Goal: Navigation & Orientation: Find specific page/section

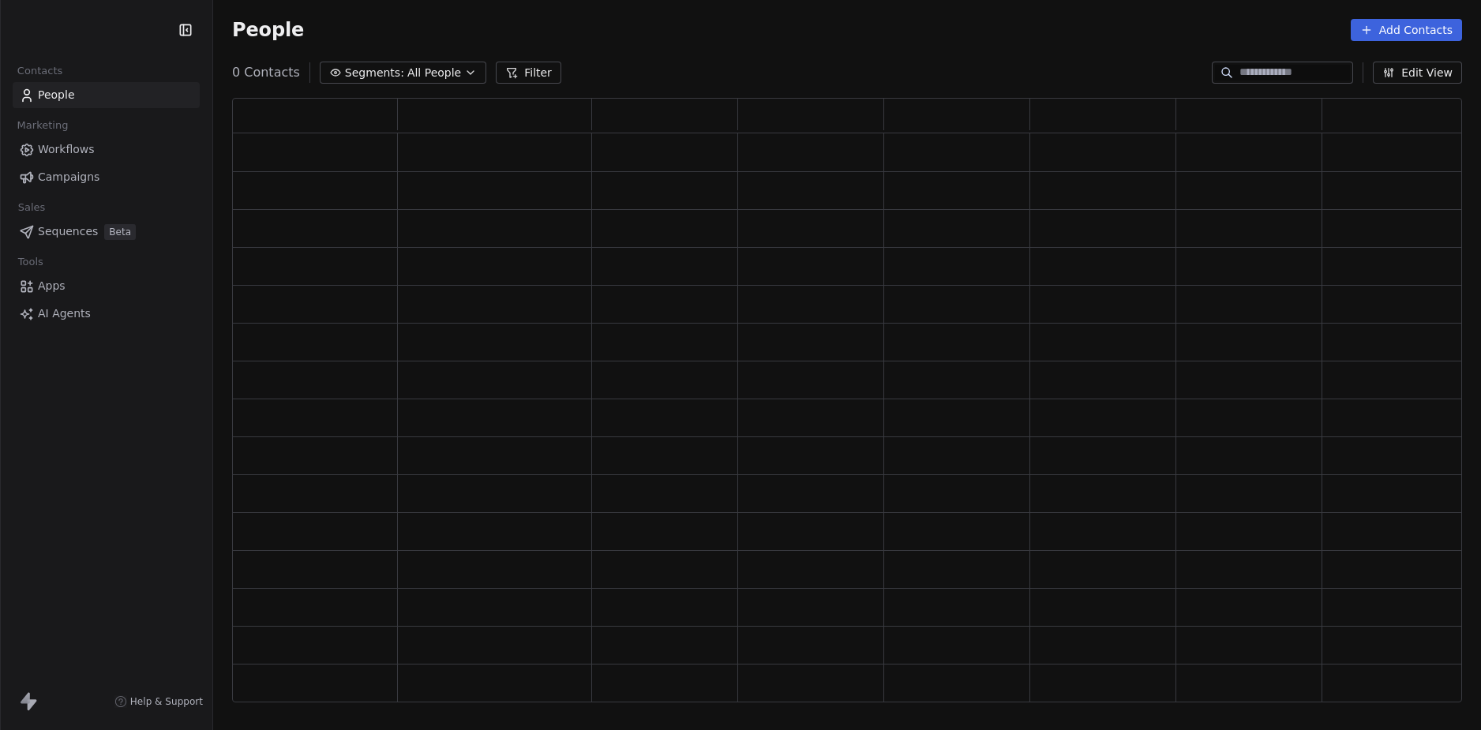
scroll to position [593, 1218]
click at [850, 45] on div "People Add Contacts" at bounding box center [847, 30] width 1268 height 60
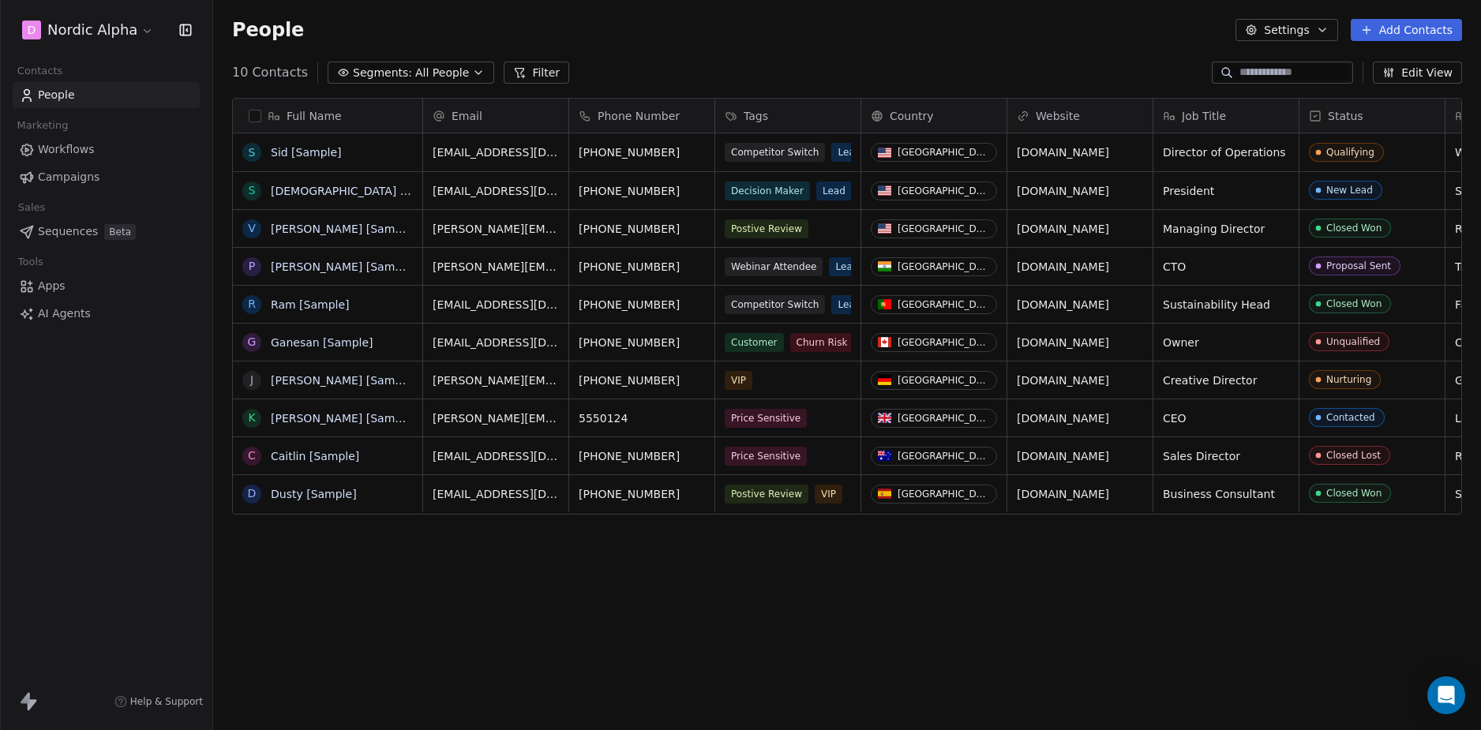
scroll to position [631, 1256]
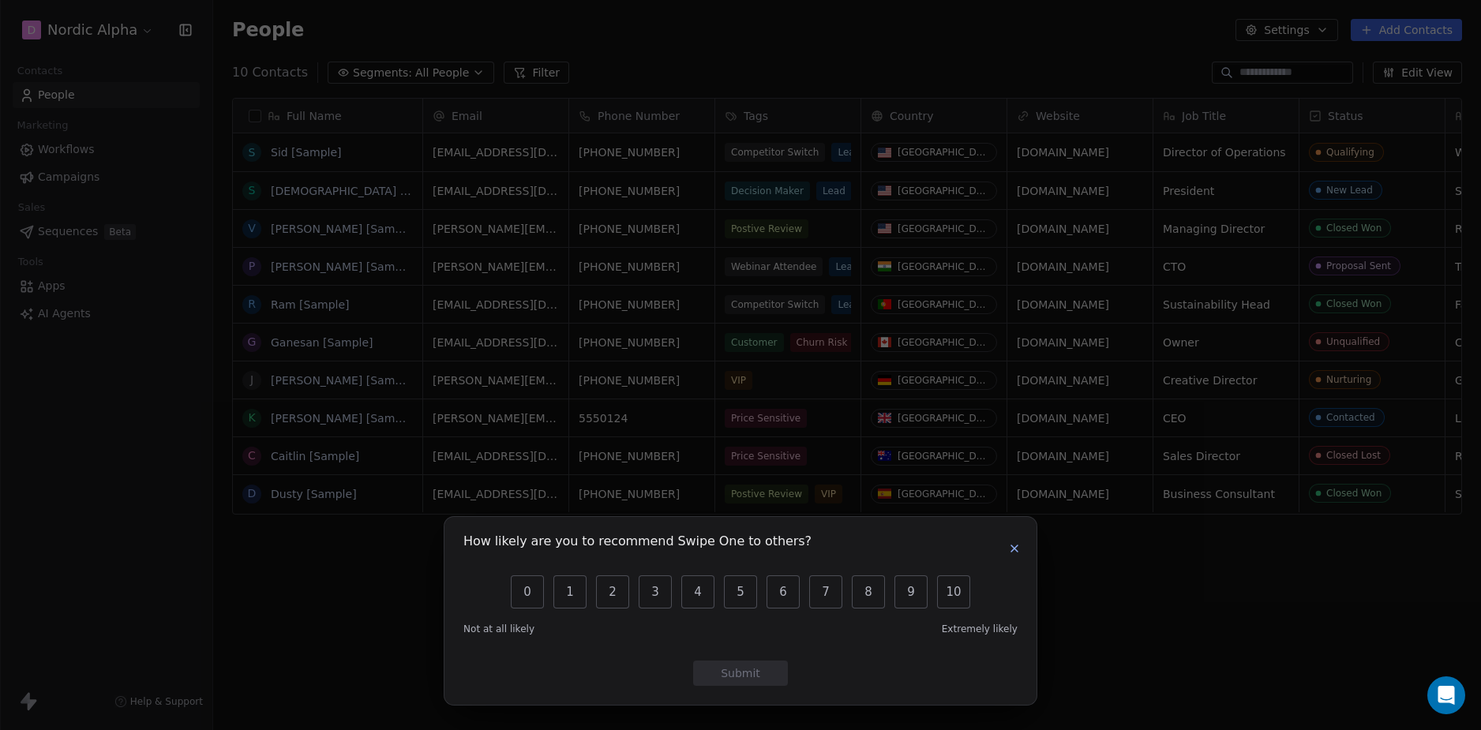
click at [1013, 552] on icon "button" at bounding box center [1014, 548] width 13 height 13
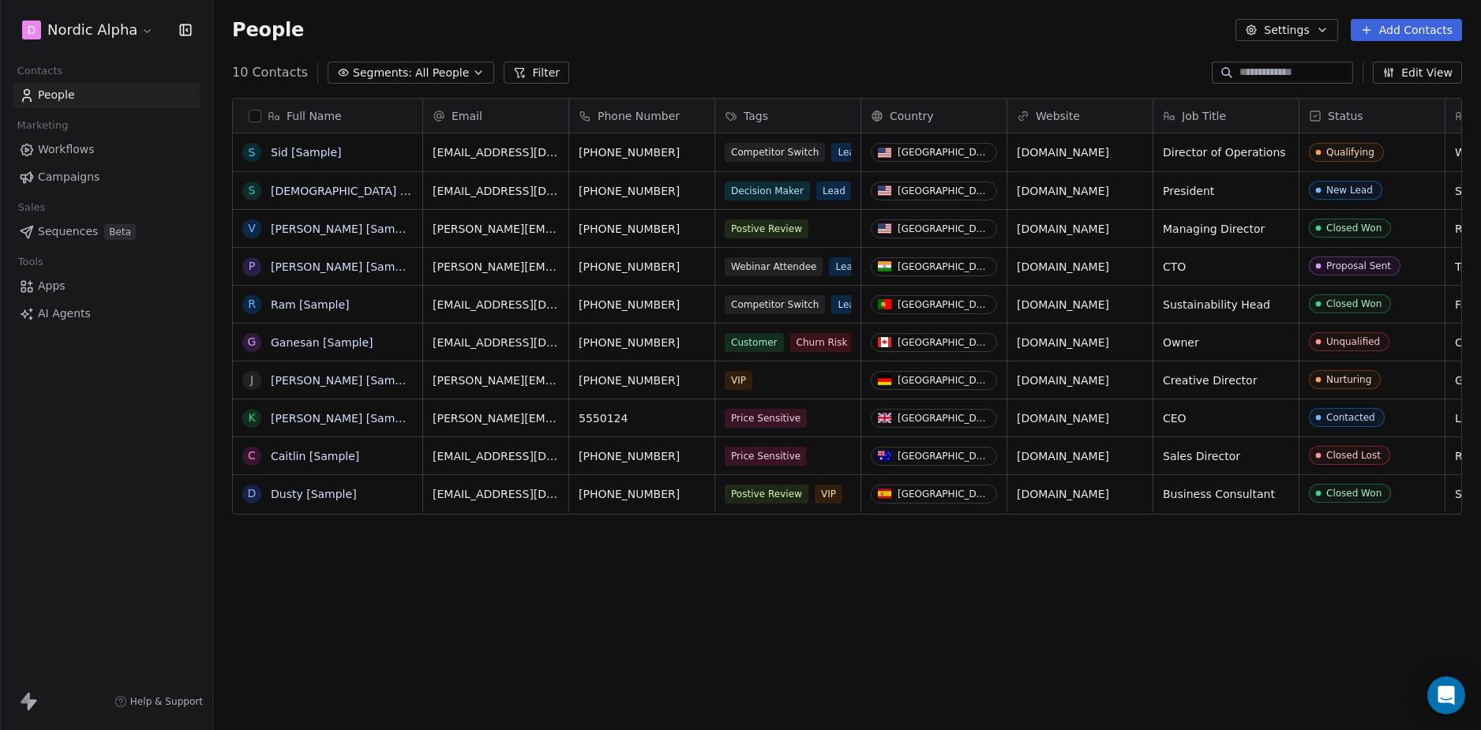
click at [657, 576] on div "Full Name S [PERSON_NAME] [Sample] S [PERSON_NAME] [Sample] V [PERSON_NAME] [Sa…" at bounding box center [847, 406] width 1268 height 643
click at [672, 561] on div "Full Name S [PERSON_NAME] [Sample] S [PERSON_NAME] [Sample] V [PERSON_NAME] [Sa…" at bounding box center [847, 406] width 1268 height 643
click at [396, 563] on div "Full Name S [PERSON_NAME] [Sample] S [PERSON_NAME] [Sample] V [PERSON_NAME] [Sa…" at bounding box center [847, 406] width 1268 height 643
click at [296, 561] on div "Full Name S [PERSON_NAME] [Sample] S [PERSON_NAME] [Sample] V [PERSON_NAME] [Sa…" at bounding box center [847, 406] width 1268 height 643
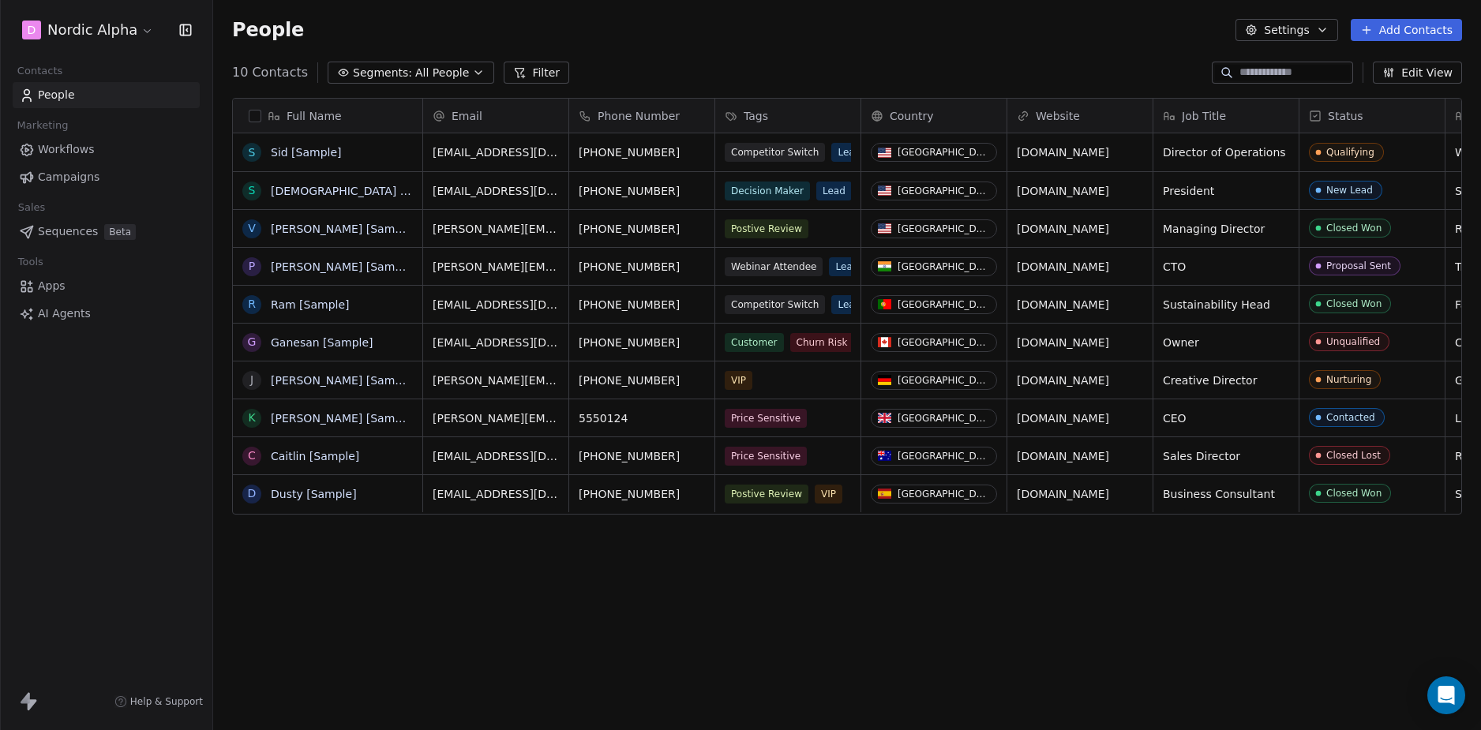
click at [286, 562] on div "Full Name S [PERSON_NAME] [Sample] S [PERSON_NAME] [Sample] V [PERSON_NAME] [Sa…" at bounding box center [847, 406] width 1268 height 643
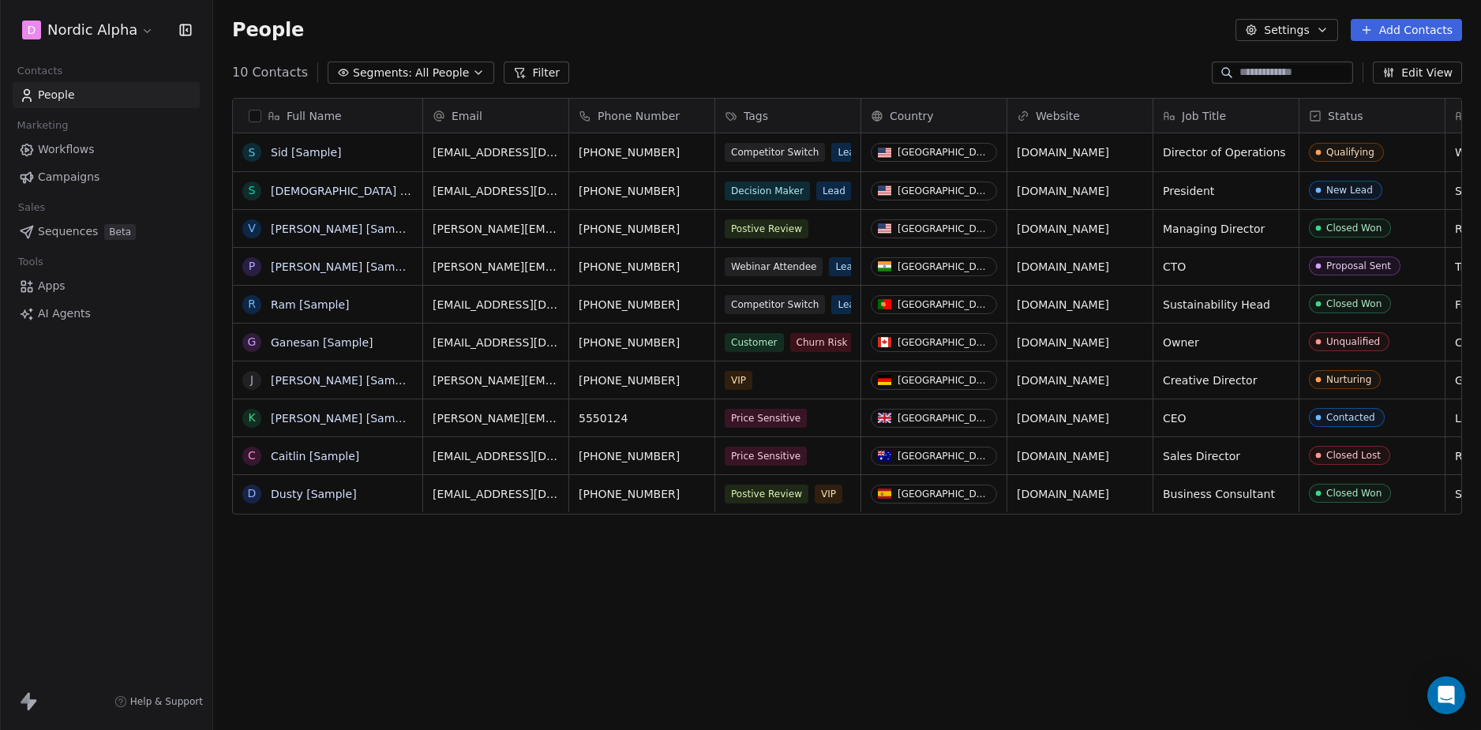
click at [1073, 18] on div "People Settings Add Contacts" at bounding box center [847, 30] width 1268 height 60
click at [15, 469] on div "D Nordic Alpha Contacts People Marketing Workflows Campaigns Sales Sequences Be…" at bounding box center [106, 365] width 212 height 730
click at [54, 464] on div "D Nordic Alpha Contacts People Marketing Workflows Campaigns Sales Sequences Be…" at bounding box center [106, 365] width 212 height 730
click at [71, 284] on link "Apps" at bounding box center [106, 286] width 187 height 26
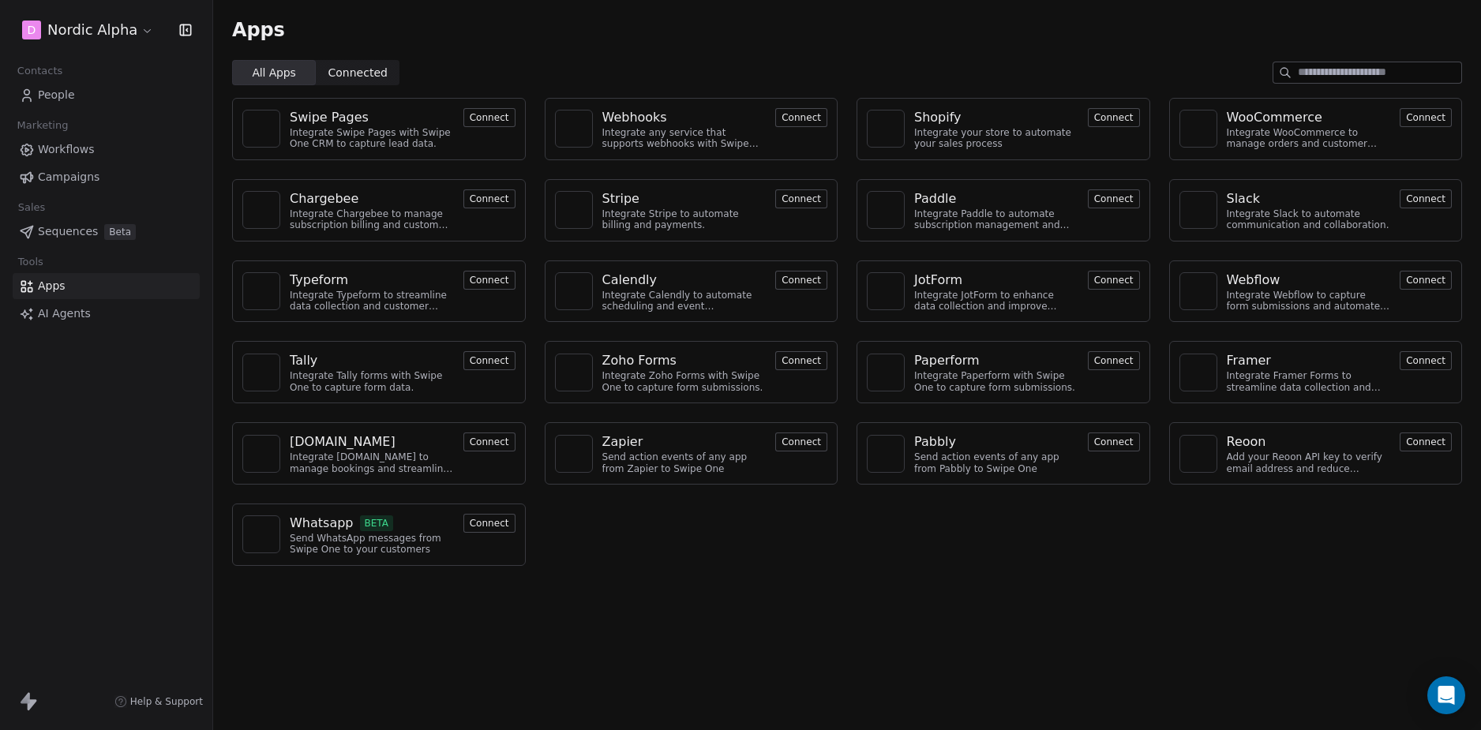
click at [102, 435] on div "D Nordic Alpha Contacts People Marketing Workflows Campaigns Sales Sequences Be…" at bounding box center [106, 365] width 212 height 730
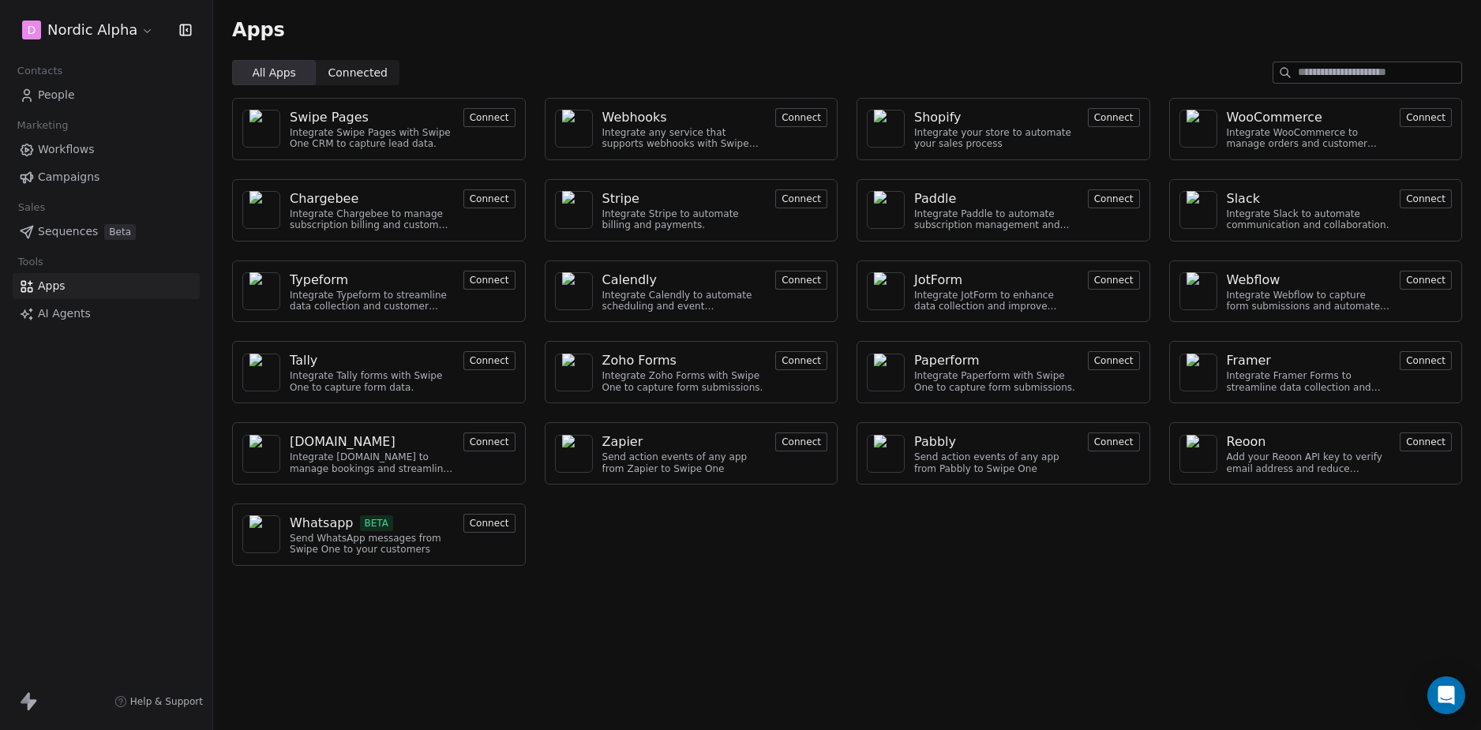
click at [101, 436] on div "D Nordic Alpha Contacts People Marketing Workflows Campaigns Sales Sequences Be…" at bounding box center [106, 365] width 212 height 730
click at [129, 441] on div "D Nordic Alpha Contacts People Marketing Workflows Campaigns Sales Sequences Be…" at bounding box center [106, 365] width 212 height 730
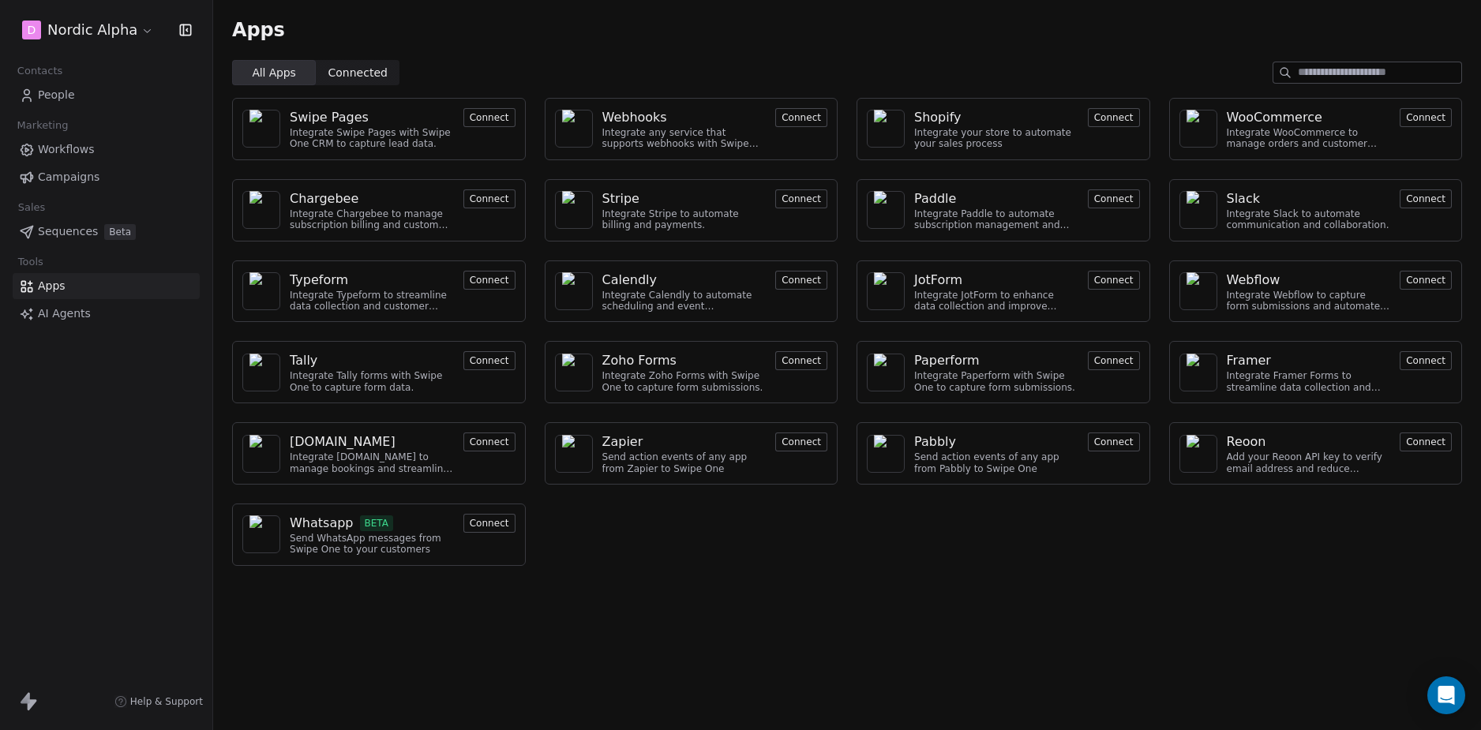
click at [371, 143] on div "Integrate Swipe Pages with Swipe One CRM to capture lead data." at bounding box center [372, 138] width 164 height 23
click at [335, 122] on div "Swipe Pages" at bounding box center [329, 117] width 79 height 19
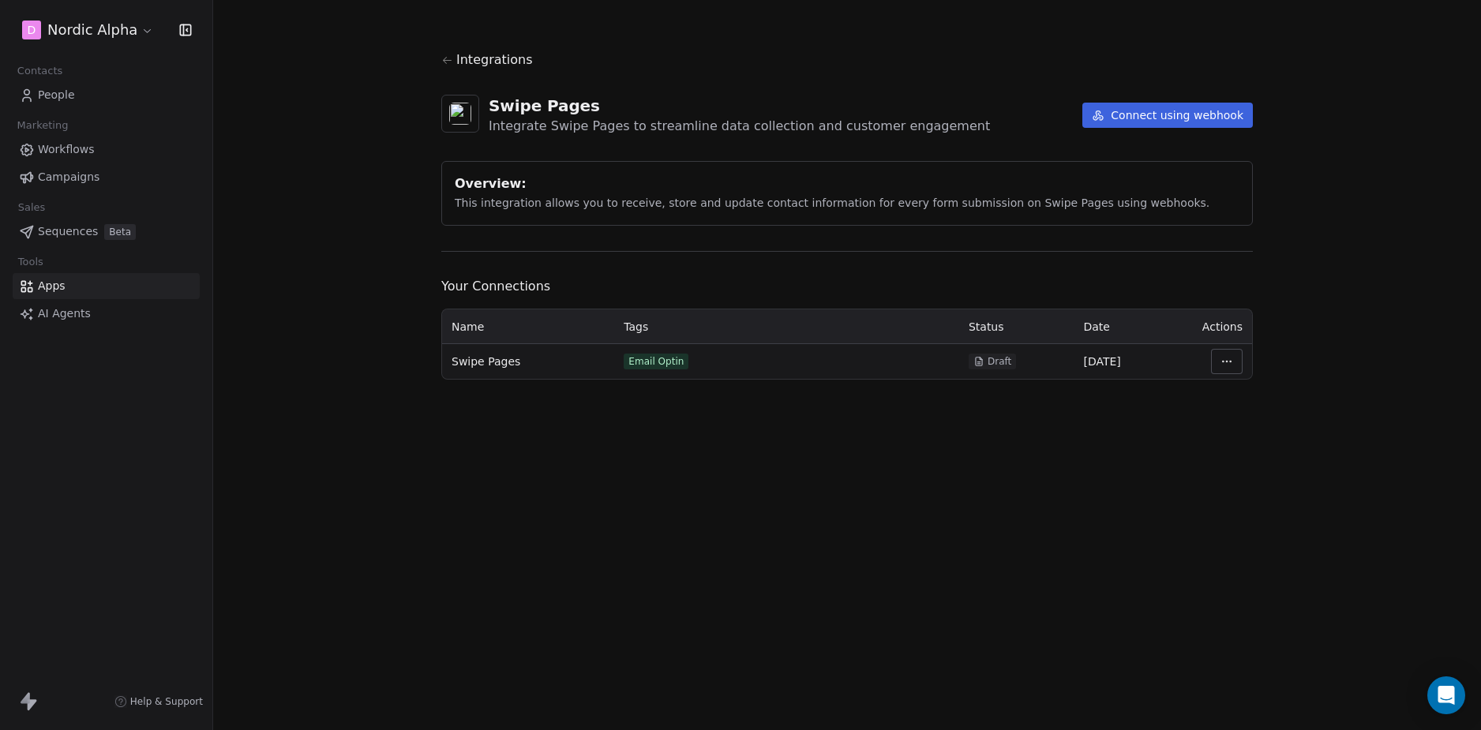
click at [336, 306] on div "Integrations Swipe Pages Integrate Swipe Pages to streamline data collection an…" at bounding box center [847, 365] width 1268 height 730
click at [341, 306] on div "Integrations Swipe Pages Integrate Swipe Pages to streamline data collection an…" at bounding box center [847, 365] width 1268 height 730
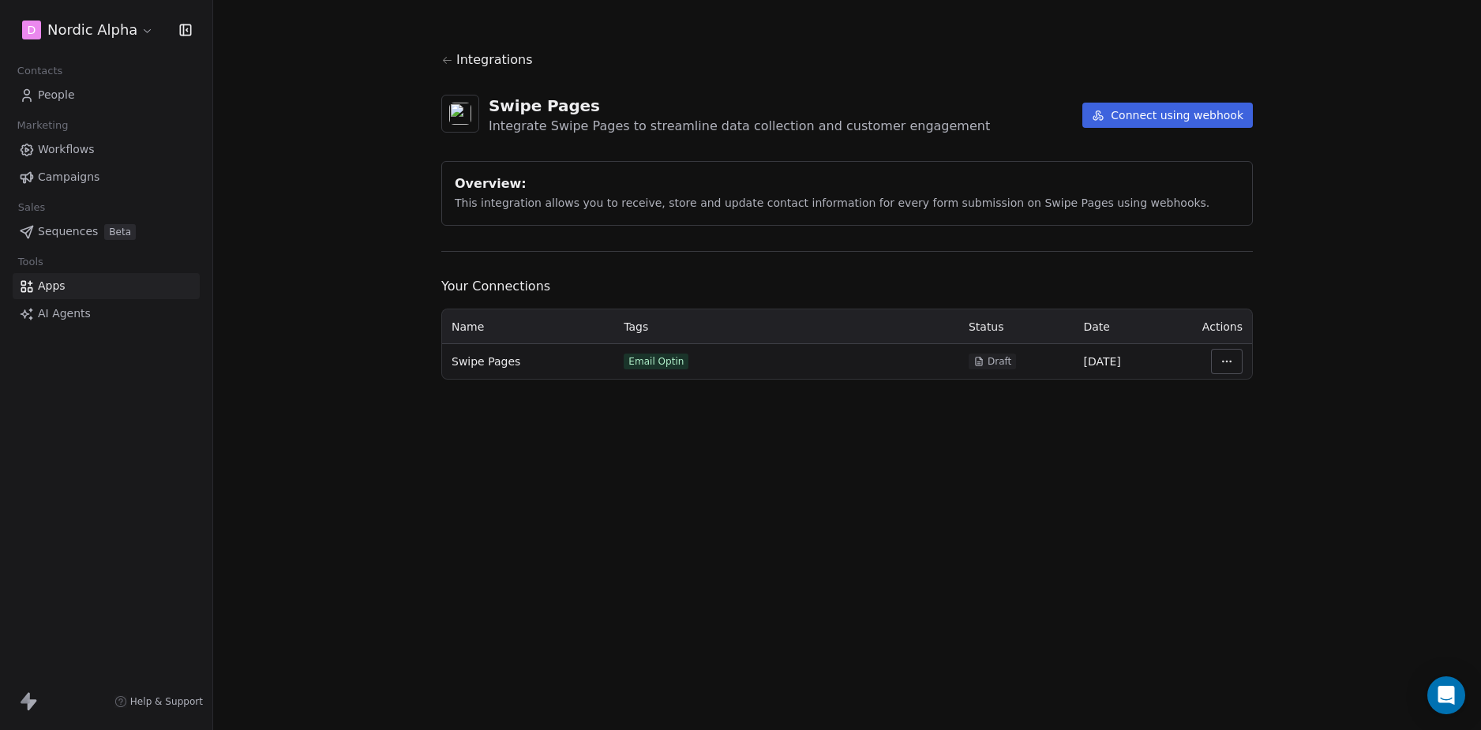
click at [364, 298] on div "Integrations Swipe Pages Integrate Swipe Pages to streamline data collection an…" at bounding box center [847, 365] width 1268 height 730
click at [353, 288] on div "Integrations Swipe Pages Integrate Swipe Pages to streamline data collection an…" at bounding box center [847, 365] width 1268 height 730
click at [368, 279] on div "Integrations Swipe Pages Integrate Swipe Pages to streamline data collection an…" at bounding box center [847, 365] width 1268 height 730
click at [611, 174] on div "Overview: This integration allows you to receive, store and update contact info…" at bounding box center [847, 193] width 812 height 65
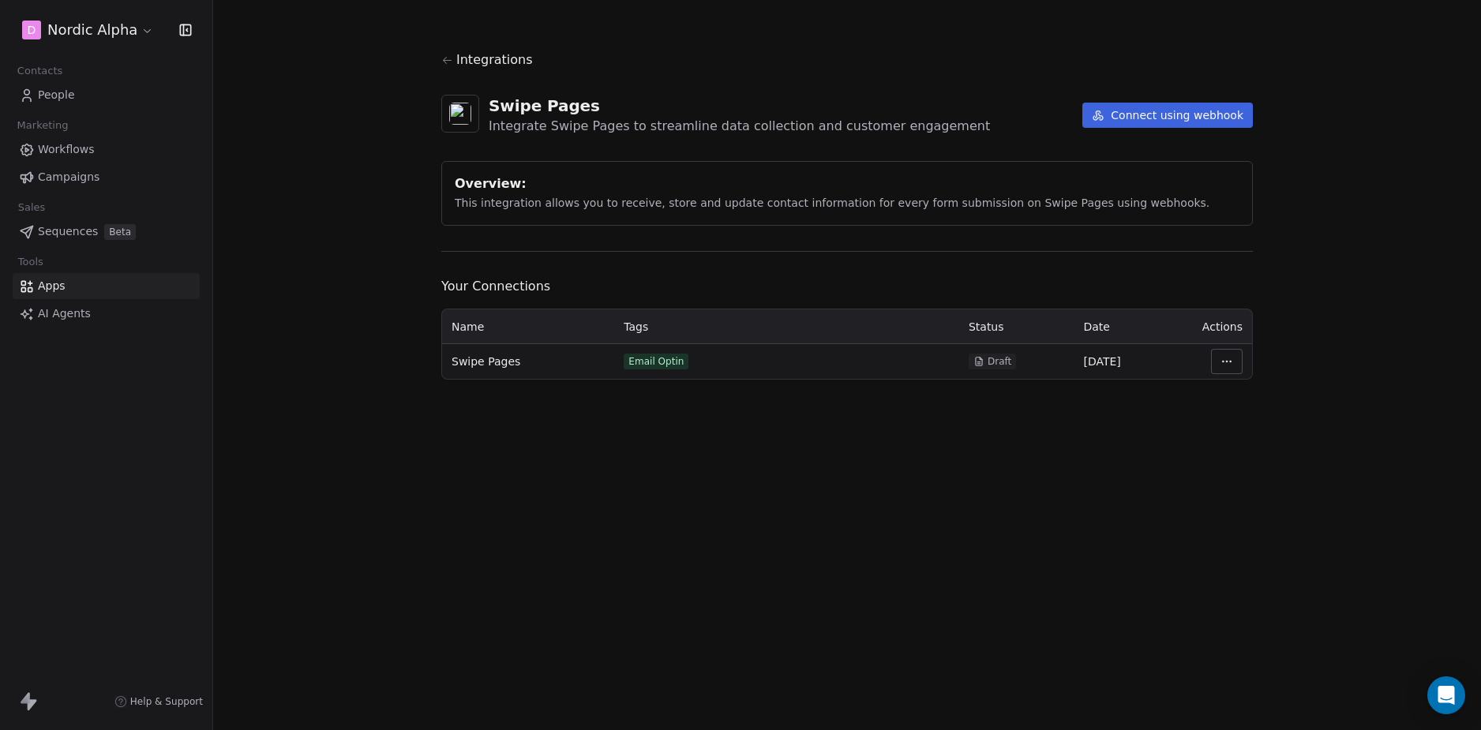
click at [809, 148] on div "Integrations Swipe Pages Integrate Swipe Pages to streamline data collection an…" at bounding box center [847, 215] width 812 height 329
click at [703, 178] on div "Overview:" at bounding box center [847, 184] width 785 height 19
click at [917, 207] on span "This integration allows you to receive, store and update contact information fo…" at bounding box center [832, 203] width 755 height 13
click at [919, 197] on span "This integration allows you to receive, store and update contact information fo…" at bounding box center [832, 203] width 755 height 13
click at [913, 208] on span "This integration allows you to receive, store and update contact information fo…" at bounding box center [832, 203] width 755 height 13
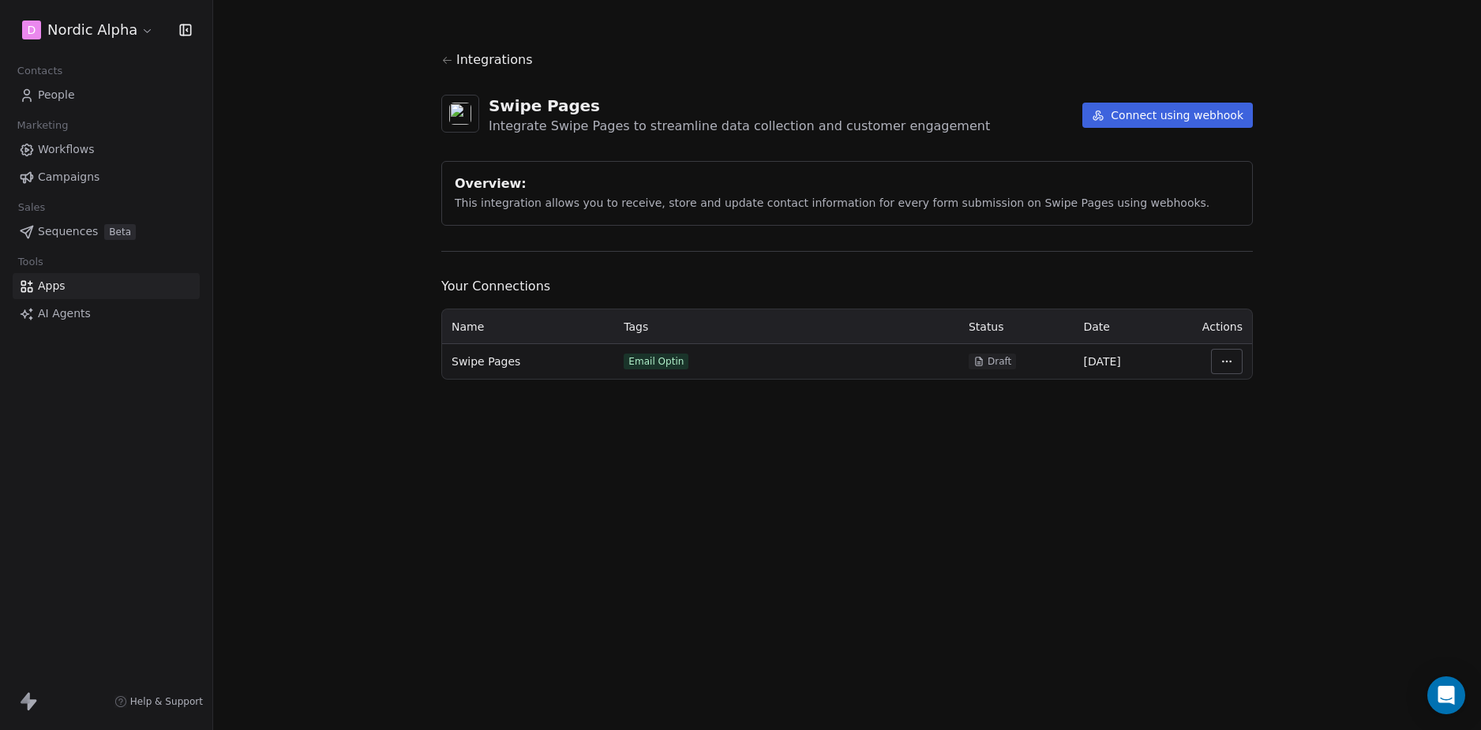
click at [964, 205] on span "This integration allows you to receive, store and update contact information fo…" at bounding box center [832, 203] width 755 height 13
click at [1105, 197] on span "This integration allows you to receive, store and update contact information fo…" at bounding box center [832, 203] width 755 height 13
click at [1177, 190] on div "Overview:" at bounding box center [847, 184] width 785 height 19
click at [1291, 211] on div "Integrations Swipe Pages Integrate Swipe Pages to streamline data collection an…" at bounding box center [847, 365] width 1268 height 730
click at [1328, 225] on div "Integrations Swipe Pages Integrate Swipe Pages to streamline data collection an…" at bounding box center [847, 365] width 1268 height 730
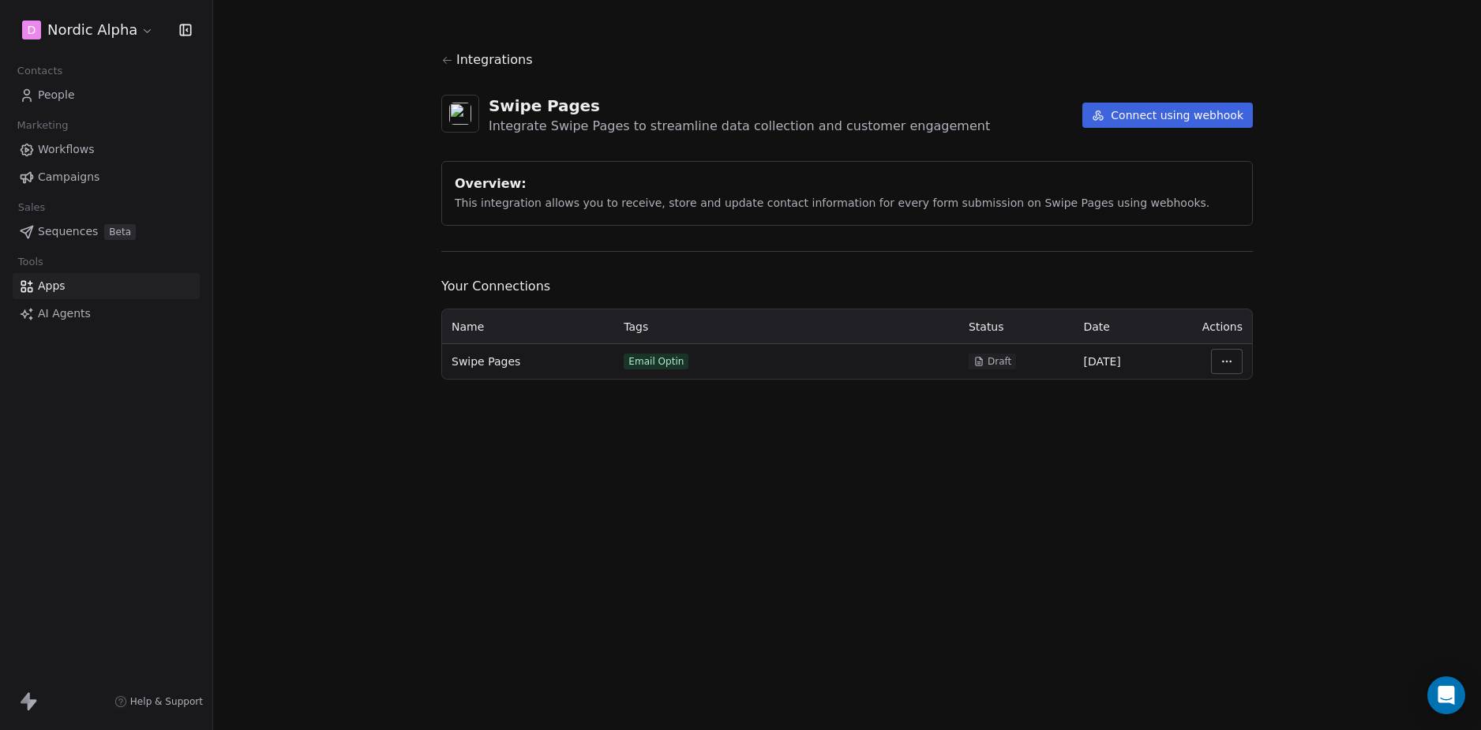
drag, startPoint x: 1326, startPoint y: 253, endPoint x: 1319, endPoint y: 264, distance: 12.7
click at [1326, 253] on div "Integrations Swipe Pages Integrate Swipe Pages to streamline data collection an…" at bounding box center [847, 365] width 1268 height 730
click at [1309, 317] on div "Integrations Swipe Pages Integrate Swipe Pages to streamline data collection an…" at bounding box center [847, 365] width 1268 height 730
click at [1231, 364] on html "D Nordic Alpha Contacts People Marketing Workflows Campaigns Sales Sequences Be…" at bounding box center [740, 365] width 1481 height 730
click at [1309, 270] on html "D Nordic Alpha Contacts People Marketing Workflows Campaigns Sales Sequences Be…" at bounding box center [740, 365] width 1481 height 730
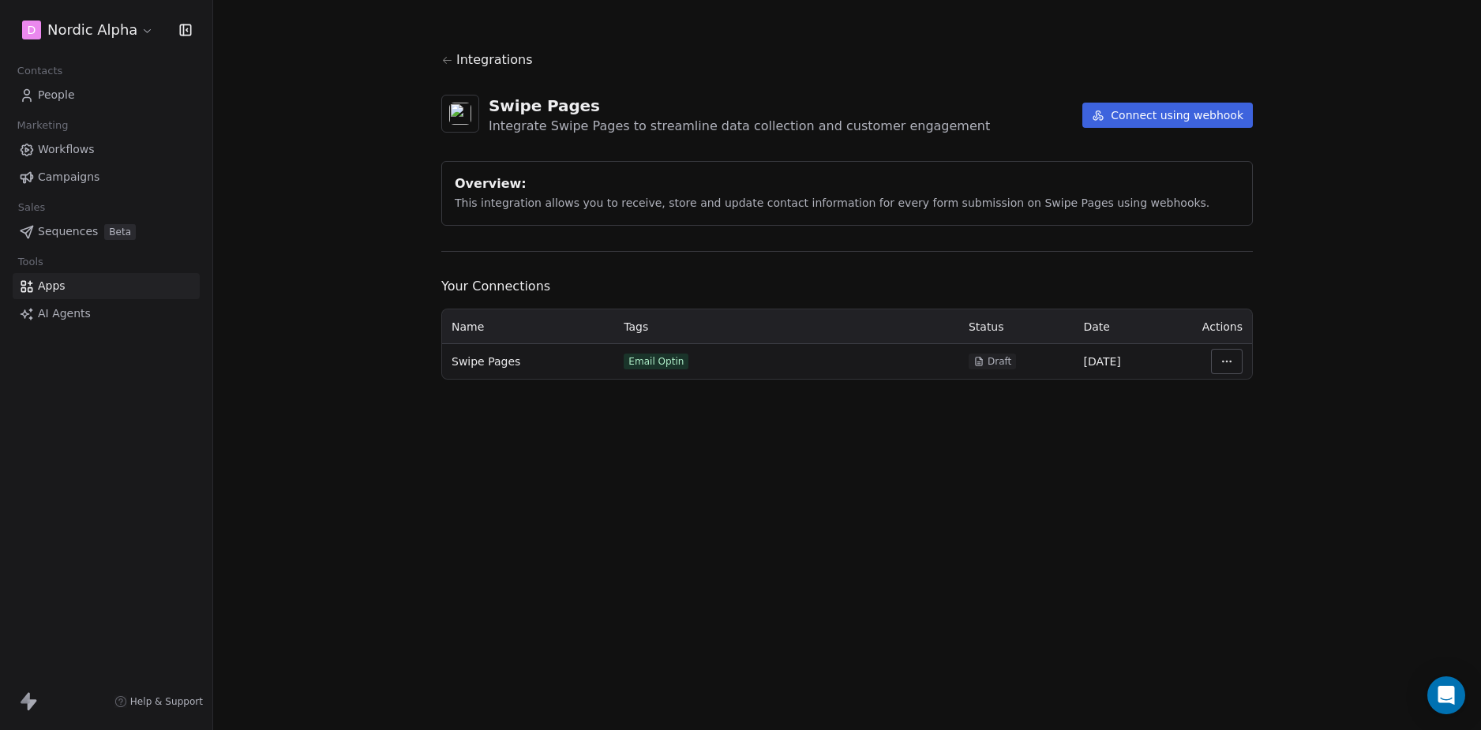
click at [1313, 270] on div "Integrations Swipe Pages Integrate Swipe Pages to streamline data collection an…" at bounding box center [847, 365] width 1268 height 730
click at [1316, 269] on div "Integrations Swipe Pages Integrate Swipe Pages to streamline data collection an…" at bounding box center [847, 365] width 1268 height 730
click at [337, 218] on div "Integrations Swipe Pages Integrate Swipe Pages to streamline data collection an…" at bounding box center [847, 365] width 1268 height 730
click at [342, 212] on div "Integrations Swipe Pages Integrate Swipe Pages to streamline data collection an…" at bounding box center [847, 365] width 1268 height 730
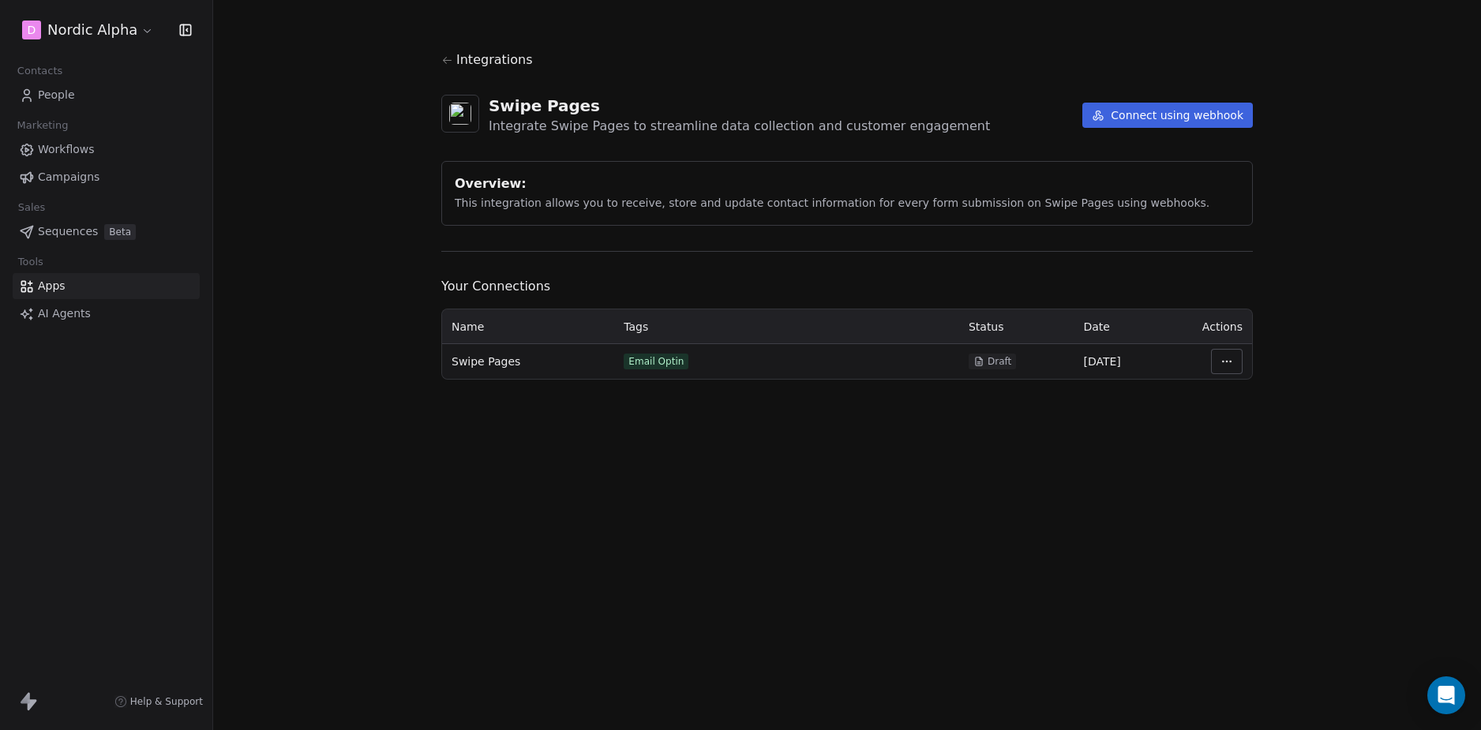
click at [343, 212] on div "Integrations Swipe Pages Integrate Swipe Pages to streamline data collection an…" at bounding box center [847, 365] width 1268 height 730
click at [312, 229] on div "Integrations Swipe Pages Integrate Swipe Pages to streamline data collection an…" at bounding box center [847, 365] width 1268 height 730
click at [317, 201] on div "Integrations Swipe Pages Integrate Swipe Pages to streamline data collection an…" at bounding box center [847, 365] width 1268 height 730
click at [350, 258] on div "Integrations Swipe Pages Integrate Swipe Pages to streamline data collection an…" at bounding box center [847, 365] width 1268 height 730
click at [355, 256] on div "Integrations Swipe Pages Integrate Swipe Pages to streamline data collection an…" at bounding box center [847, 365] width 1268 height 730
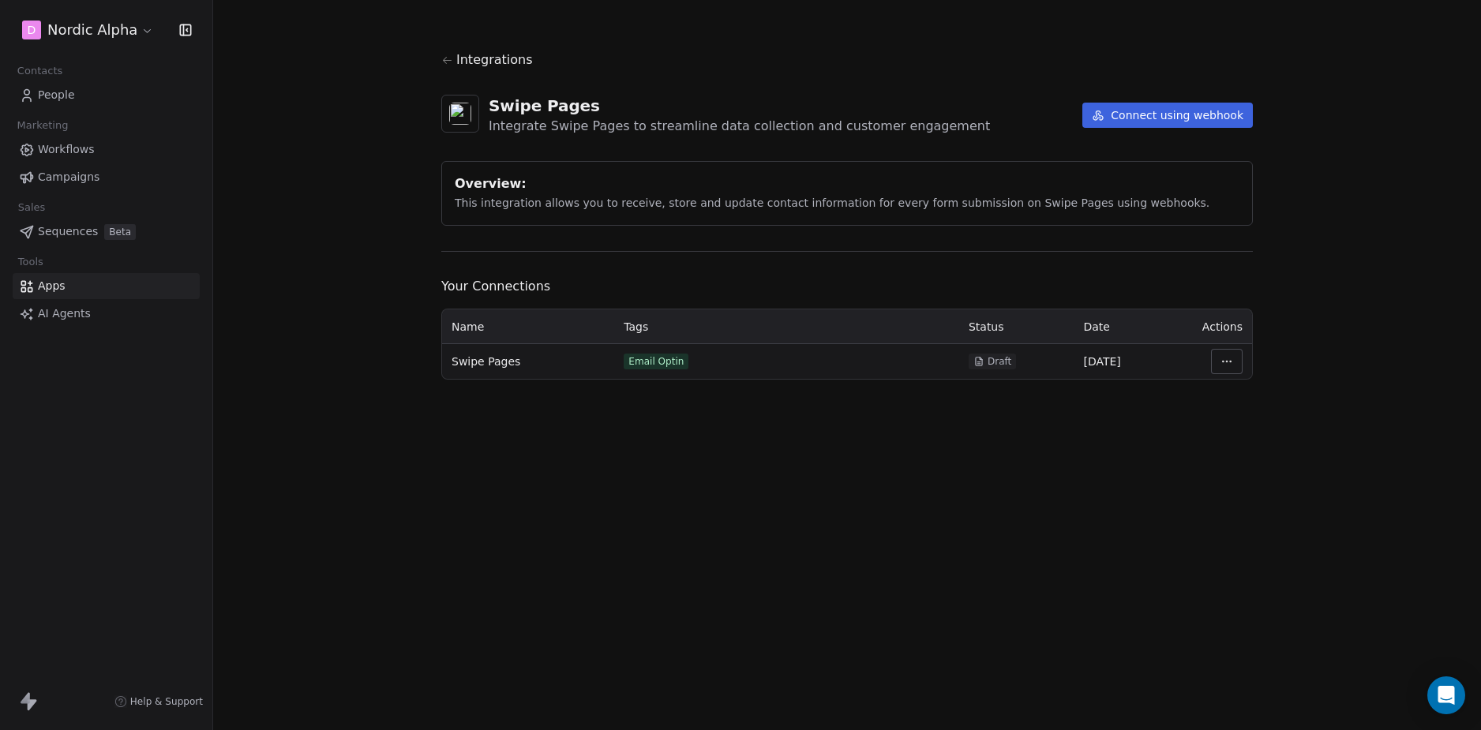
click at [325, 245] on div "Integrations Swipe Pages Integrate Swipe Pages to streamline data collection an…" at bounding box center [847, 365] width 1268 height 730
click at [316, 244] on div "Integrations Swipe Pages Integrate Swipe Pages to streamline data collection an…" at bounding box center [847, 365] width 1268 height 730
click at [346, 260] on div "Integrations Swipe Pages Integrate Swipe Pages to streamline data collection an…" at bounding box center [847, 365] width 1268 height 730
click at [359, 227] on div "Integrations Swipe Pages Integrate Swipe Pages to streamline data collection an…" at bounding box center [847, 365] width 1268 height 730
click at [361, 240] on div "Integrations Swipe Pages Integrate Swipe Pages to streamline data collection an…" at bounding box center [847, 365] width 1268 height 730
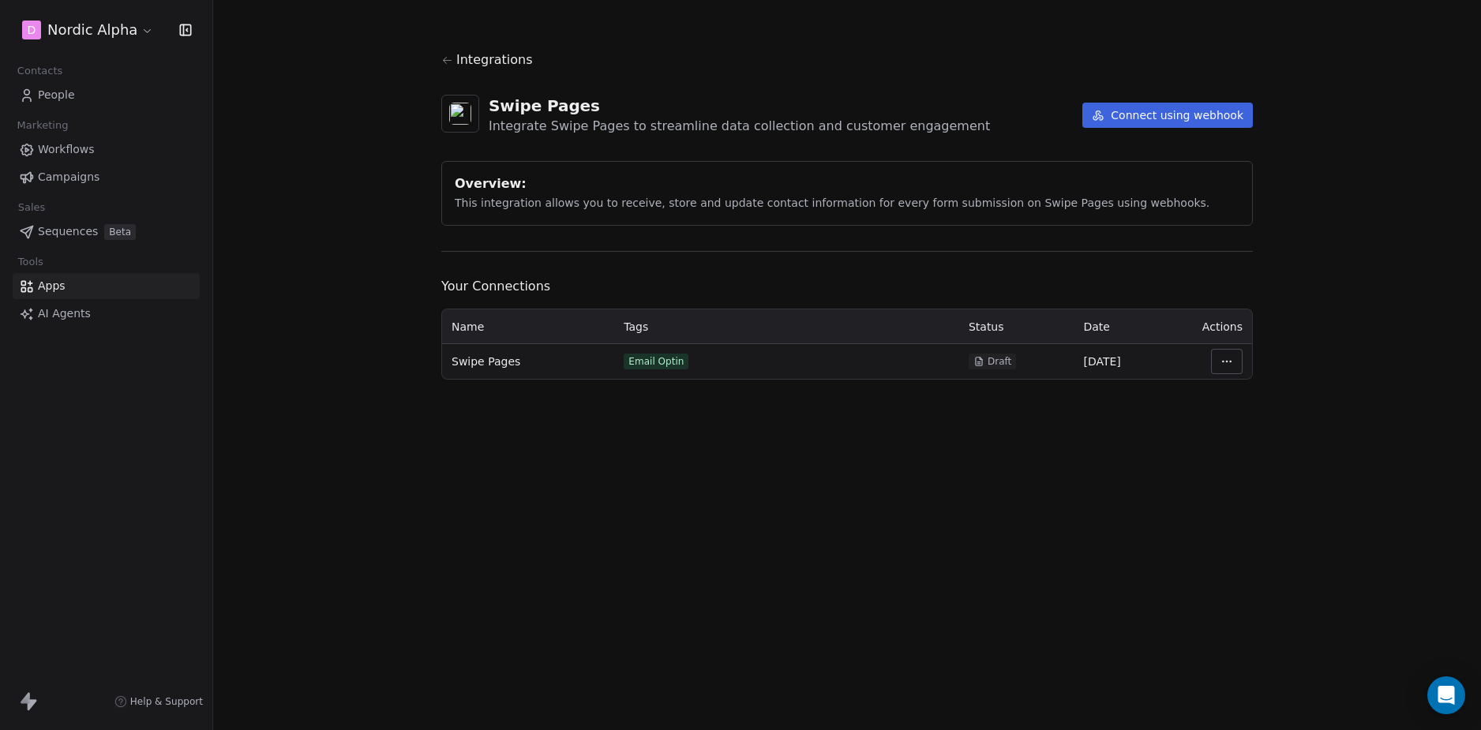
click at [337, 250] on div "Integrations Swipe Pages Integrate Swipe Pages to streamline data collection an…" at bounding box center [847, 365] width 1268 height 730
click at [343, 223] on div "Integrations Swipe Pages Integrate Swipe Pages to streamline data collection an…" at bounding box center [847, 365] width 1268 height 730
click at [1184, 205] on div "Overview: This integration allows you to receive, store and update contact info…" at bounding box center [847, 193] width 812 height 65
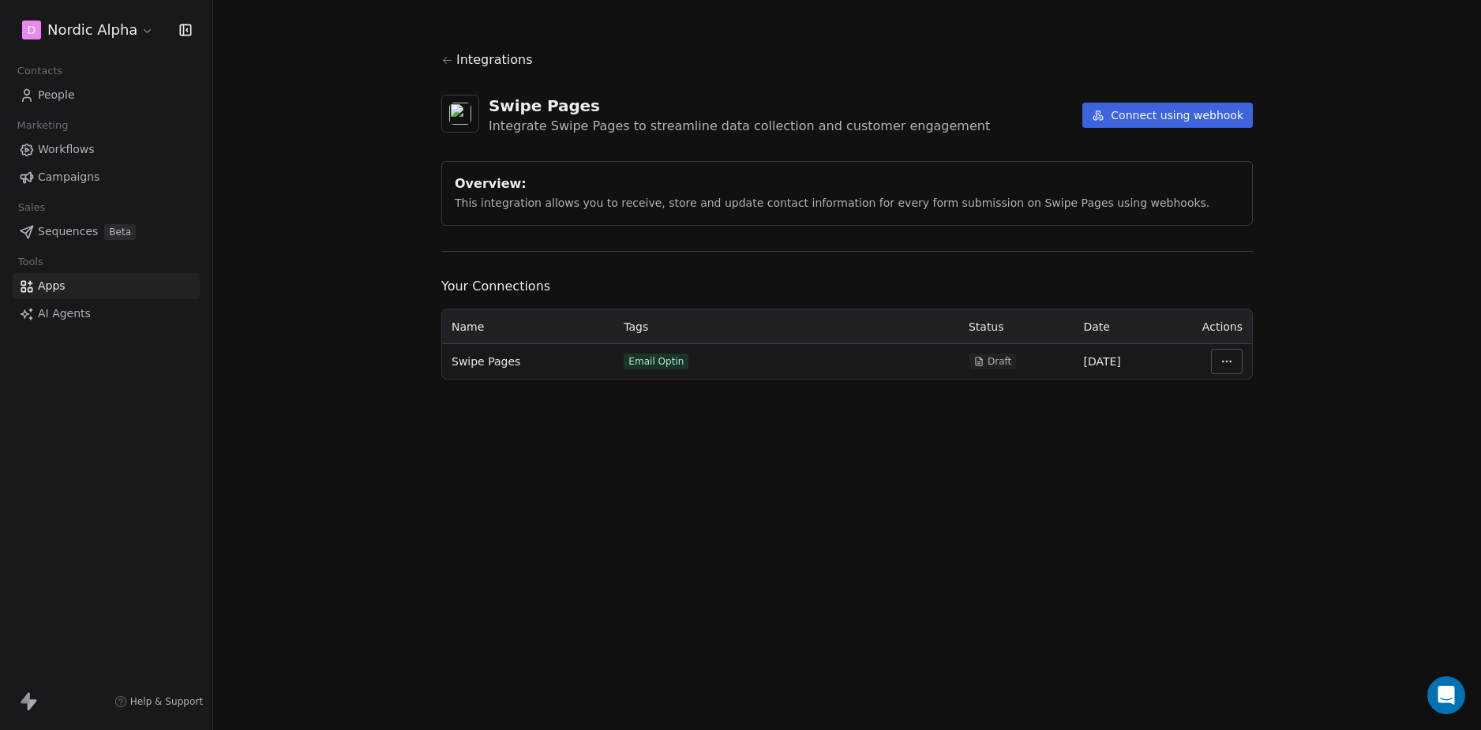
click at [253, 230] on div "Integrations Swipe Pages Integrate Swipe Pages to streamline data collection an…" at bounding box center [847, 365] width 1268 height 730
click at [302, 199] on div "Integrations Swipe Pages Integrate Swipe Pages to streamline data collection an…" at bounding box center [847, 365] width 1268 height 730
click at [319, 261] on div "Integrations Swipe Pages Integrate Swipe Pages to streamline data collection an…" at bounding box center [847, 365] width 1268 height 730
click at [310, 221] on div "Integrations Swipe Pages Integrate Swipe Pages to streamline data collection an…" at bounding box center [847, 365] width 1268 height 730
click at [319, 263] on div "Integrations Swipe Pages Integrate Swipe Pages to streamline data collection an…" at bounding box center [847, 365] width 1268 height 730
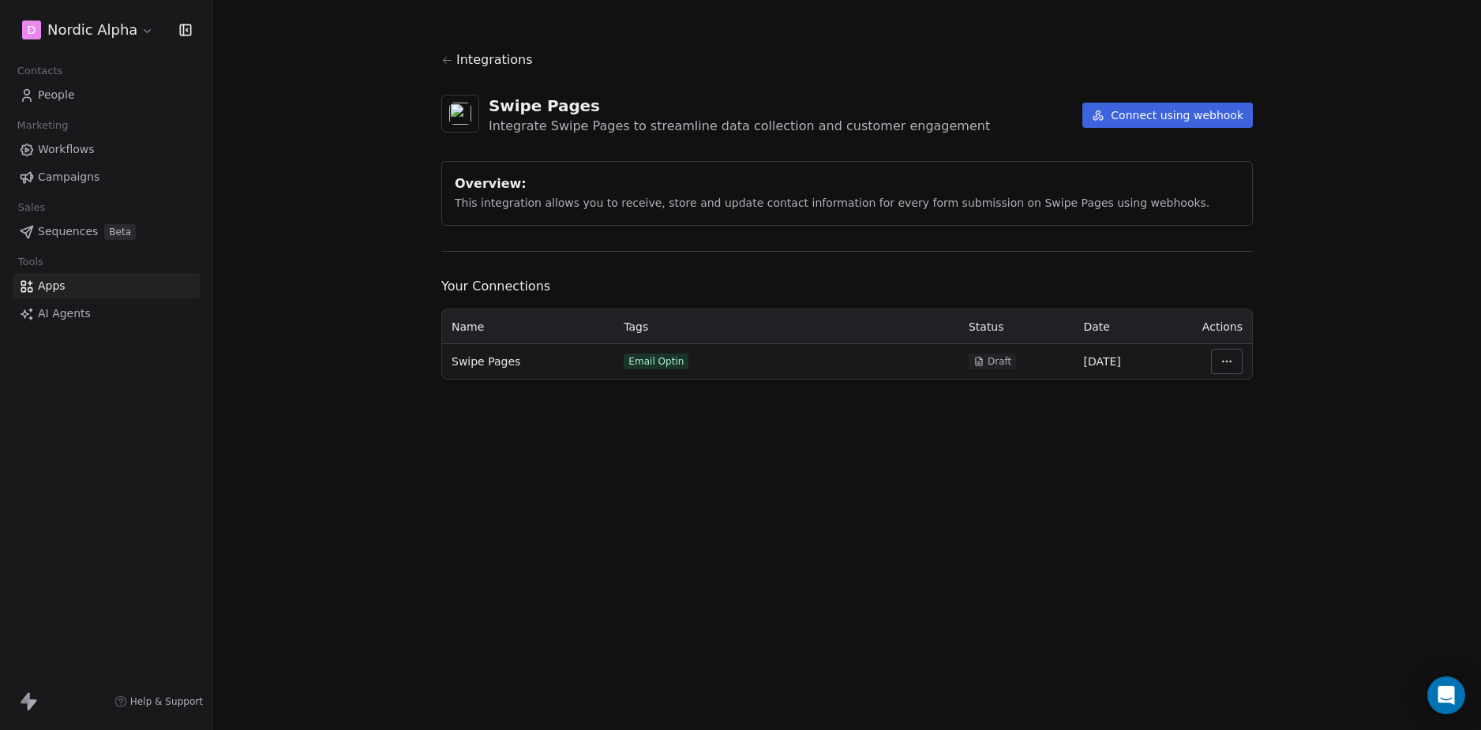
click at [326, 239] on div "Integrations Swipe Pages Integrate Swipe Pages to streamline data collection an…" at bounding box center [847, 365] width 1268 height 730
click at [332, 265] on div "Integrations Swipe Pages Integrate Swipe Pages to streamline data collection an…" at bounding box center [847, 365] width 1268 height 730
click at [345, 335] on div "Integrations Swipe Pages Integrate Swipe Pages to streamline data collection an…" at bounding box center [847, 365] width 1268 height 730
click at [794, 411] on section "Integrations Swipe Pages Integrate Swipe Pages to streamline data collection an…" at bounding box center [847, 215] width 888 height 430
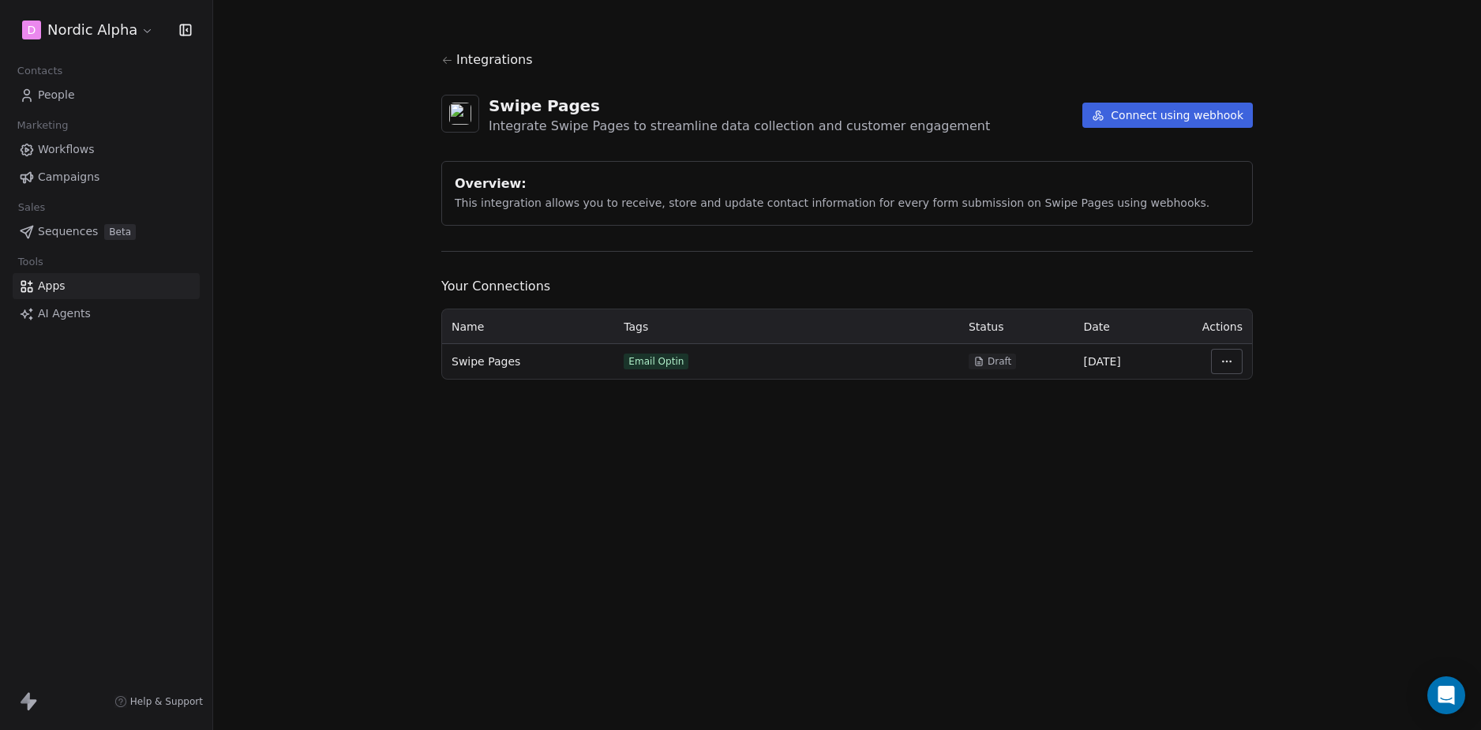
click at [846, 427] on section "Integrations Swipe Pages Integrate Swipe Pages to streamline data collection an…" at bounding box center [847, 215] width 888 height 430
click at [529, 527] on div "Integrations Swipe Pages Integrate Swipe Pages to streamline data collection an…" at bounding box center [847, 365] width 1268 height 730
click at [824, 506] on div "Integrations Swipe Pages Integrate Swipe Pages to streamline data collection an…" at bounding box center [847, 365] width 1268 height 730
click at [756, 501] on div "Integrations Swipe Pages Integrate Swipe Pages to streamline data collection an…" at bounding box center [847, 365] width 1268 height 730
click at [816, 487] on div "Integrations Swipe Pages Integrate Swipe Pages to streamline data collection an…" at bounding box center [847, 365] width 1268 height 730
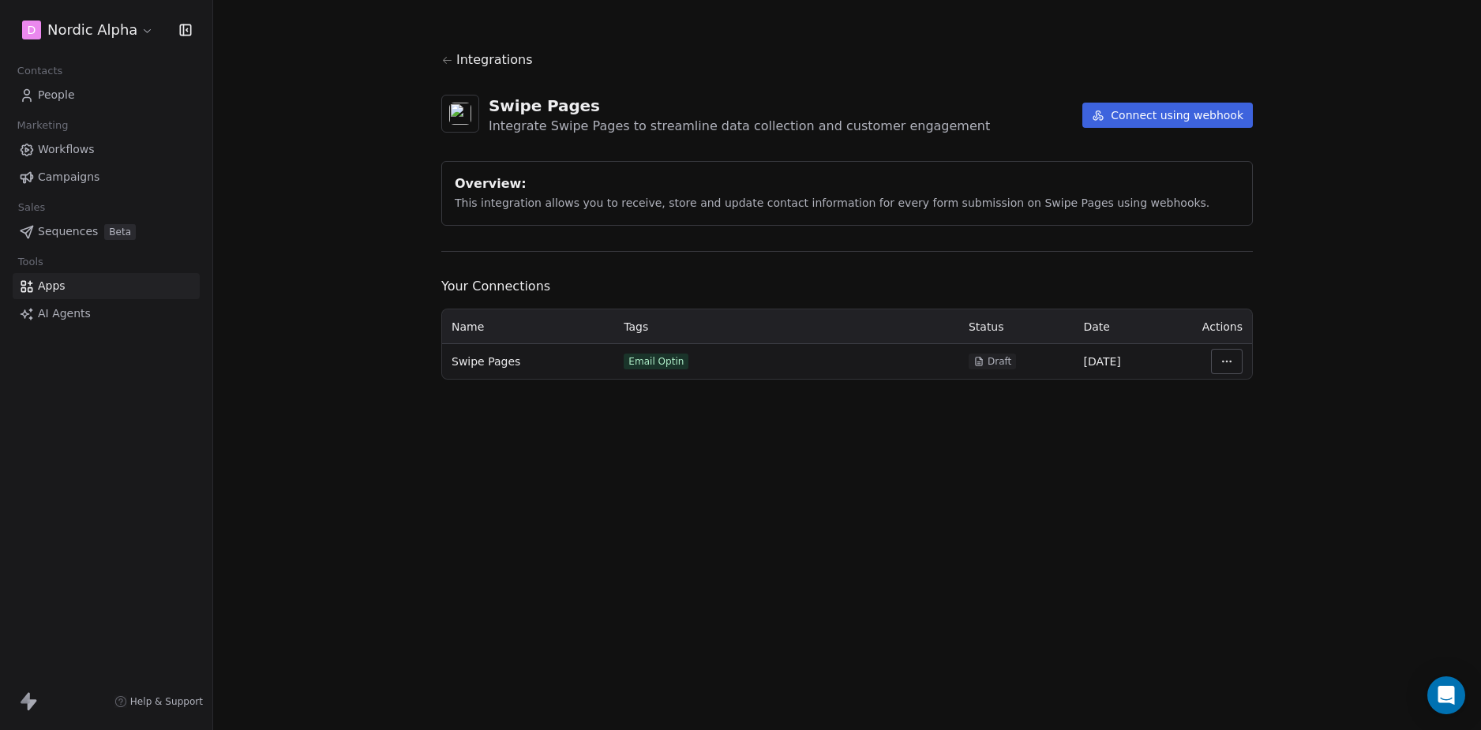
click at [316, 449] on div "Integrations Swipe Pages Integrate Swipe Pages to streamline data collection an…" at bounding box center [847, 365] width 1268 height 730
click at [317, 425] on div "Integrations Swipe Pages Integrate Swipe Pages to streamline data collection an…" at bounding box center [847, 365] width 1268 height 730
click at [97, 96] on link "People" at bounding box center [106, 95] width 187 height 26
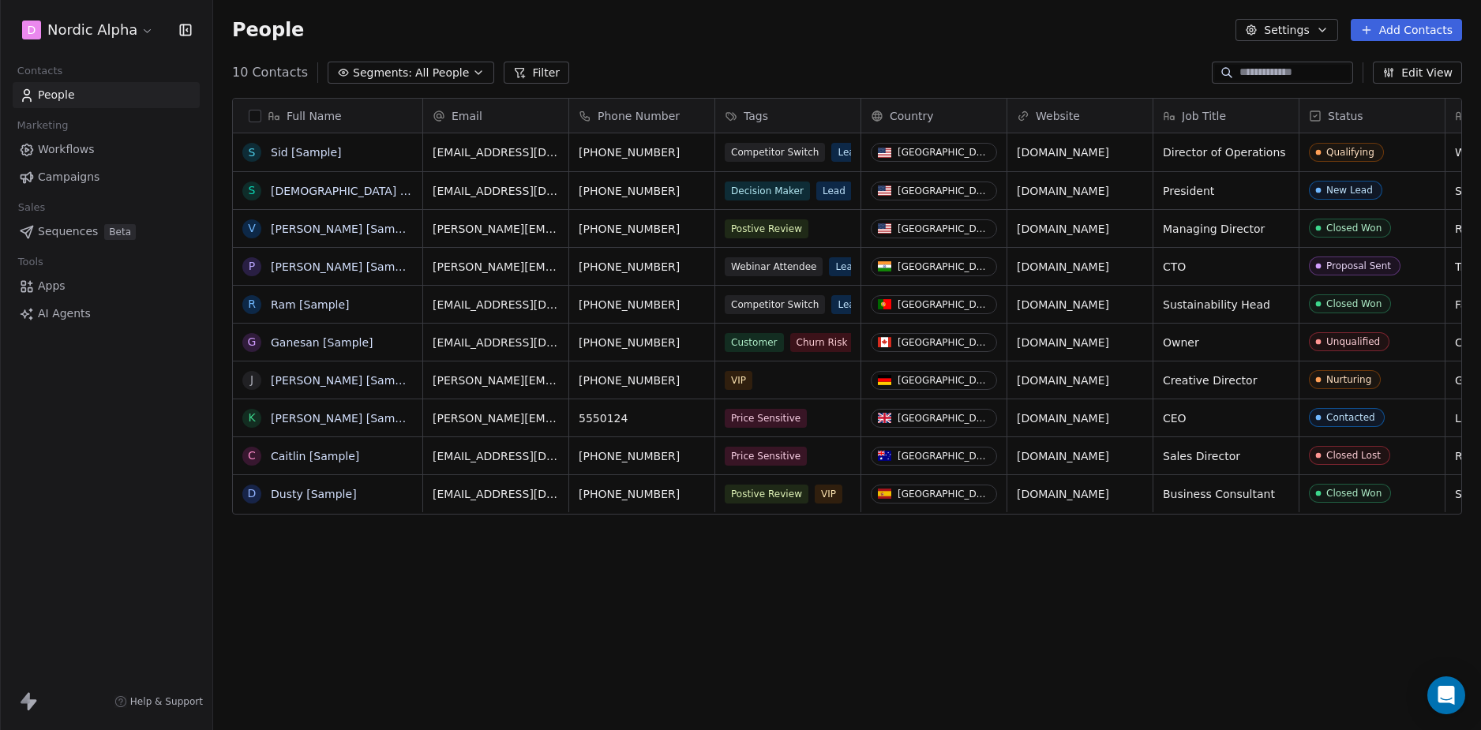
scroll to position [631, 1256]
click at [352, 575] on div "Full Name S [PERSON_NAME] [Sample] S [PERSON_NAME] [Sample] V [PERSON_NAME] [Sa…" at bounding box center [847, 406] width 1268 height 643
click at [361, 573] on div "Full Name S [PERSON_NAME] [Sample] S [PERSON_NAME] [Sample] V [PERSON_NAME] [Sa…" at bounding box center [847, 406] width 1268 height 643
click at [375, 571] on div "Full Name S [PERSON_NAME] [Sample] S [PERSON_NAME] [Sample] V [PERSON_NAME] [Sa…" at bounding box center [847, 406] width 1268 height 643
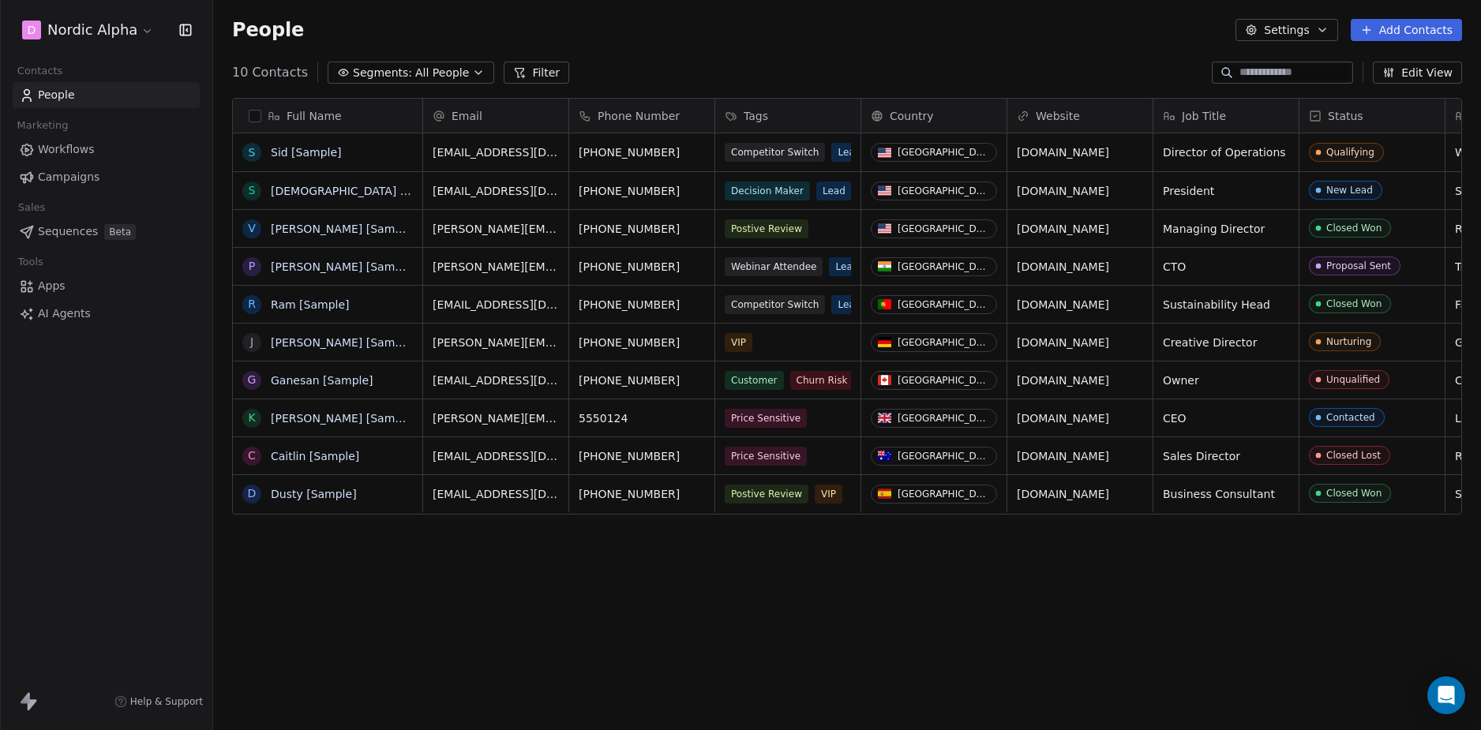
click at [375, 571] on div "Full Name S [PERSON_NAME] [Sample] S [PERSON_NAME] [Sample] V [PERSON_NAME] [Sa…" at bounding box center [847, 406] width 1268 height 643
click at [371, 567] on div "Full Name S [PERSON_NAME] [Sample] S [PERSON_NAME] [Sample] V [PERSON_NAME] [Sa…" at bounding box center [847, 406] width 1268 height 643
click at [602, 563] on div "Full Name S [PERSON_NAME] [Sample] S [PERSON_NAME] [Sample] V [PERSON_NAME] [Sa…" at bounding box center [847, 406] width 1268 height 643
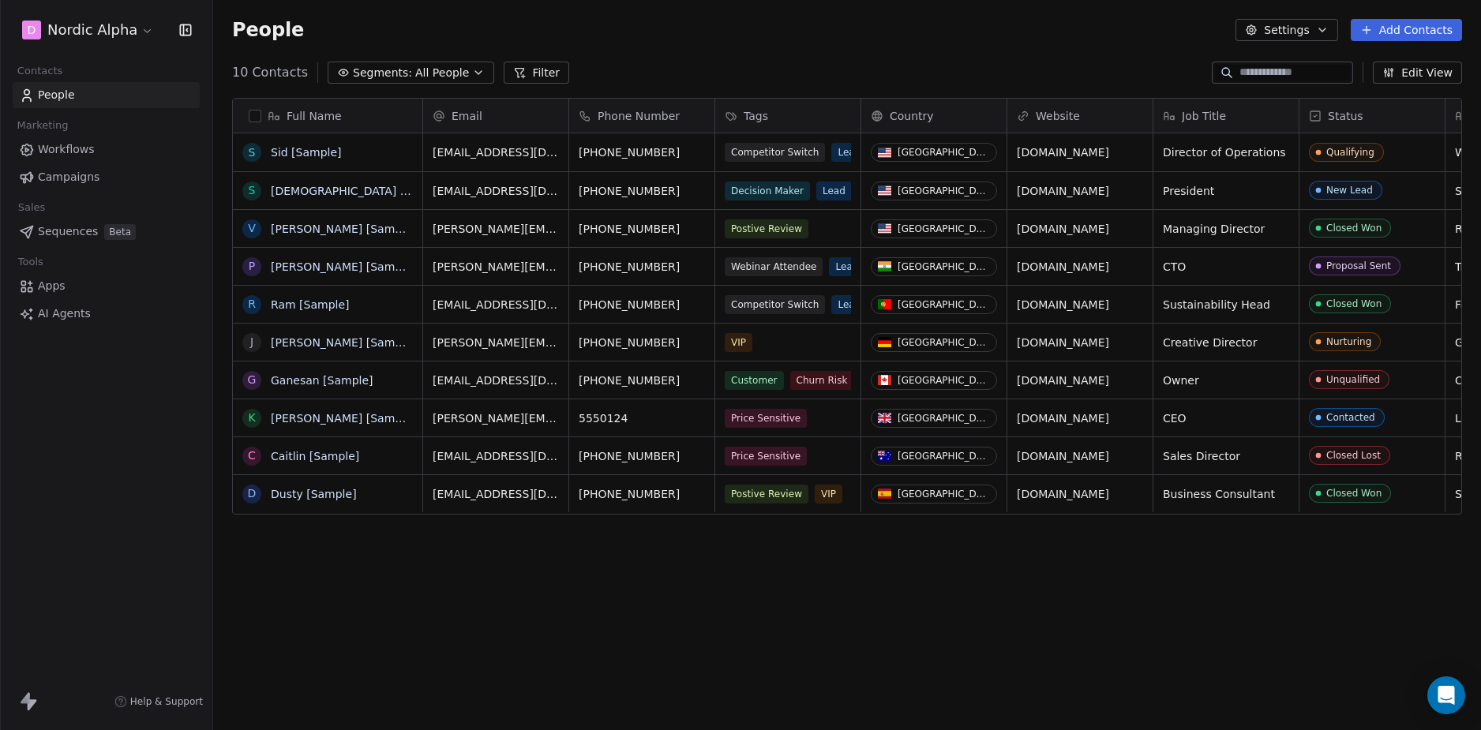
click at [620, 566] on div "Full Name S [PERSON_NAME] [Sample] S [PERSON_NAME] [Sample] V [PERSON_NAME] [Sa…" at bounding box center [847, 406] width 1268 height 643
click at [1295, 24] on button "Settings" at bounding box center [1287, 30] width 102 height 22
click at [1044, 43] on html "D Nordic Alpha Contacts People Marketing Workflows Campaigns Sales Sequences Be…" at bounding box center [740, 365] width 1481 height 730
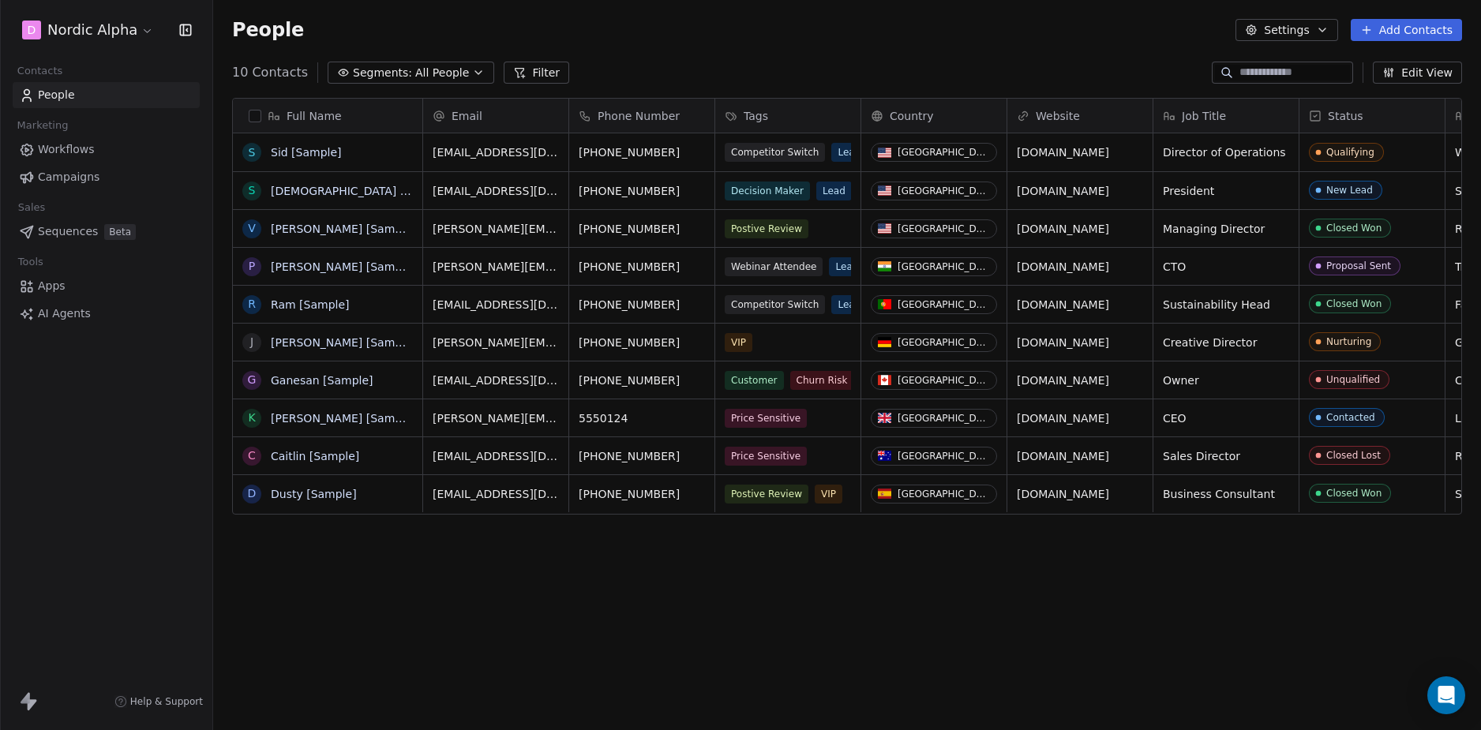
click at [472, 71] on icon "button" at bounding box center [478, 72] width 13 height 13
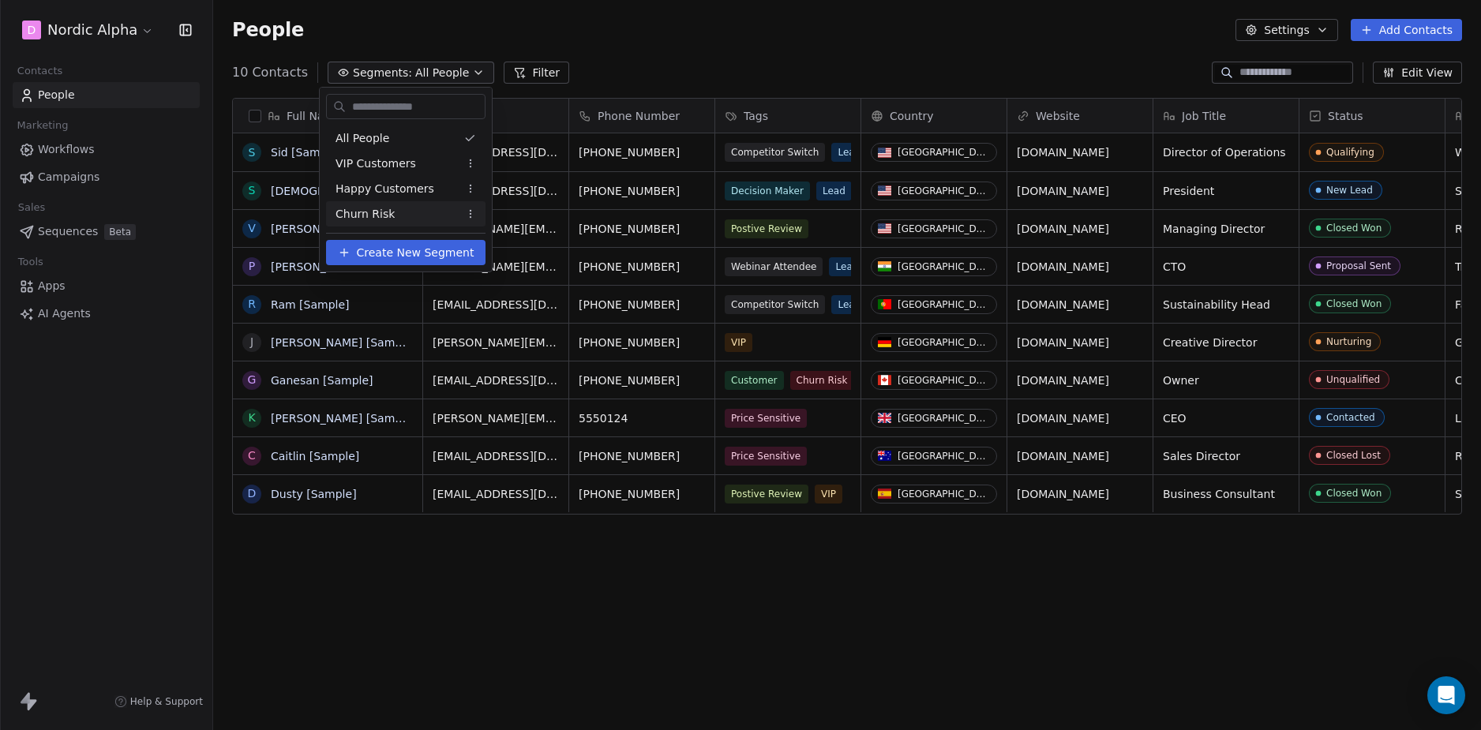
click at [580, 610] on html "D Nordic Alpha Contacts People Marketing Workflows Campaigns Sales Sequences Be…" at bounding box center [740, 365] width 1481 height 730
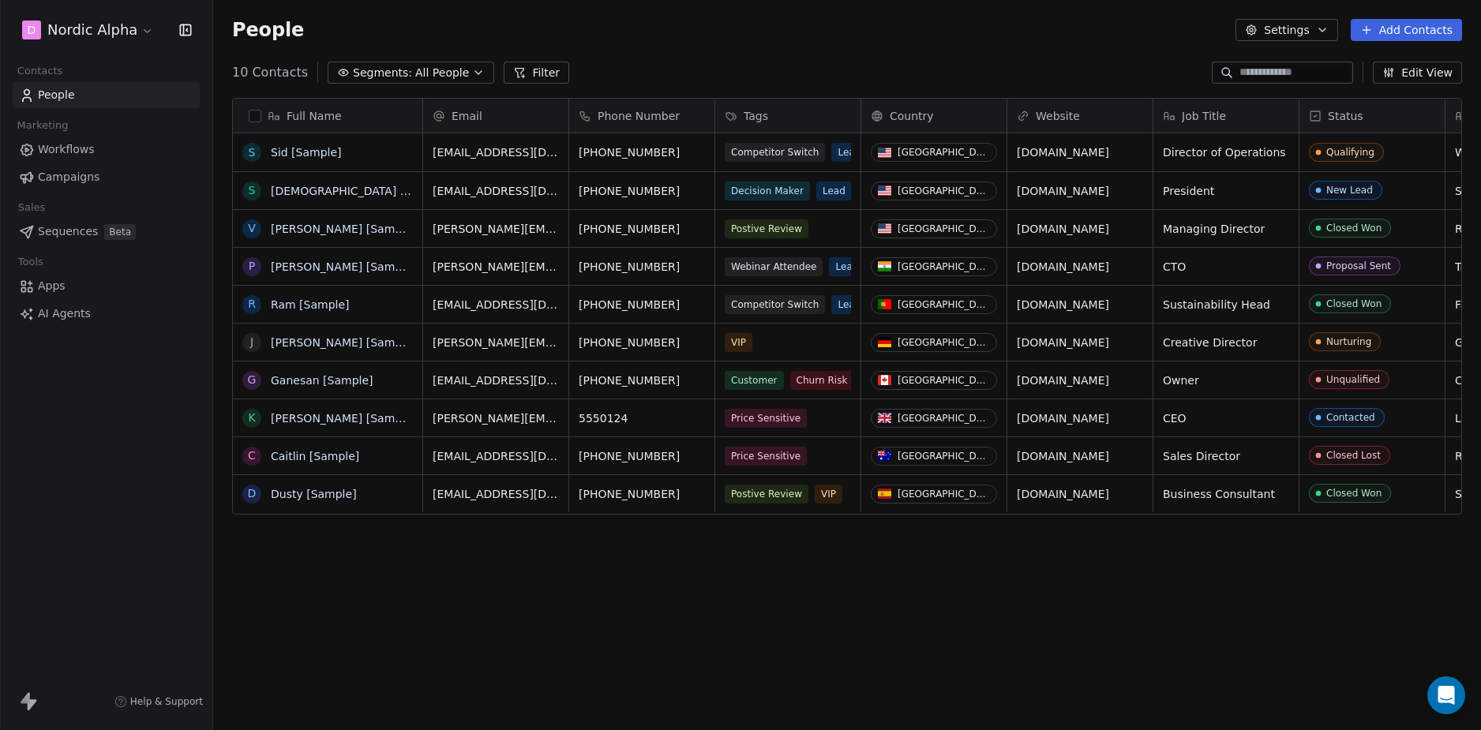
drag, startPoint x: 432, startPoint y: 629, endPoint x: 412, endPoint y: 591, distance: 42.7
click at [432, 627] on div "Full Name S [PERSON_NAME] [Sample] S [PERSON_NAME] [Sample] V [PERSON_NAME] [Sa…" at bounding box center [847, 406] width 1268 height 643
click at [100, 394] on div "D Nordic Alpha Contacts People Marketing Workflows Campaigns Sales Sequences Be…" at bounding box center [106, 365] width 212 height 730
click at [28, 706] on icon at bounding box center [32, 705] width 9 height 11
click at [109, 558] on div "D Nordic Alpha Contacts People Marketing Workflows Campaigns Sales Sequences Be…" at bounding box center [106, 365] width 212 height 730
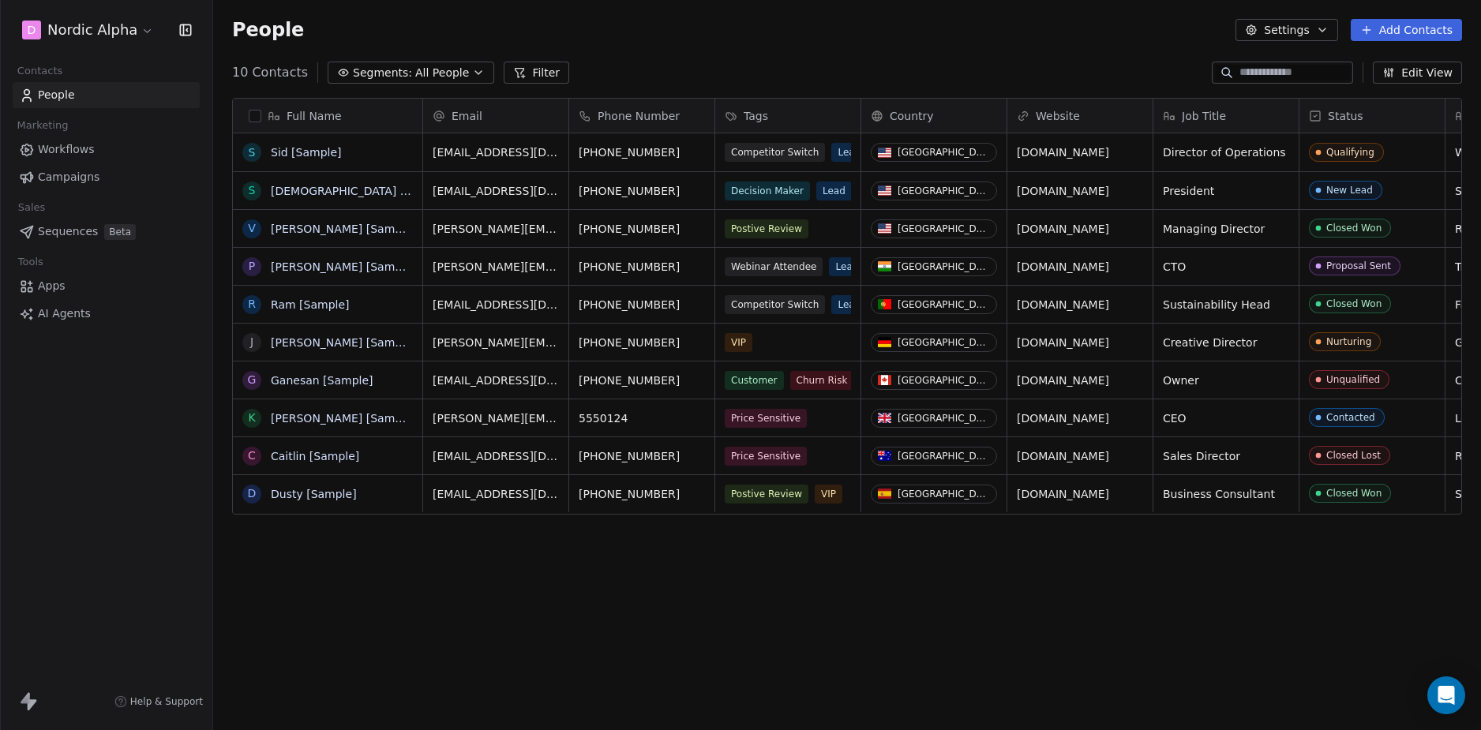
click at [1315, 18] on div "People Settings Add Contacts" at bounding box center [847, 30] width 1268 height 60
click at [1300, 36] on button "Settings" at bounding box center [1287, 30] width 102 height 22
click at [880, 47] on html "D Nordic Alpha Contacts People Marketing Workflows Campaigns Sales Sequences Be…" at bounding box center [740, 365] width 1481 height 730
click at [96, 26] on html "D Nordic Alpha Contacts People Marketing Workflows Campaigns Sales Sequences Be…" at bounding box center [740, 365] width 1481 height 730
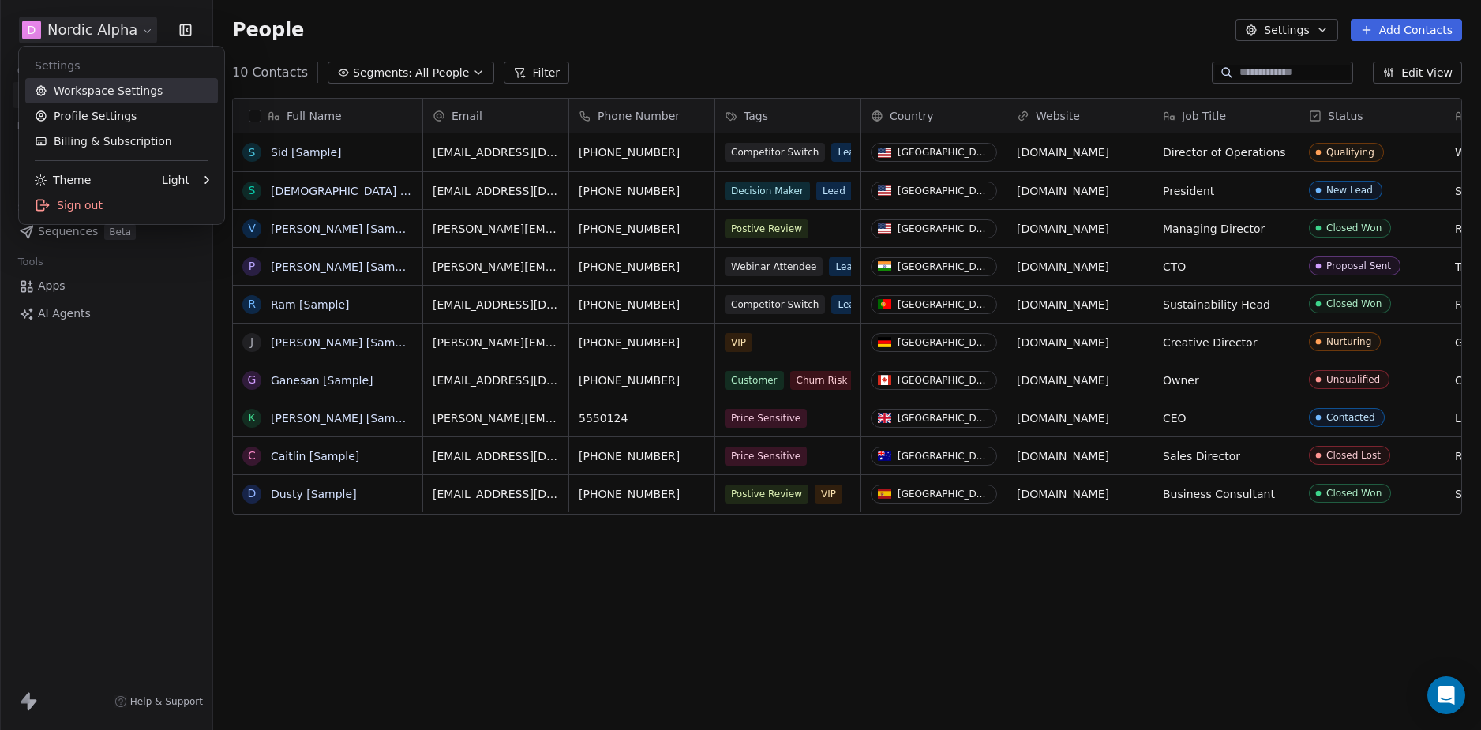
click at [142, 88] on link "Workspace Settings" at bounding box center [121, 90] width 193 height 25
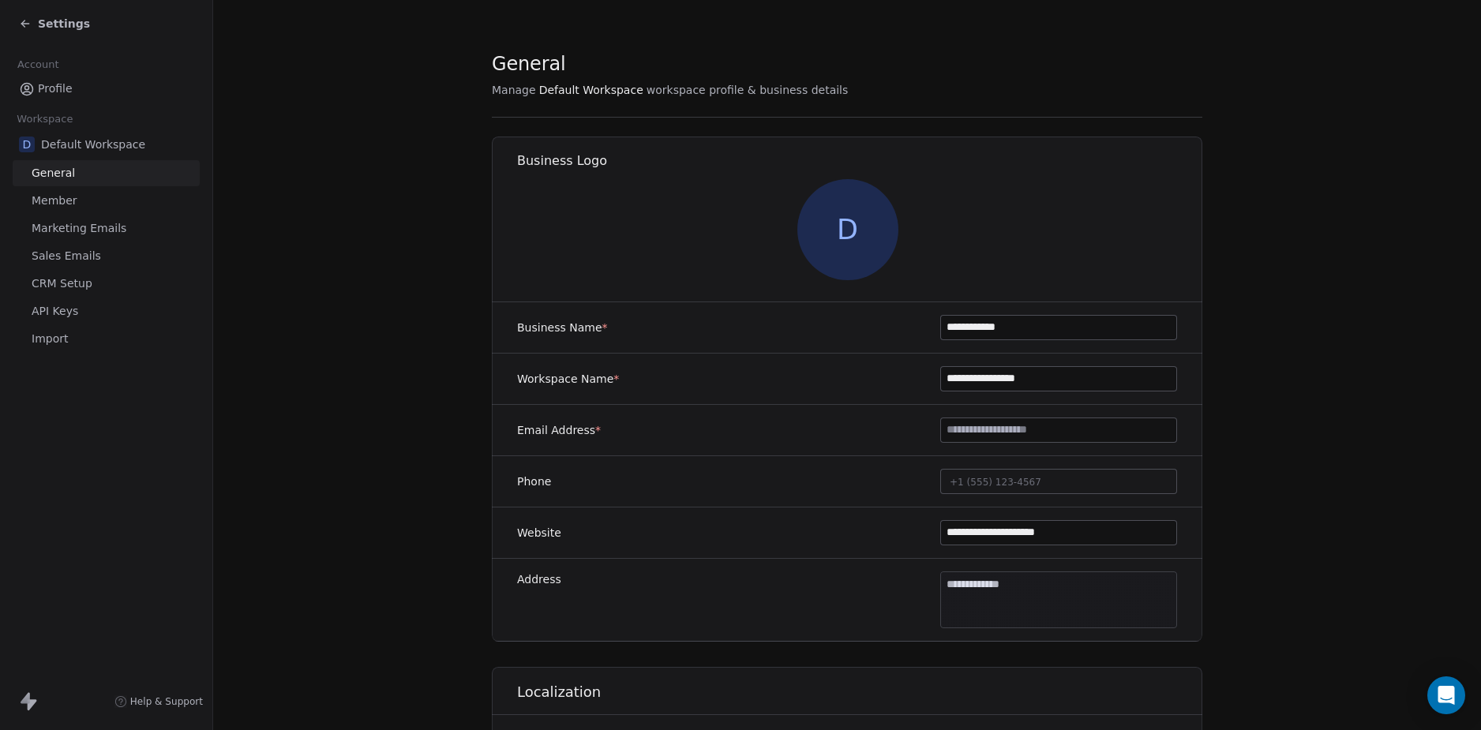
click at [103, 310] on link "API Keys" at bounding box center [106, 311] width 187 height 26
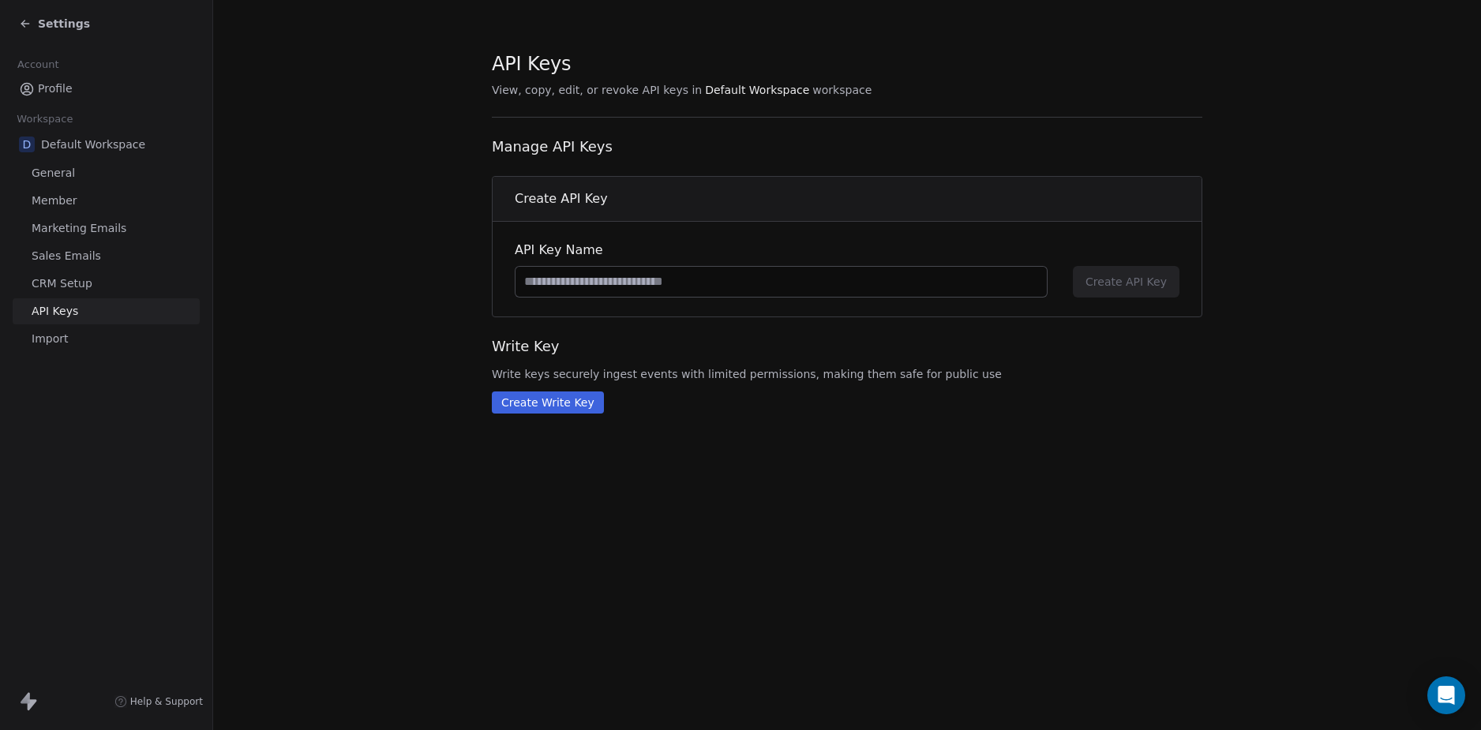
click at [356, 294] on section "API Keys View, copy, edit, or revoke API keys in Default Workspace workspace Ma…" at bounding box center [847, 232] width 1268 height 464
click at [346, 282] on section "API Keys View, copy, edit, or revoke API keys in Default Workspace workspace Ma…" at bounding box center [847, 232] width 1268 height 464
click at [367, 342] on section "API Keys View, copy, edit, or revoke API keys in Default Workspace workspace Ma…" at bounding box center [847, 232] width 1268 height 464
click at [670, 284] on input at bounding box center [781, 282] width 531 height 30
click at [693, 359] on div "Write Key Write keys securely ingest events with limited permissions, making th…" at bounding box center [847, 359] width 711 height 46
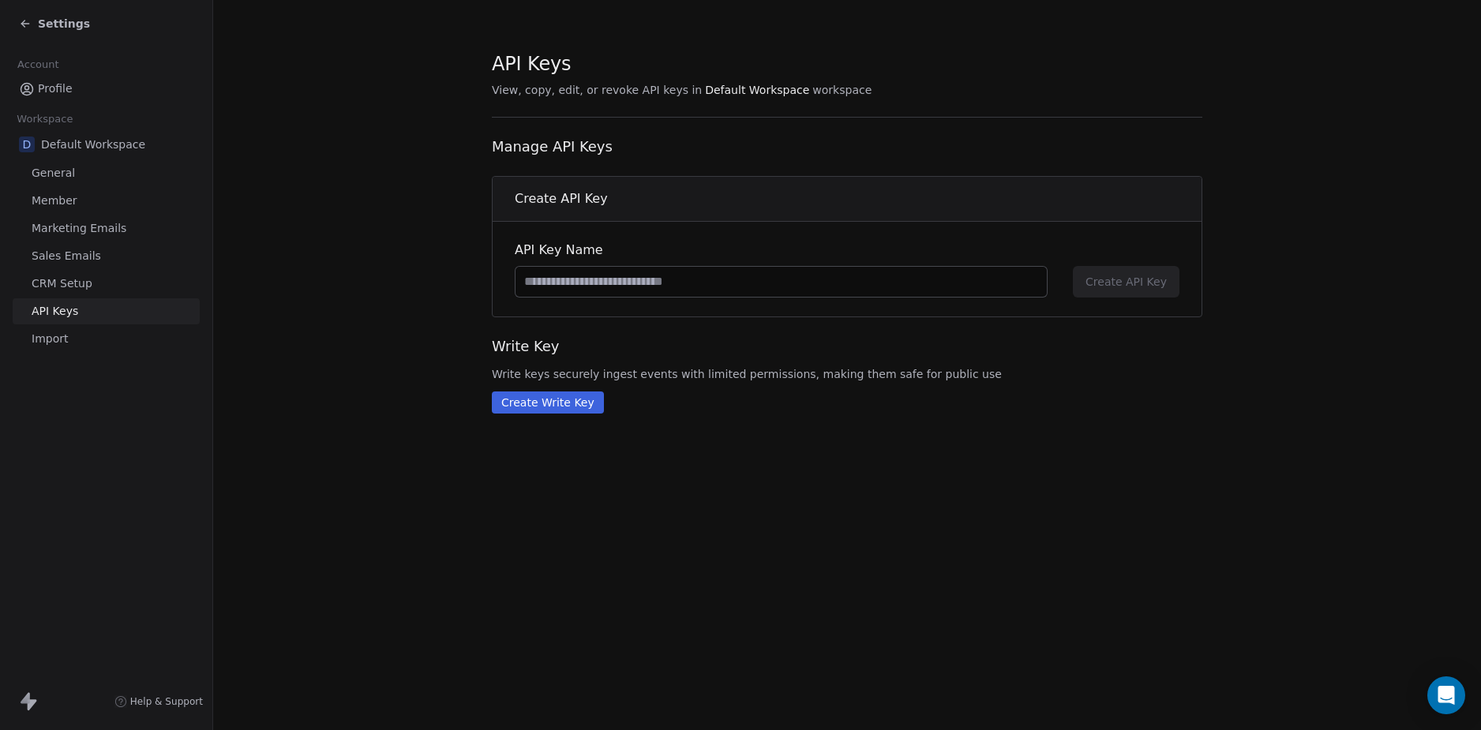
click at [631, 325] on div "API Keys View, copy, edit, or revoke API keys in Default Workspace workspace Ma…" at bounding box center [847, 232] width 711 height 363
click at [632, 335] on div "API Keys View, copy, edit, or revoke API keys in Default Workspace workspace Ma…" at bounding box center [847, 232] width 711 height 363
click at [553, 77] on div "API Keys View, copy, edit, or revoke API keys in Default Workspace workspace" at bounding box center [847, 74] width 711 height 47
click at [612, 179] on div "Create API Key" at bounding box center [847, 199] width 709 height 45
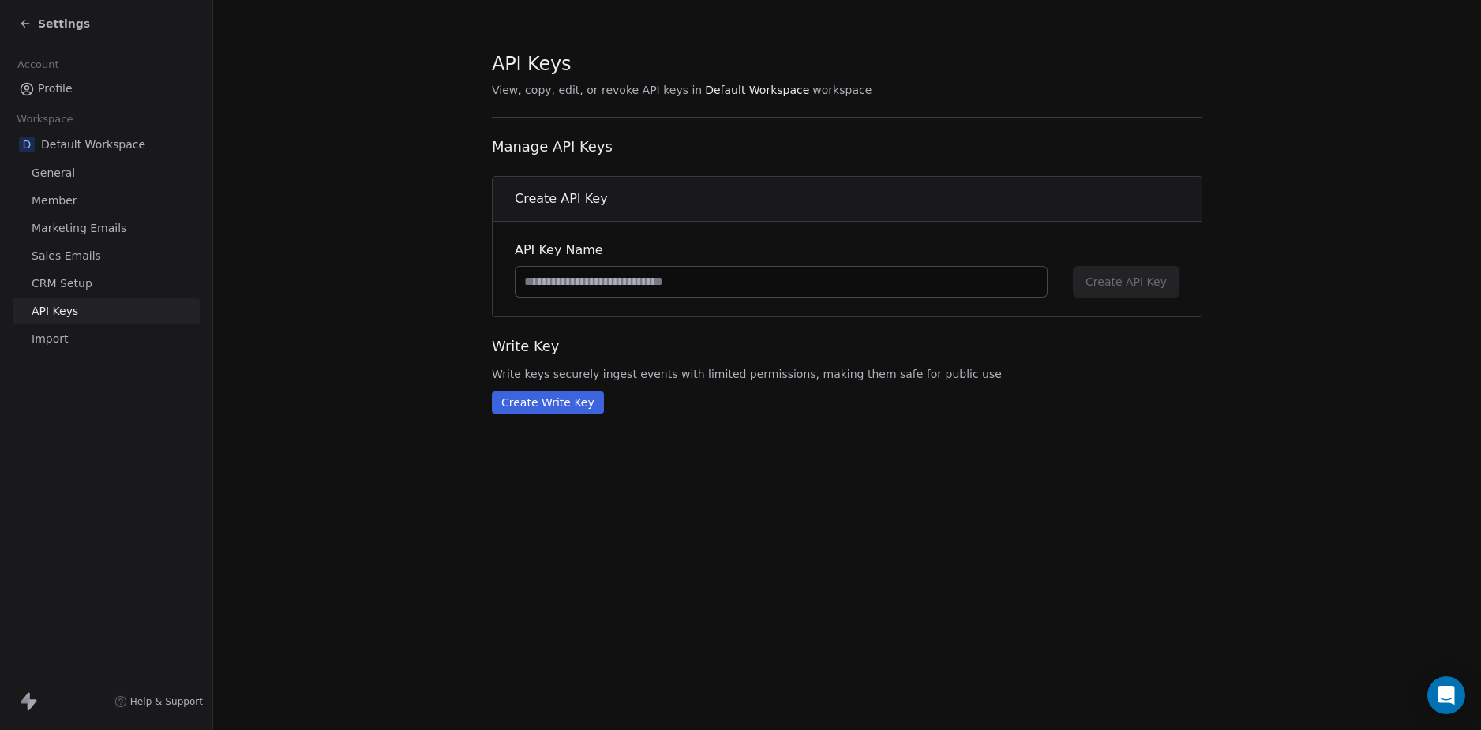
click at [577, 247] on span "API Key Name" at bounding box center [781, 250] width 533 height 19
click at [339, 183] on section "API Keys View, copy, edit, or revoke API keys in Default Workspace workspace Ma…" at bounding box center [847, 232] width 1268 height 464
click at [110, 167] on link "General" at bounding box center [106, 173] width 187 height 26
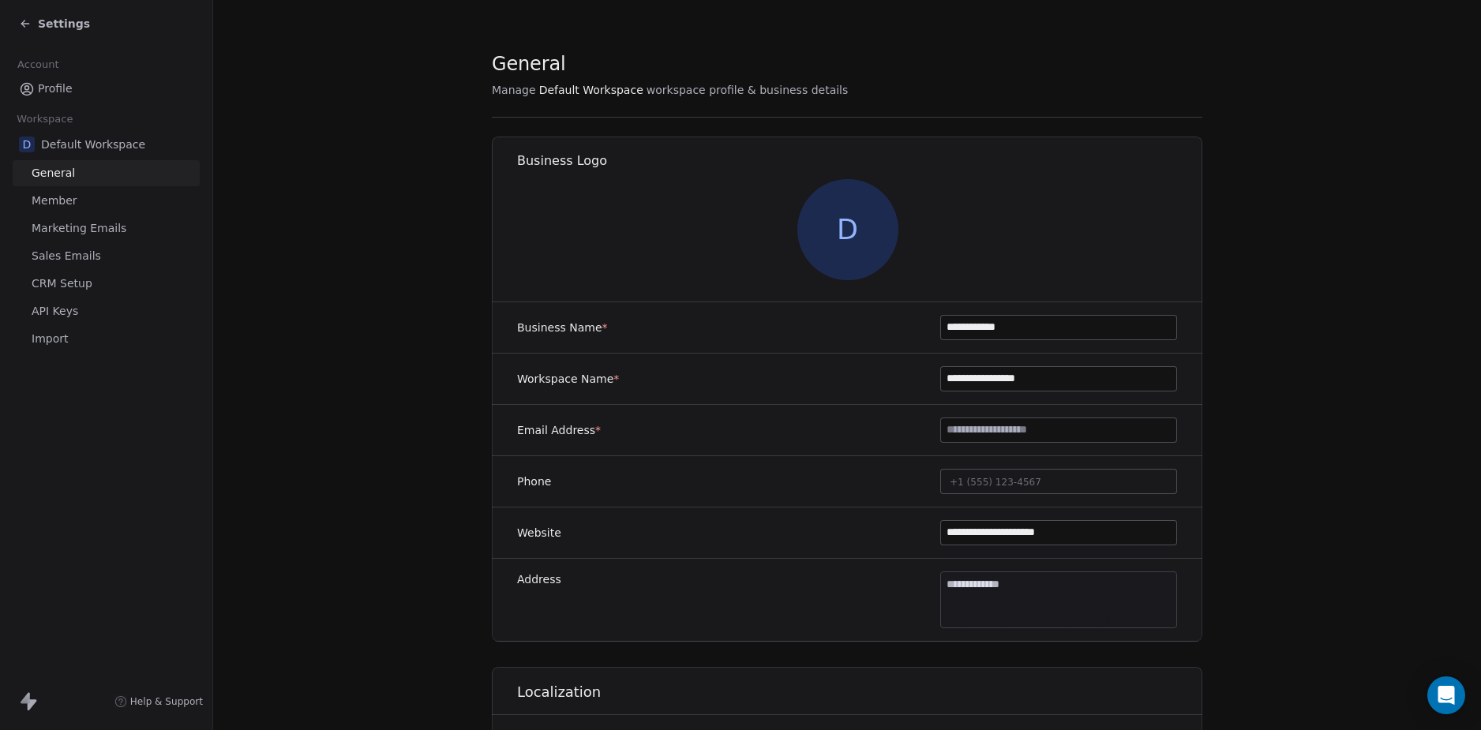
click at [105, 197] on link "Member" at bounding box center [106, 201] width 187 height 26
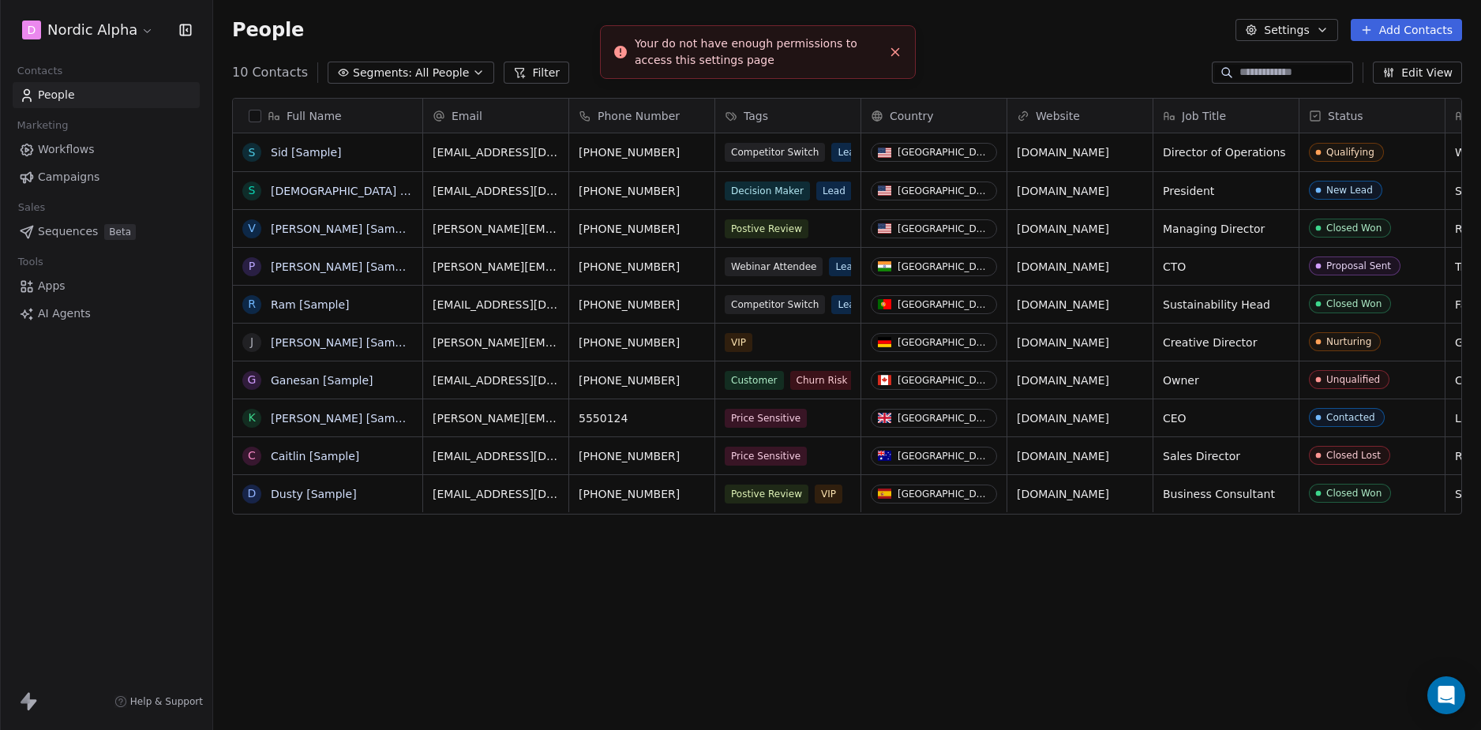
scroll to position [631, 1256]
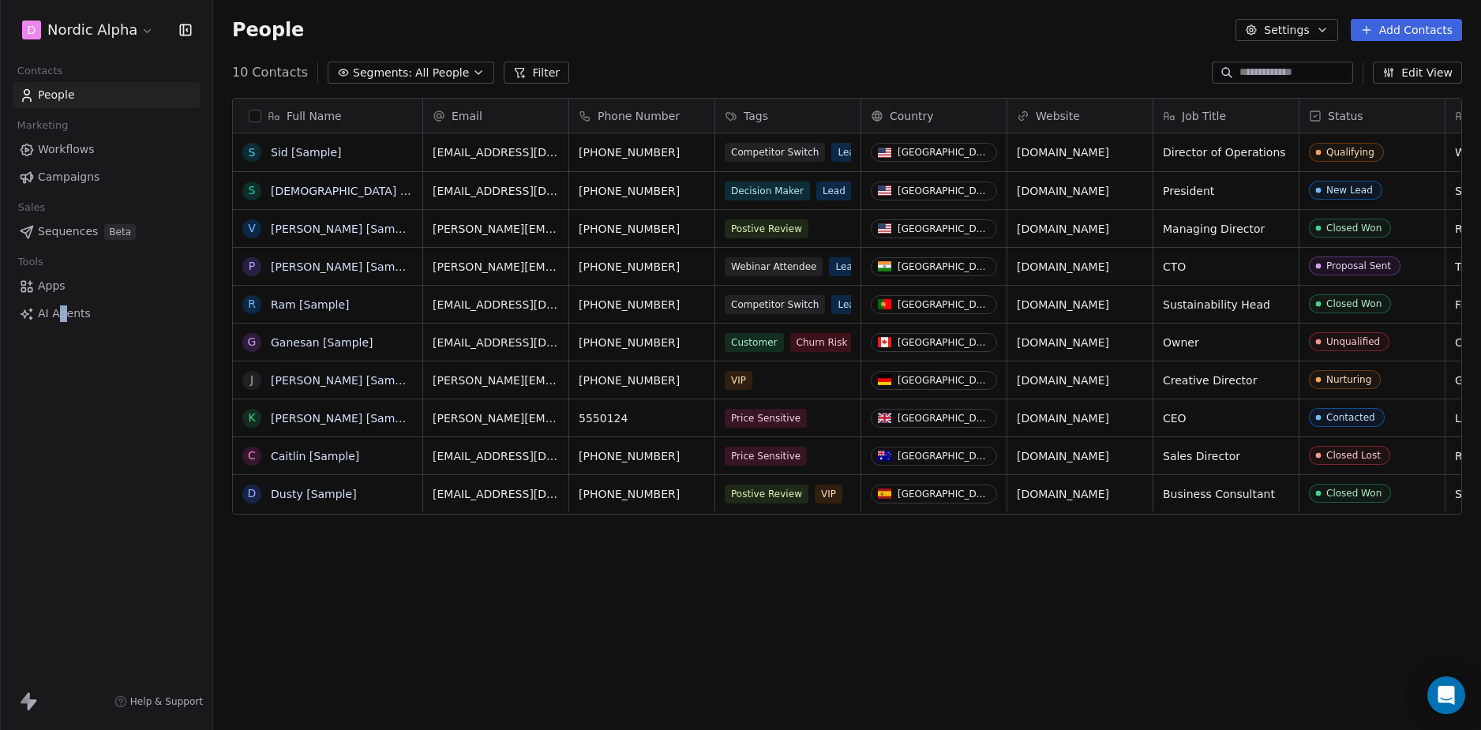
click at [66, 484] on div "D Nordic Alpha Contacts People Marketing Workflows Campaigns Sales Sequences Be…" at bounding box center [106, 365] width 212 height 730
click at [1179, 41] on div "People Settings Add Contacts" at bounding box center [847, 30] width 1268 height 60
click at [1303, 22] on button "Settings" at bounding box center [1287, 30] width 102 height 22
click at [865, 61] on html "D Nordic Alpha Contacts People Marketing Workflows Campaigns Sales Sequences Be…" at bounding box center [740, 365] width 1481 height 730
click at [69, 25] on html "D Nordic Alpha Contacts People Marketing Workflows Campaigns Sales Sequences Be…" at bounding box center [740, 365] width 1481 height 730
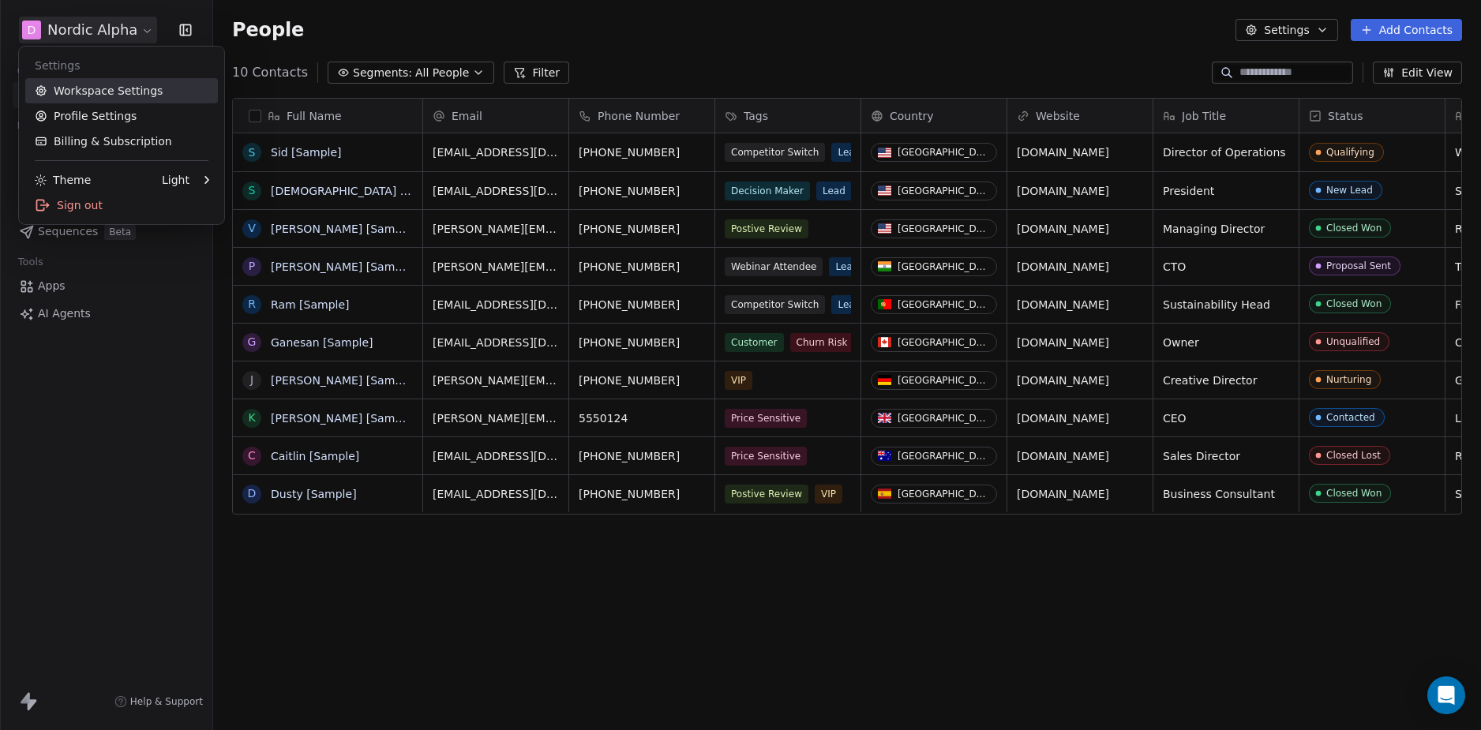
click at [108, 89] on link "Workspace Settings" at bounding box center [121, 90] width 193 height 25
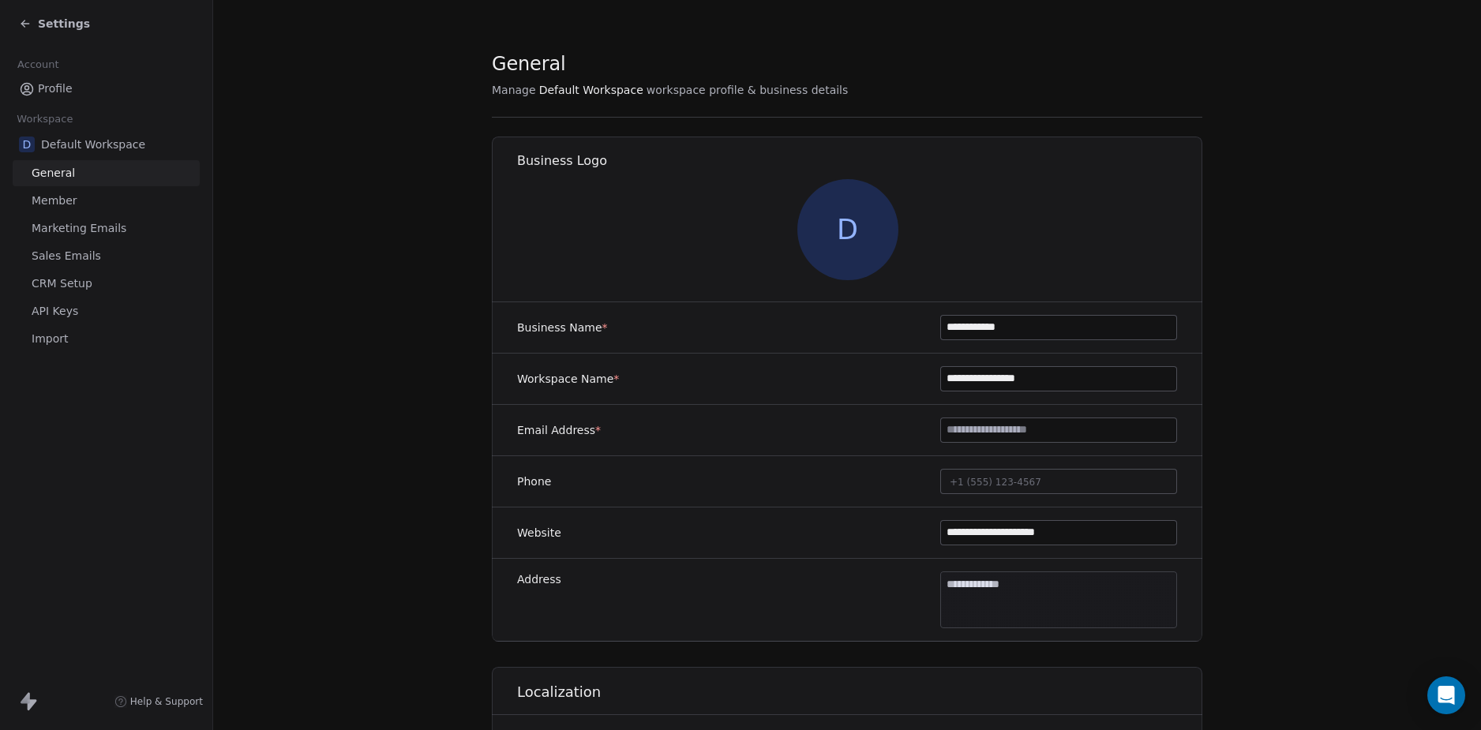
click at [420, 272] on section "**********" at bounding box center [847, 677] width 1268 height 1354
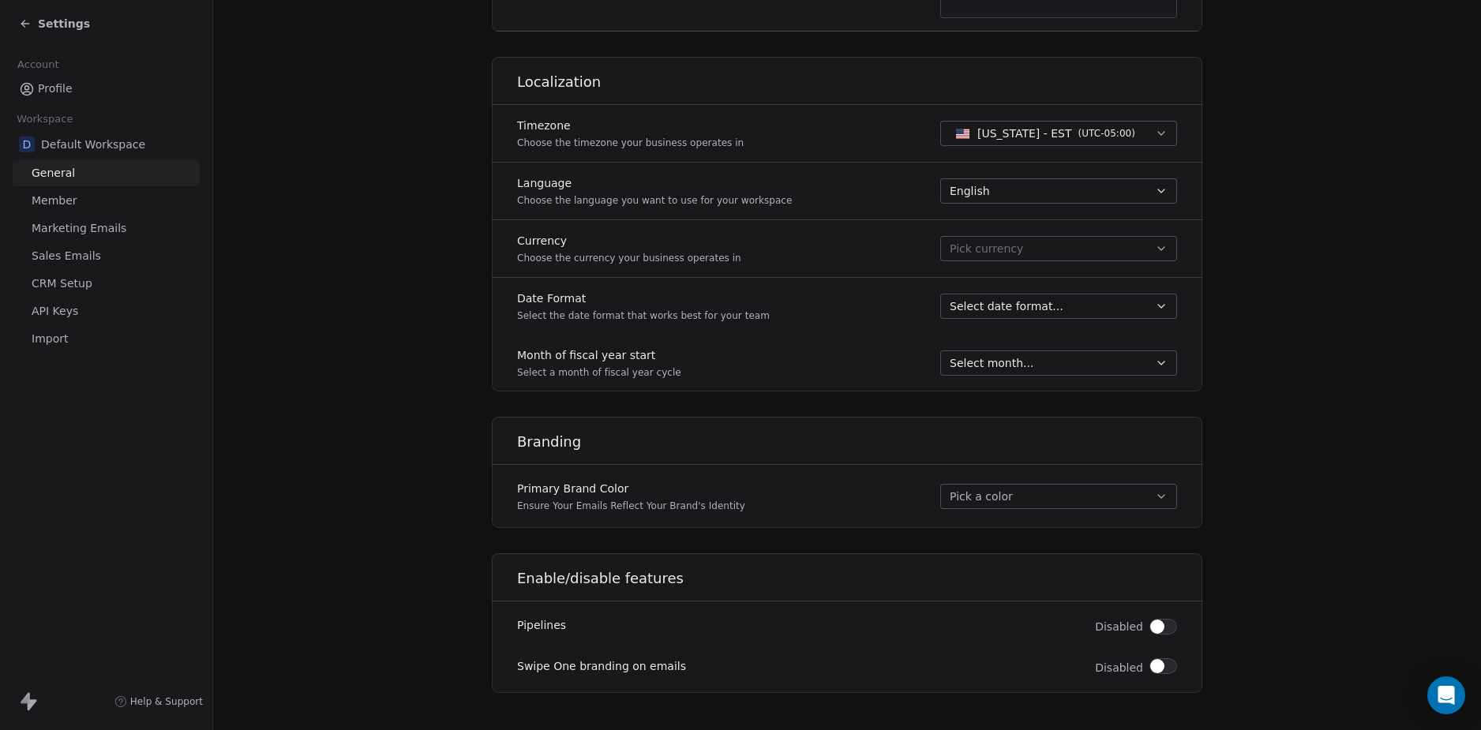
scroll to position [624, 0]
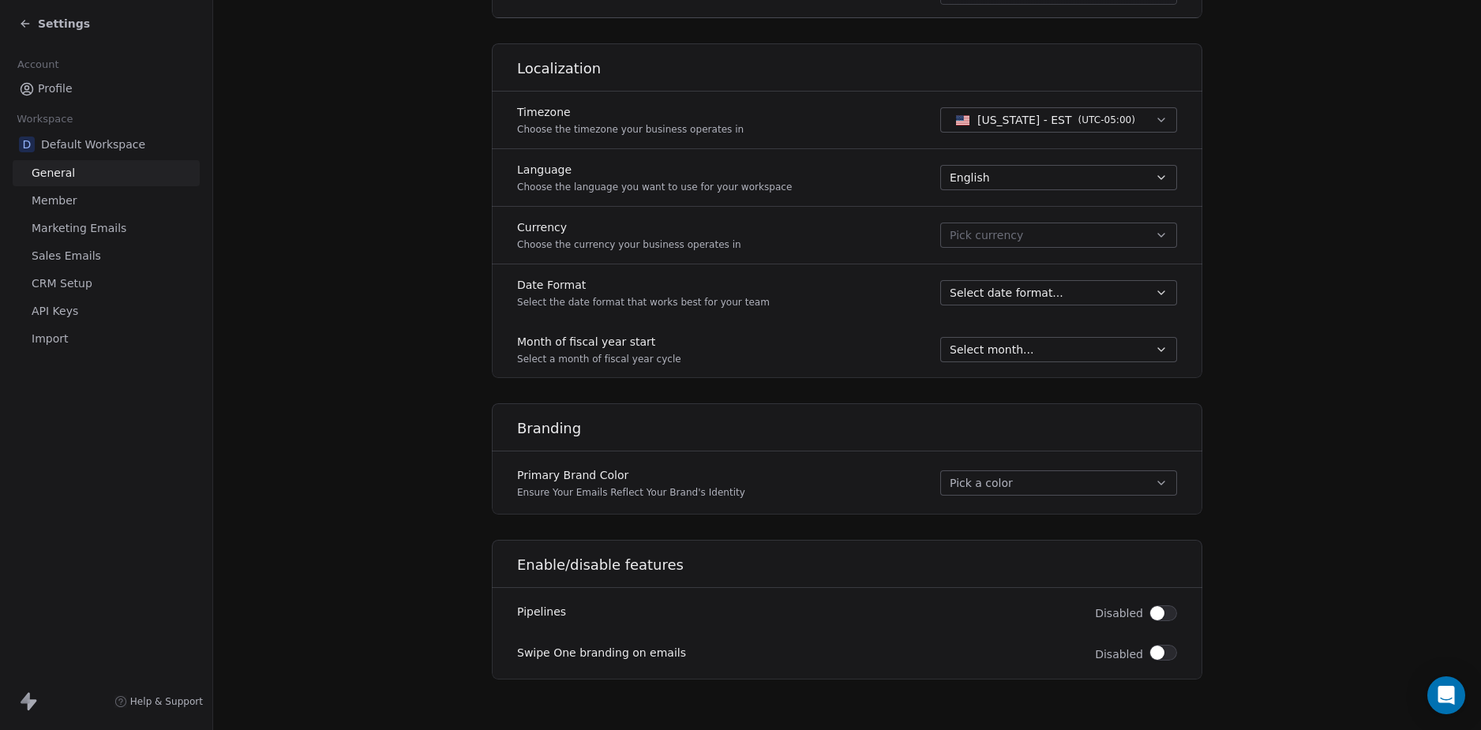
click at [426, 284] on section "**********" at bounding box center [847, 53] width 1268 height 1354
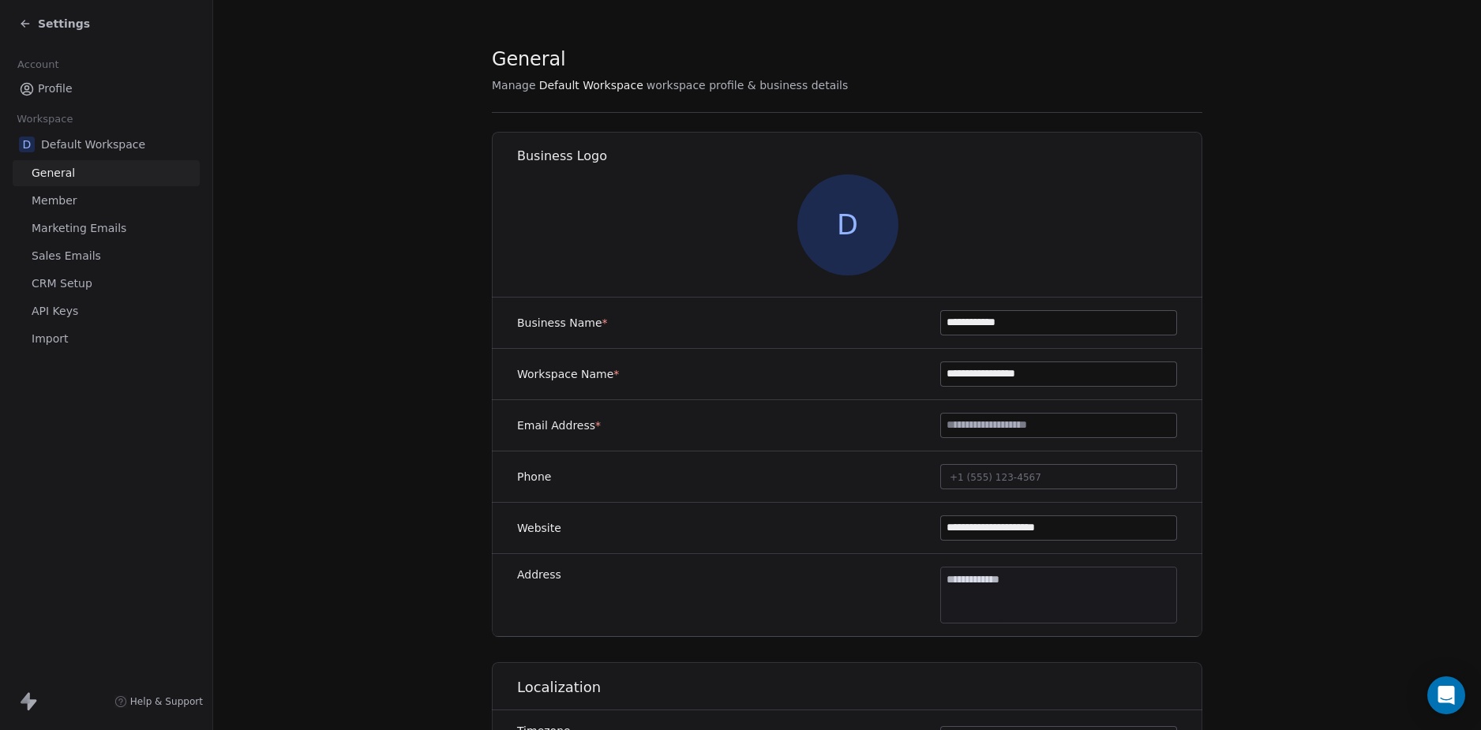
scroll to position [0, 0]
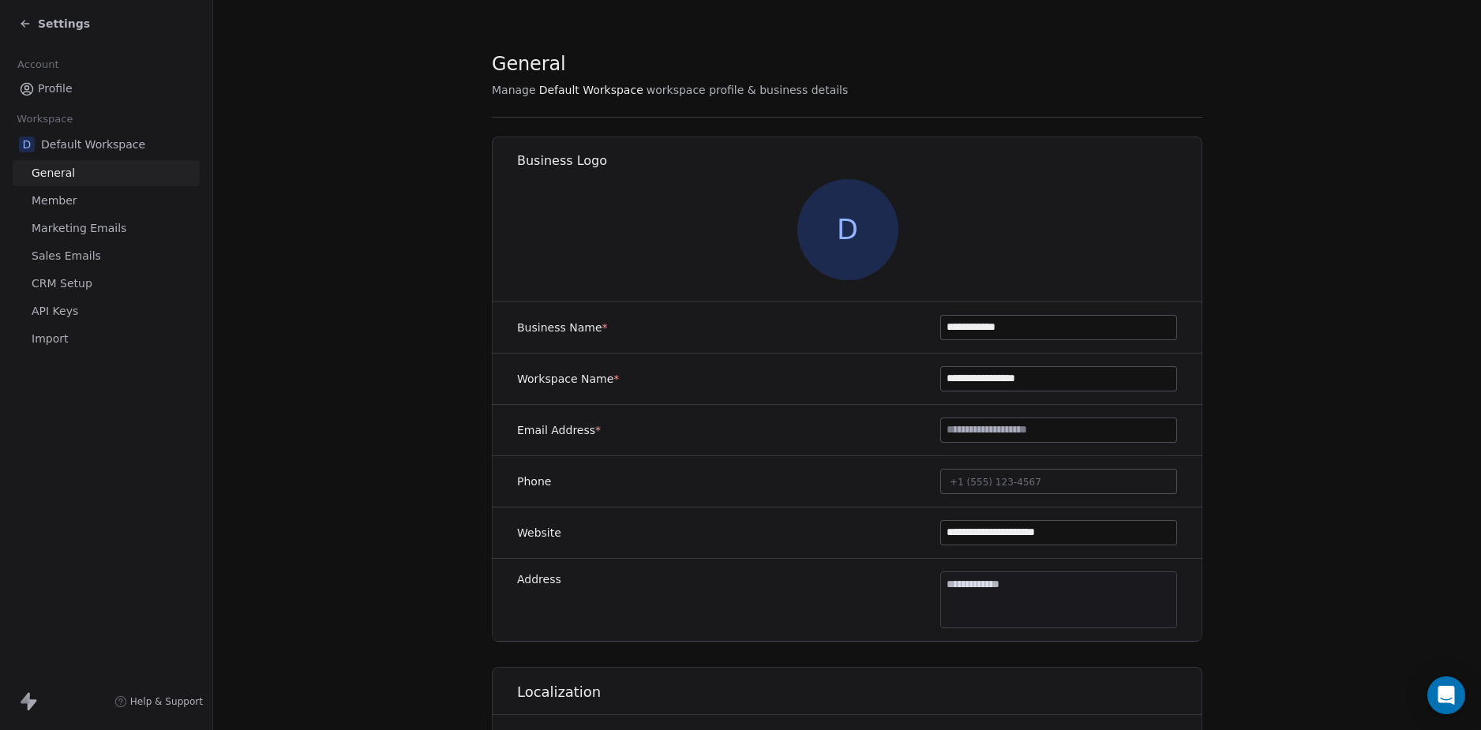
click at [121, 198] on link "Member" at bounding box center [106, 201] width 187 height 26
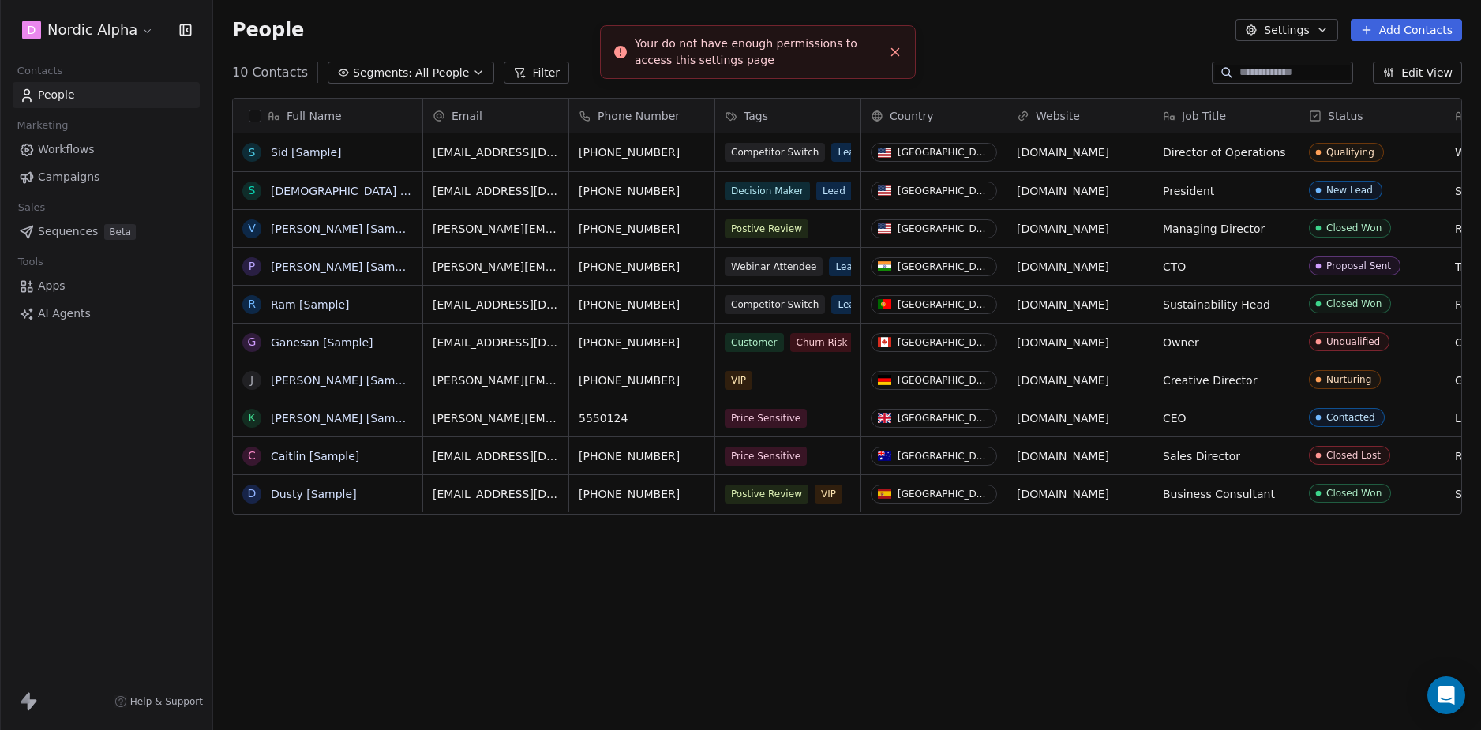
scroll to position [631, 1256]
click at [75, 39] on html "D Nordic Alpha Contacts People Marketing Workflows Campaigns Sales Sequences Be…" at bounding box center [740, 365] width 1481 height 730
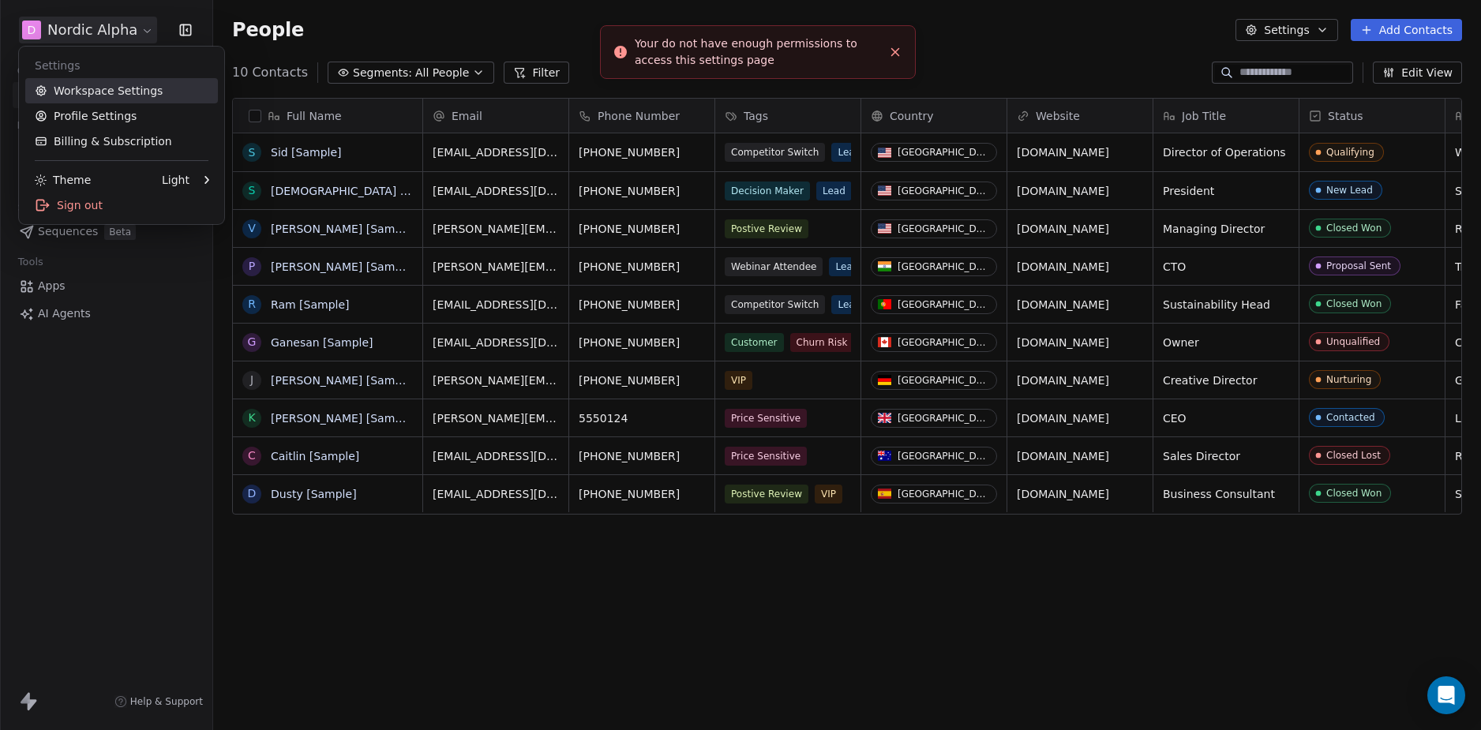
click at [95, 88] on link "Workspace Settings" at bounding box center [121, 90] width 193 height 25
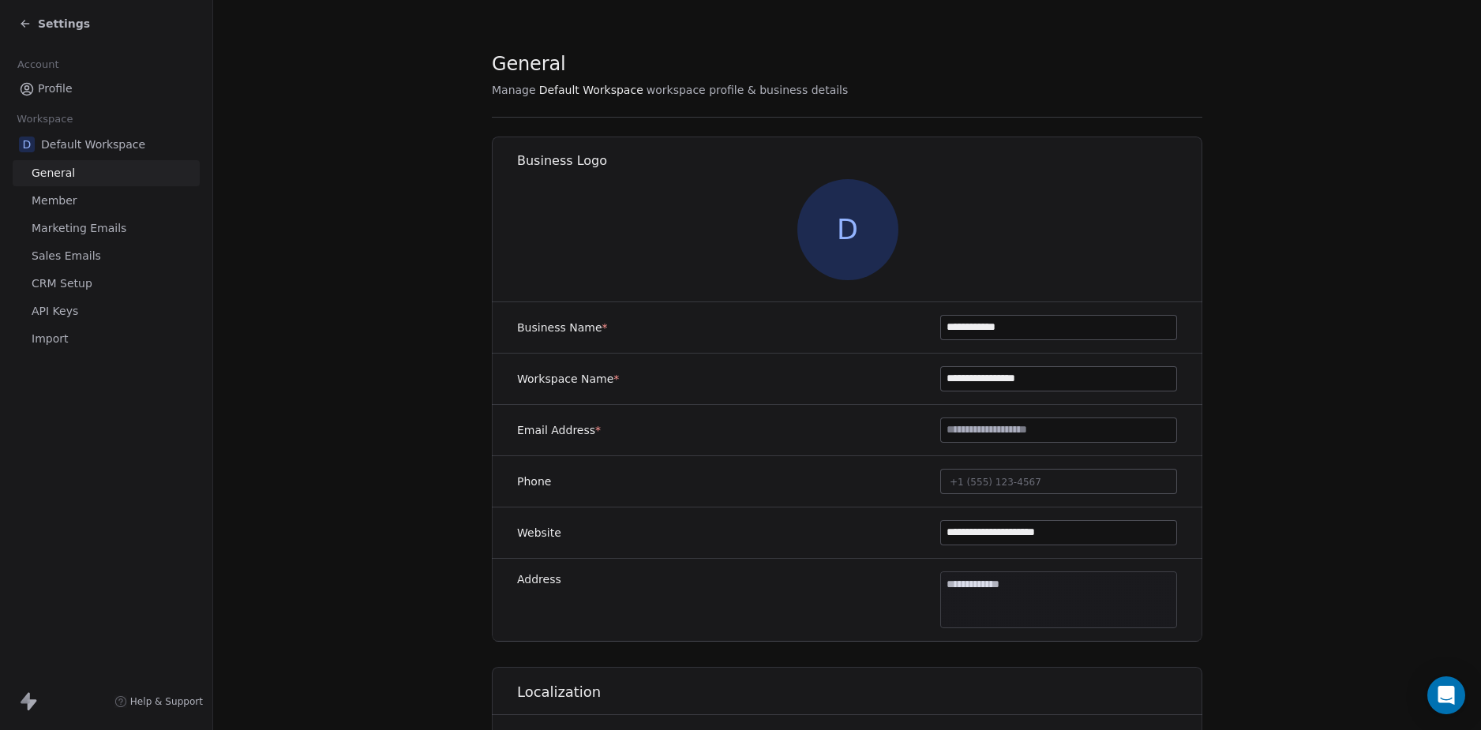
click at [81, 230] on span "Marketing Emails" at bounding box center [79, 228] width 95 height 17
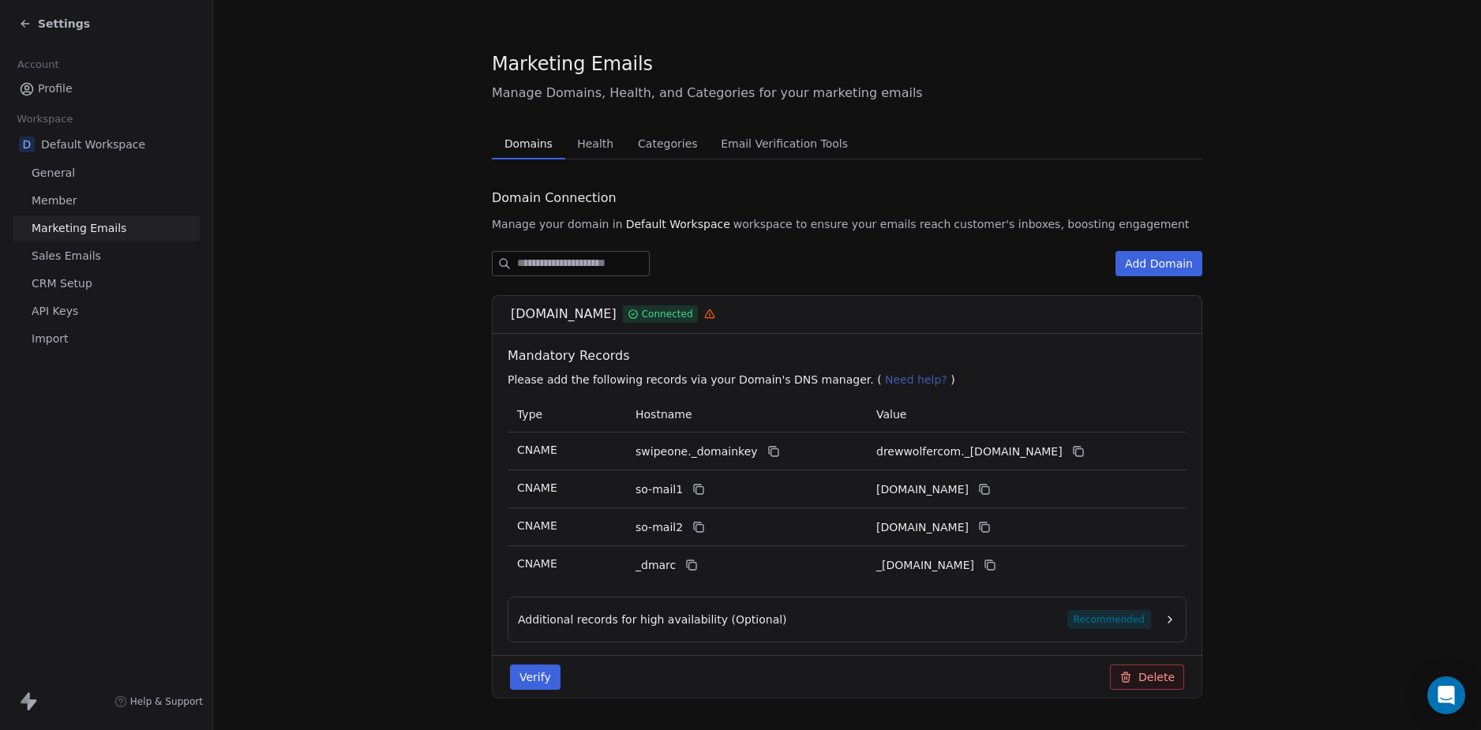
click at [89, 203] on link "Member" at bounding box center [106, 201] width 187 height 26
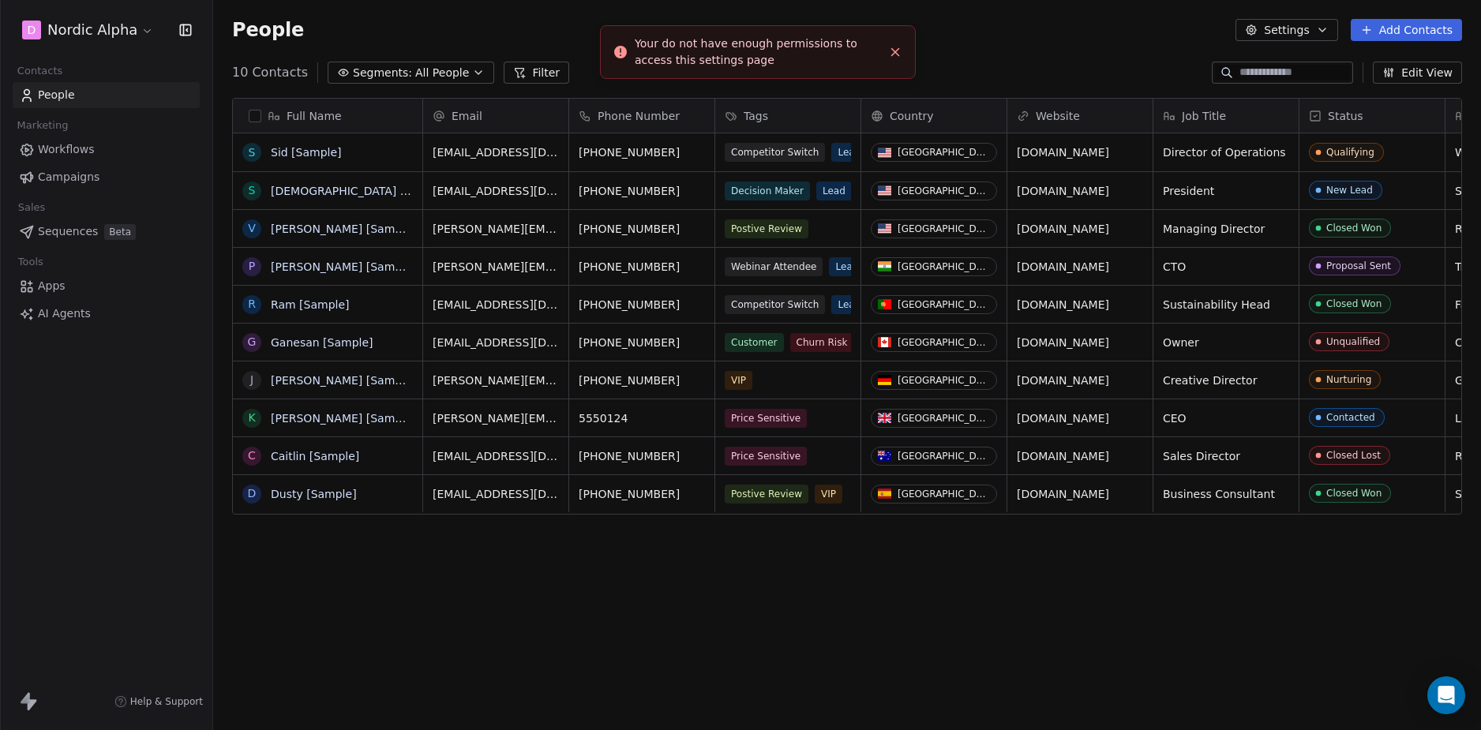
scroll to position [631, 1256]
click at [83, 22] on html "D Nordic Alpha Contacts People Marketing Workflows Campaigns Sales Sequences Be…" at bounding box center [740, 365] width 1481 height 730
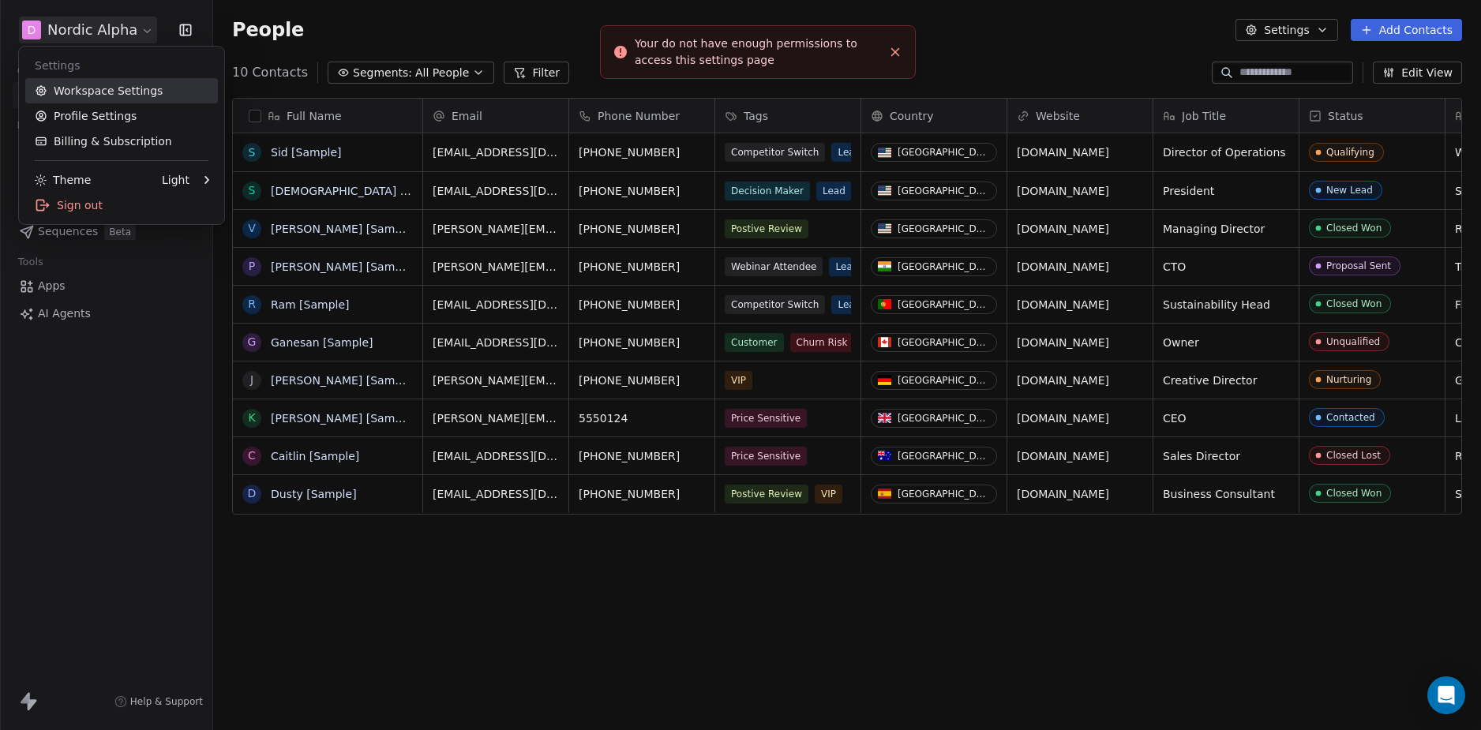
click at [102, 92] on link "Workspace Settings" at bounding box center [121, 90] width 193 height 25
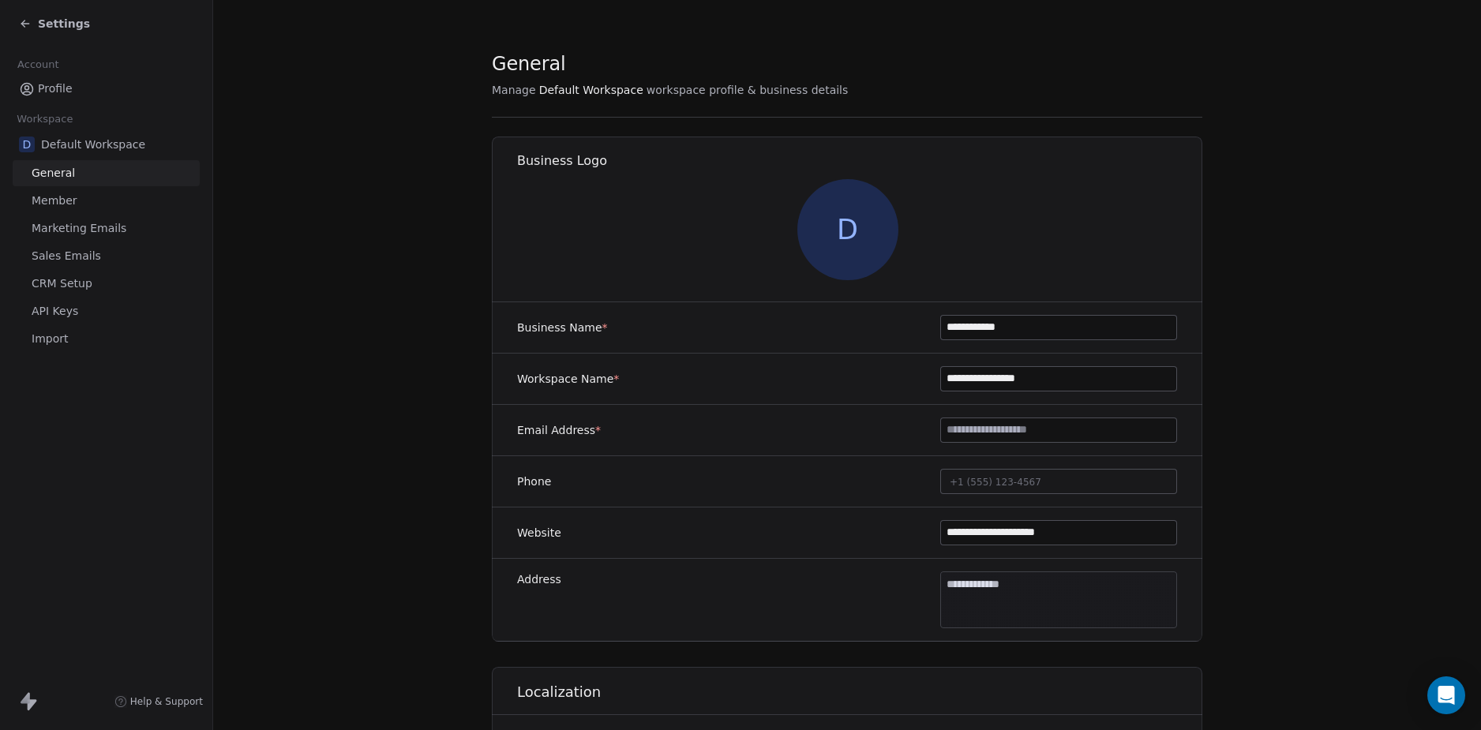
click at [85, 228] on span "Marketing Emails" at bounding box center [79, 228] width 95 height 17
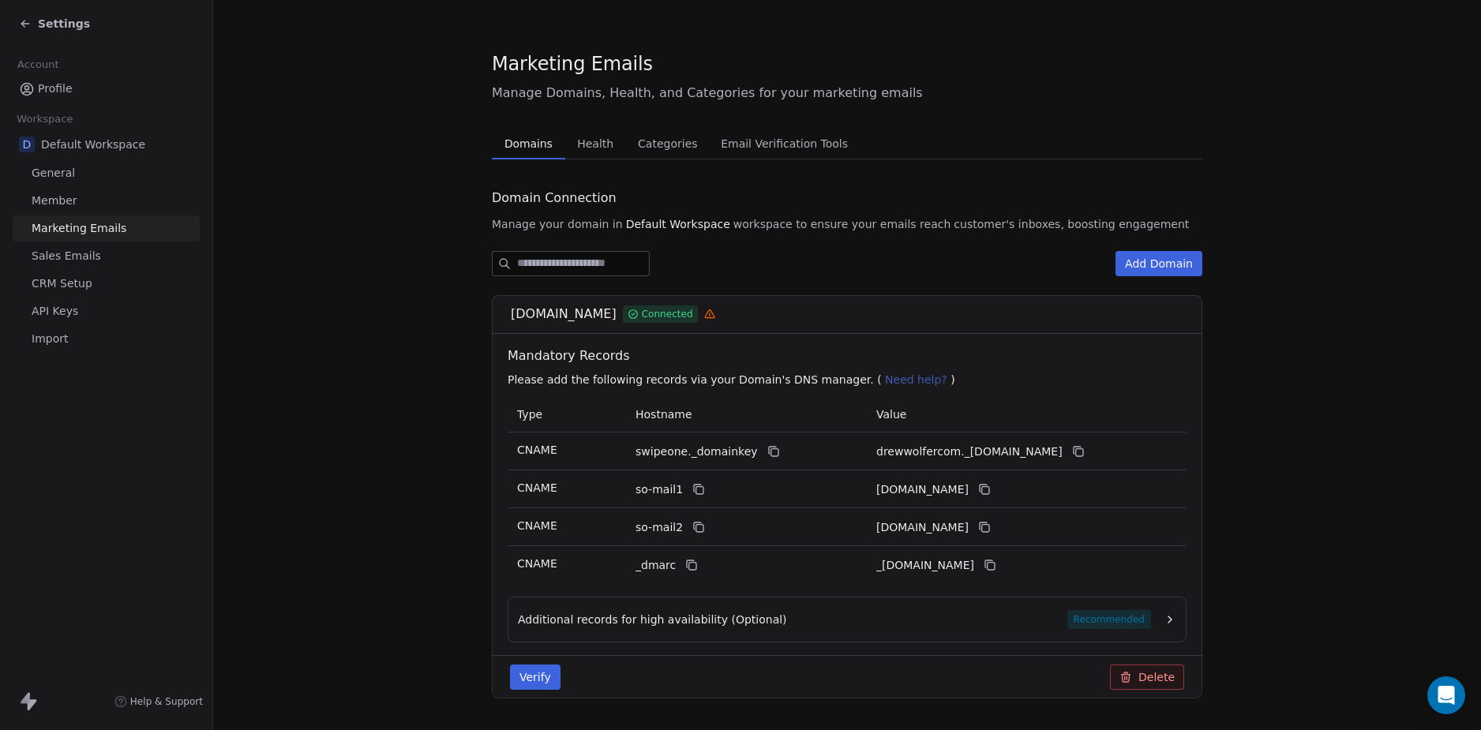
click at [396, 349] on section "Marketing Emails Manage Domains, Health, and Categories for your marketing emai…" at bounding box center [847, 387] width 1268 height 775
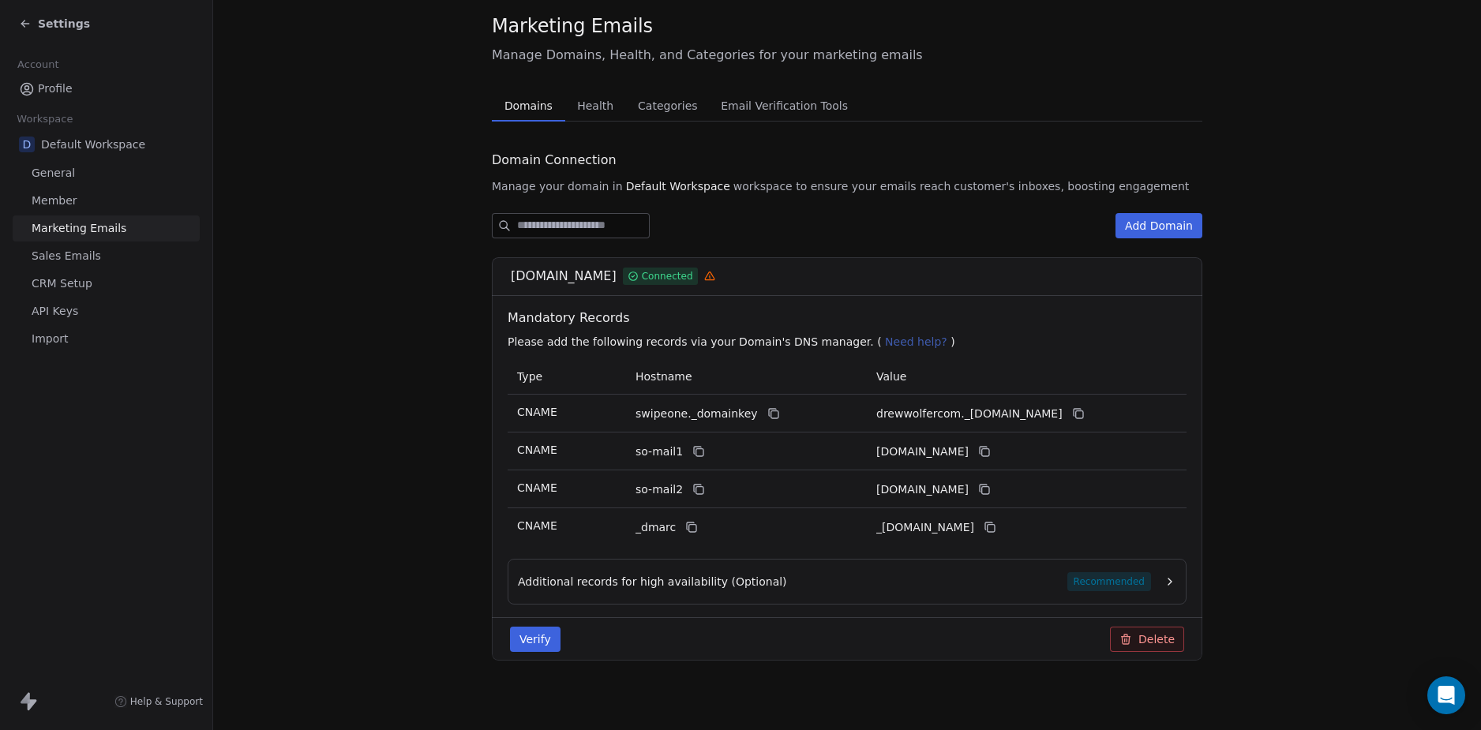
scroll to position [44, 0]
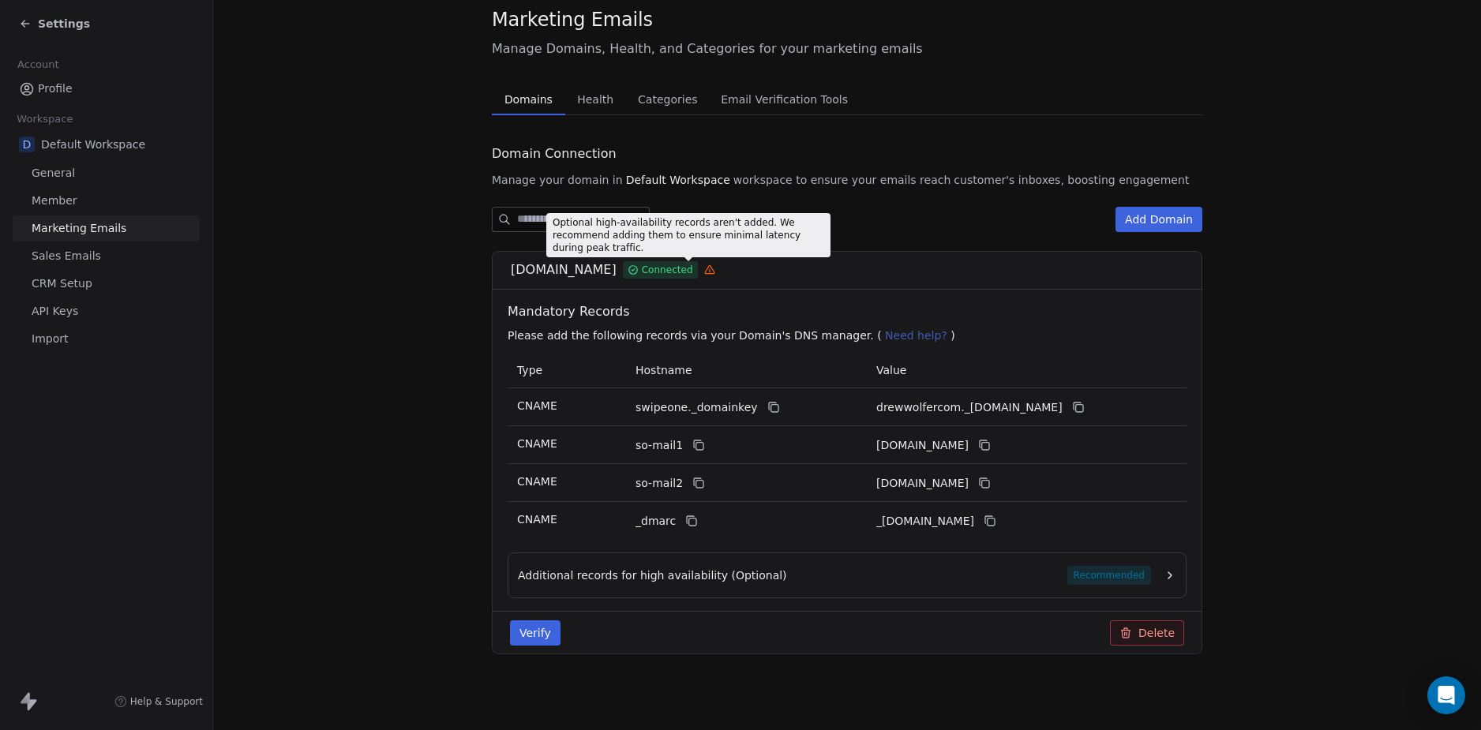
click at [704, 269] on icon at bounding box center [709, 270] width 11 height 11
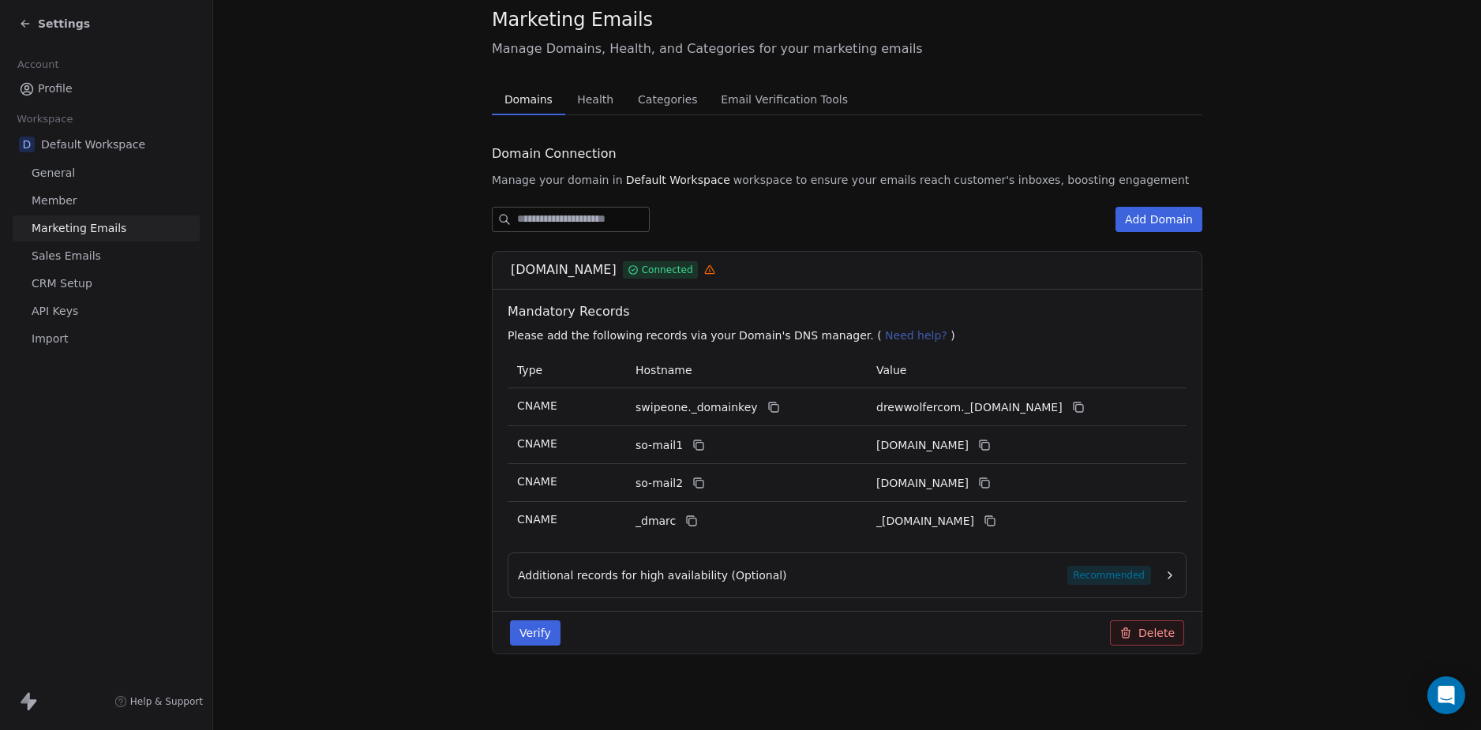
click at [744, 272] on div "[DOMAIN_NAME] Connected" at bounding box center [852, 270] width 683 height 19
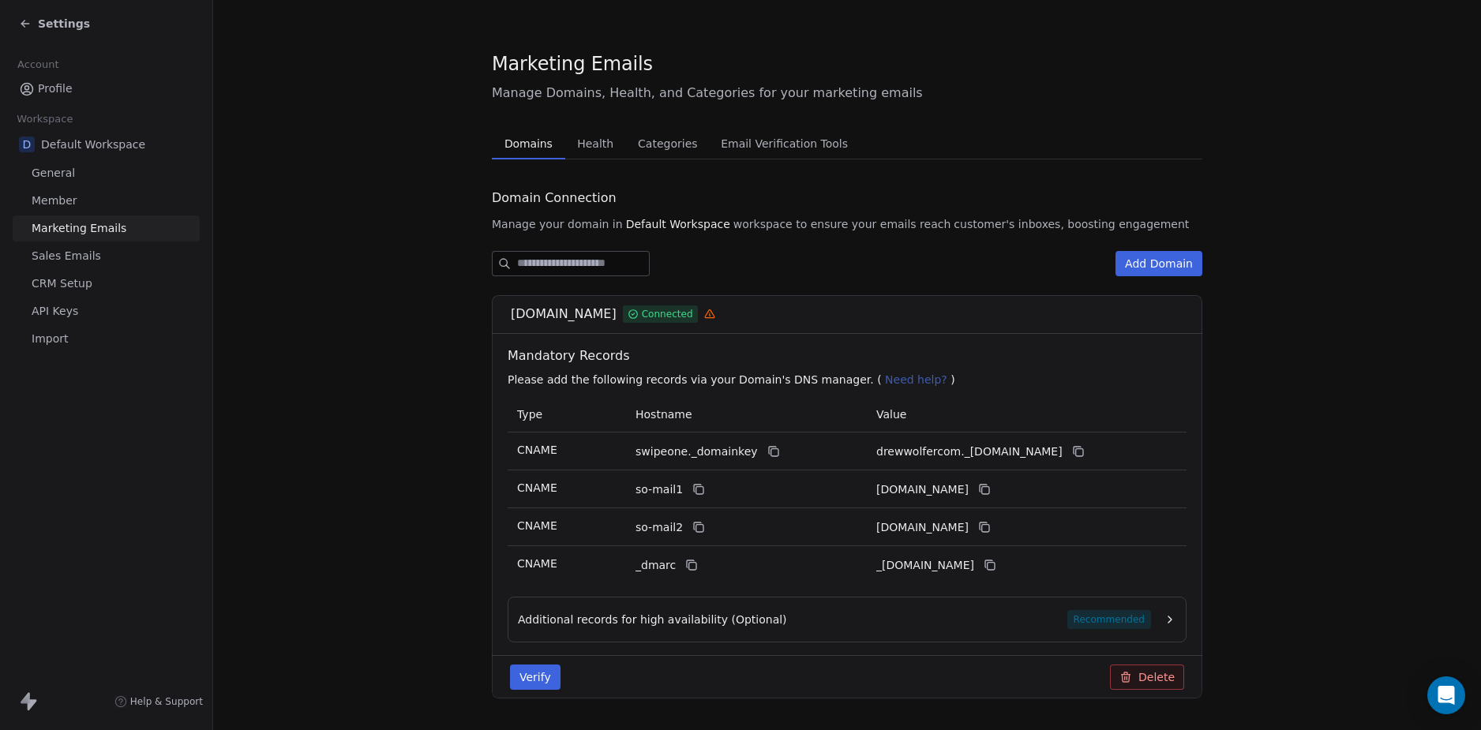
click at [567, 100] on div "Marketing Emails Manage Domains, Health, and Categories for your marketing emai…" at bounding box center [847, 388] width 711 height 674
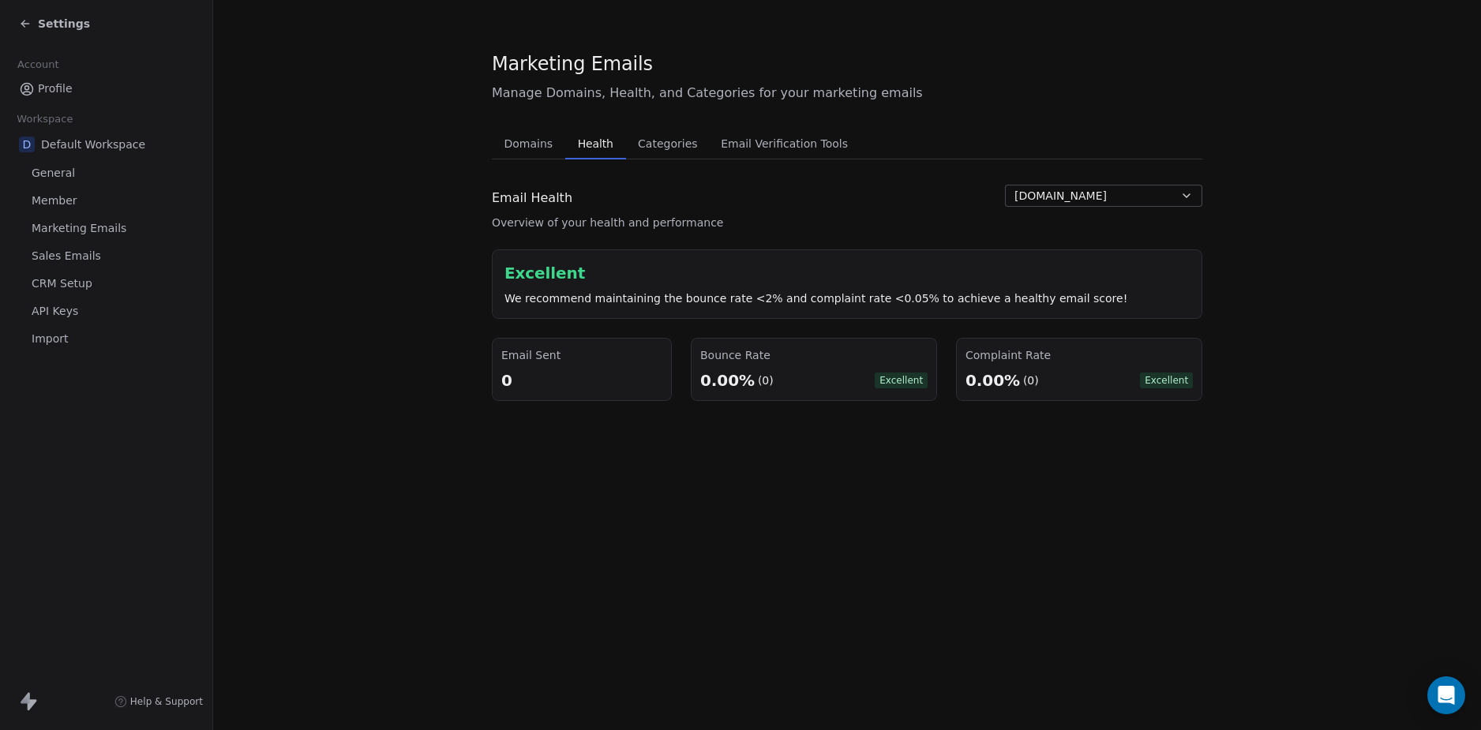
click at [71, 280] on span "CRM Setup" at bounding box center [62, 284] width 61 height 17
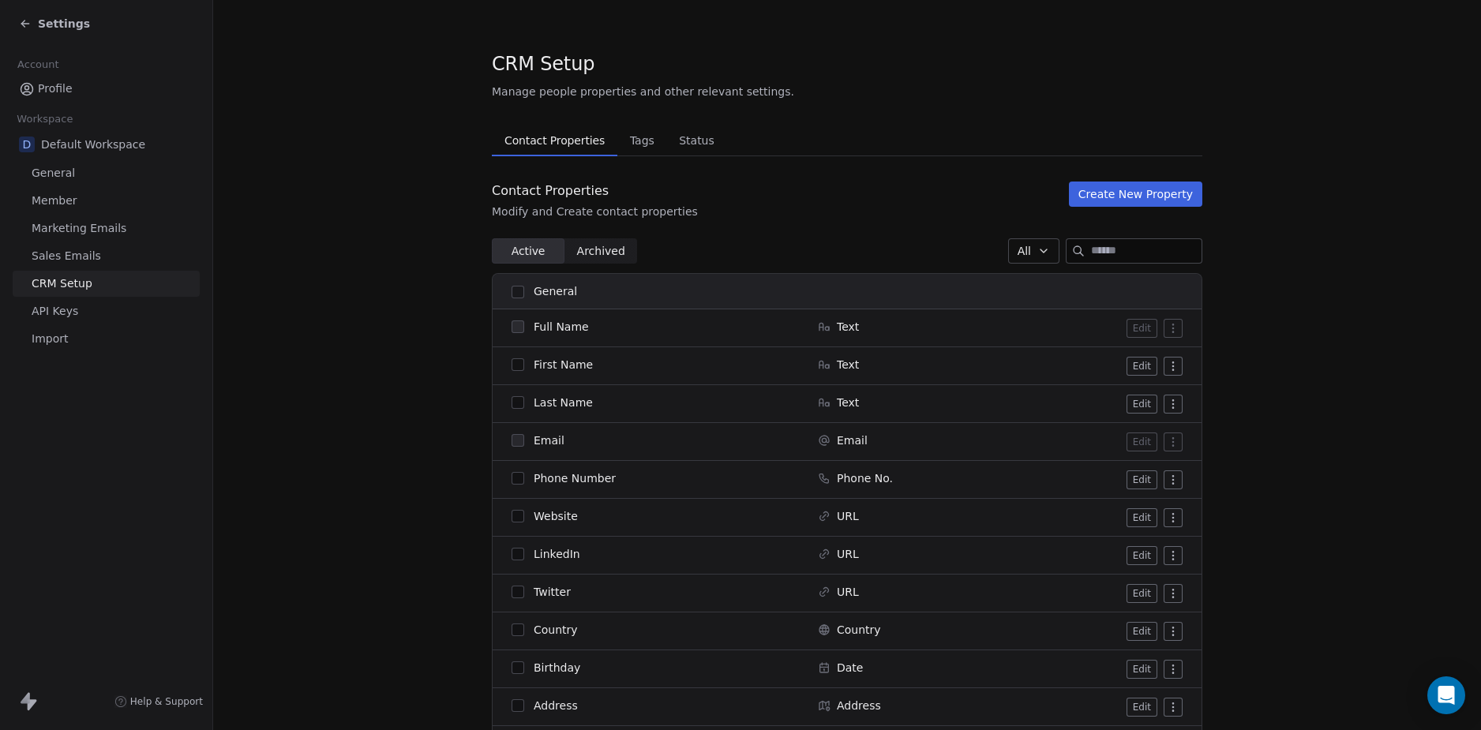
click at [77, 257] on span "Sales Emails" at bounding box center [66, 256] width 69 height 17
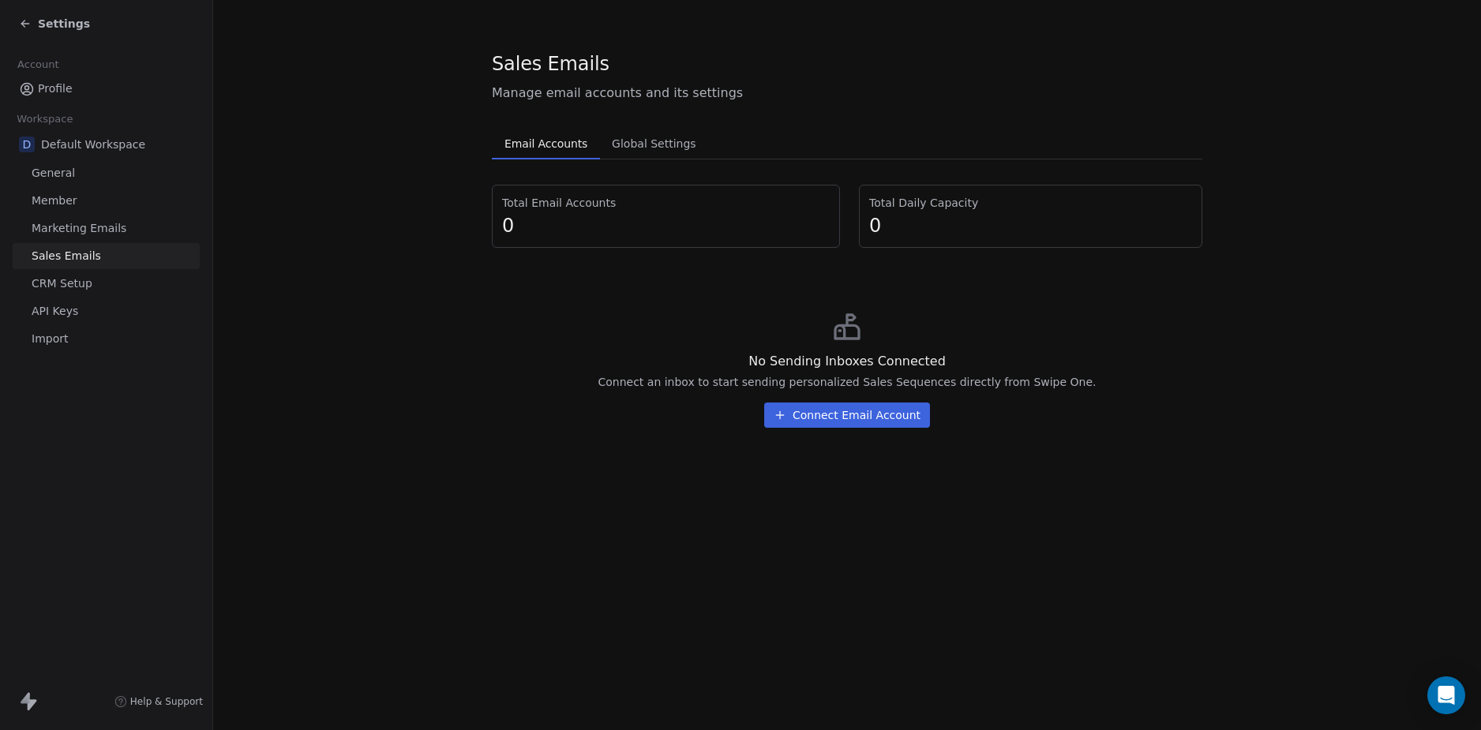
drag, startPoint x: 384, startPoint y: 313, endPoint x: 553, endPoint y: 227, distance: 189.6
click at [390, 313] on section "Sales Emails Manage email accounts and its settings Email Accounts Email Accoun…" at bounding box center [847, 245] width 1268 height 491
click at [660, 144] on span "Global Settings" at bounding box center [654, 144] width 97 height 22
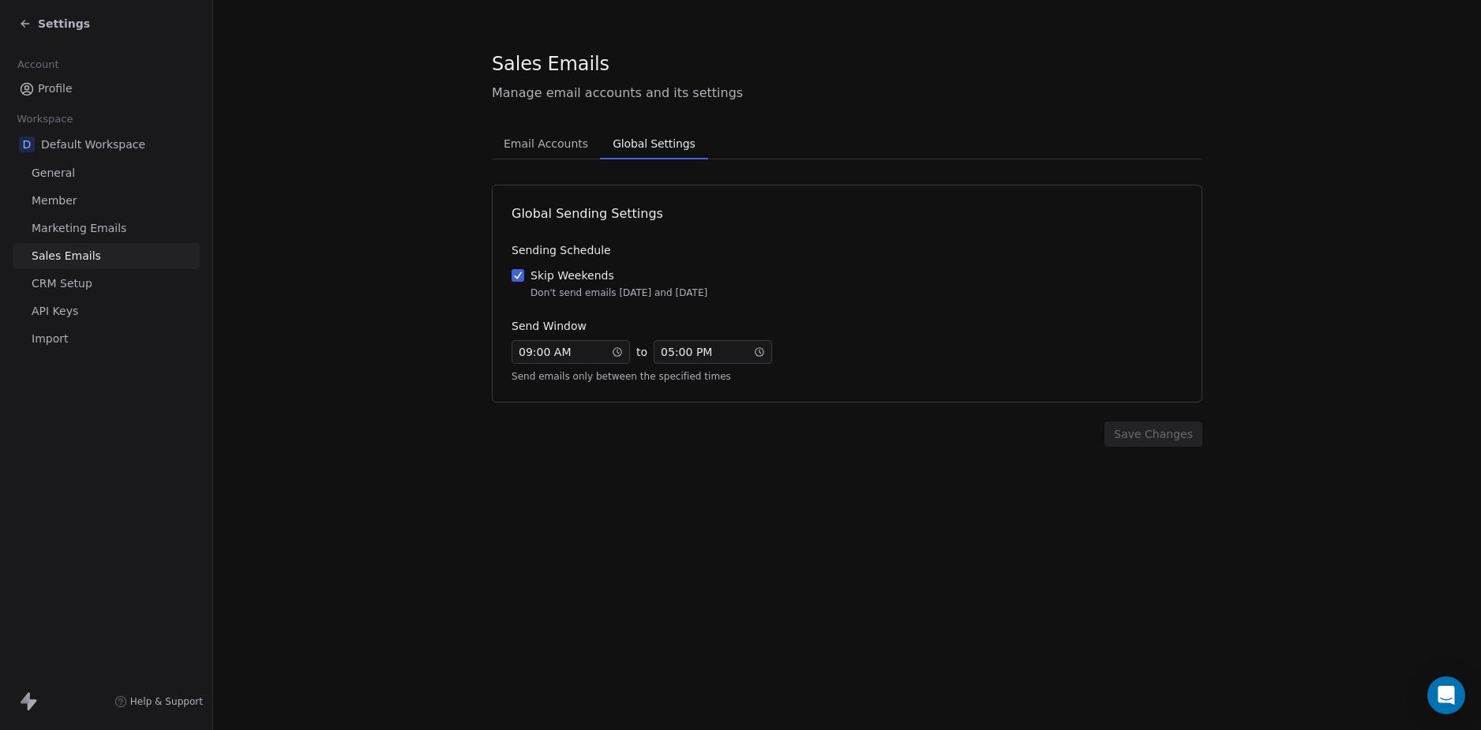
click at [419, 187] on section "Sales Emails Manage email accounts and its settings Email Accounts Email Accoun…" at bounding box center [847, 248] width 1268 height 497
click at [73, 317] on span "API Keys" at bounding box center [55, 311] width 47 height 17
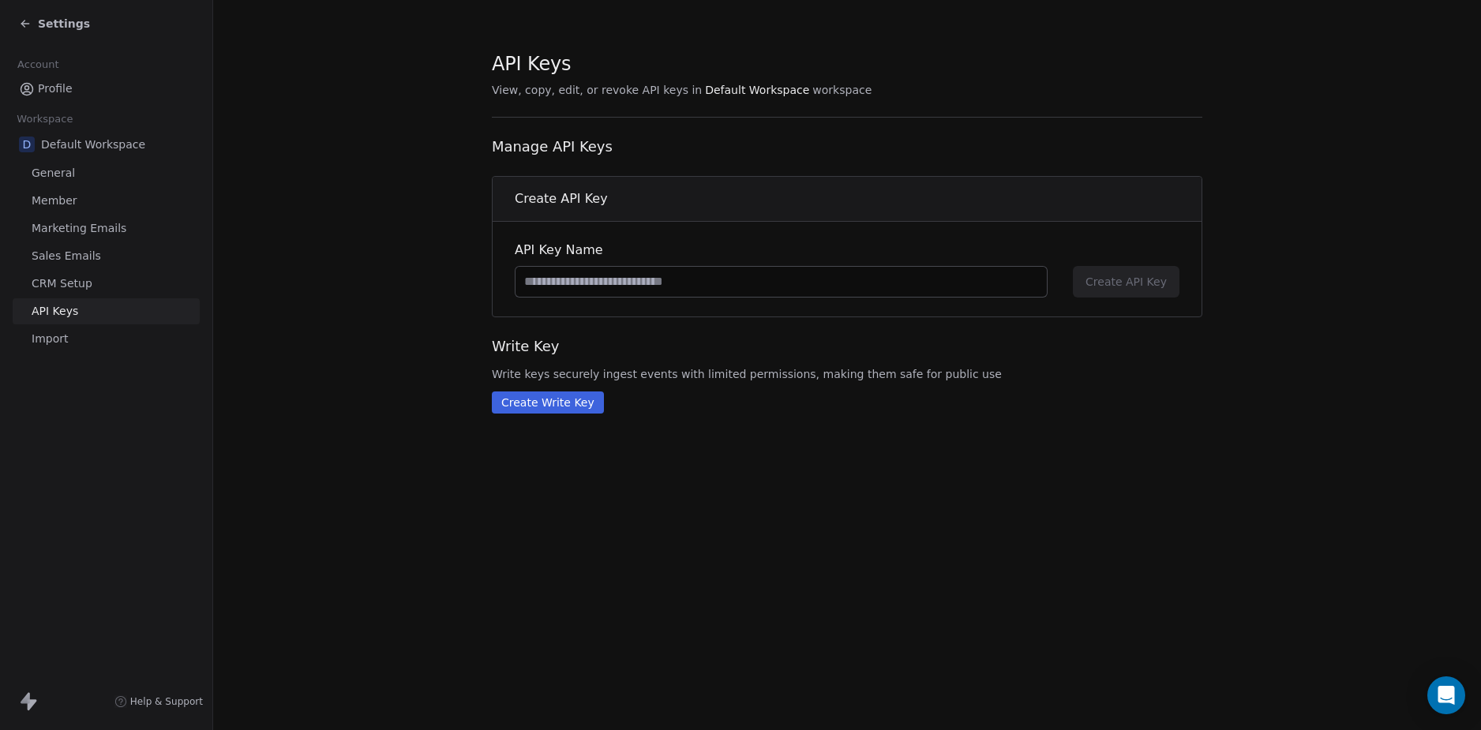
click at [74, 336] on link "Import" at bounding box center [106, 339] width 187 height 26
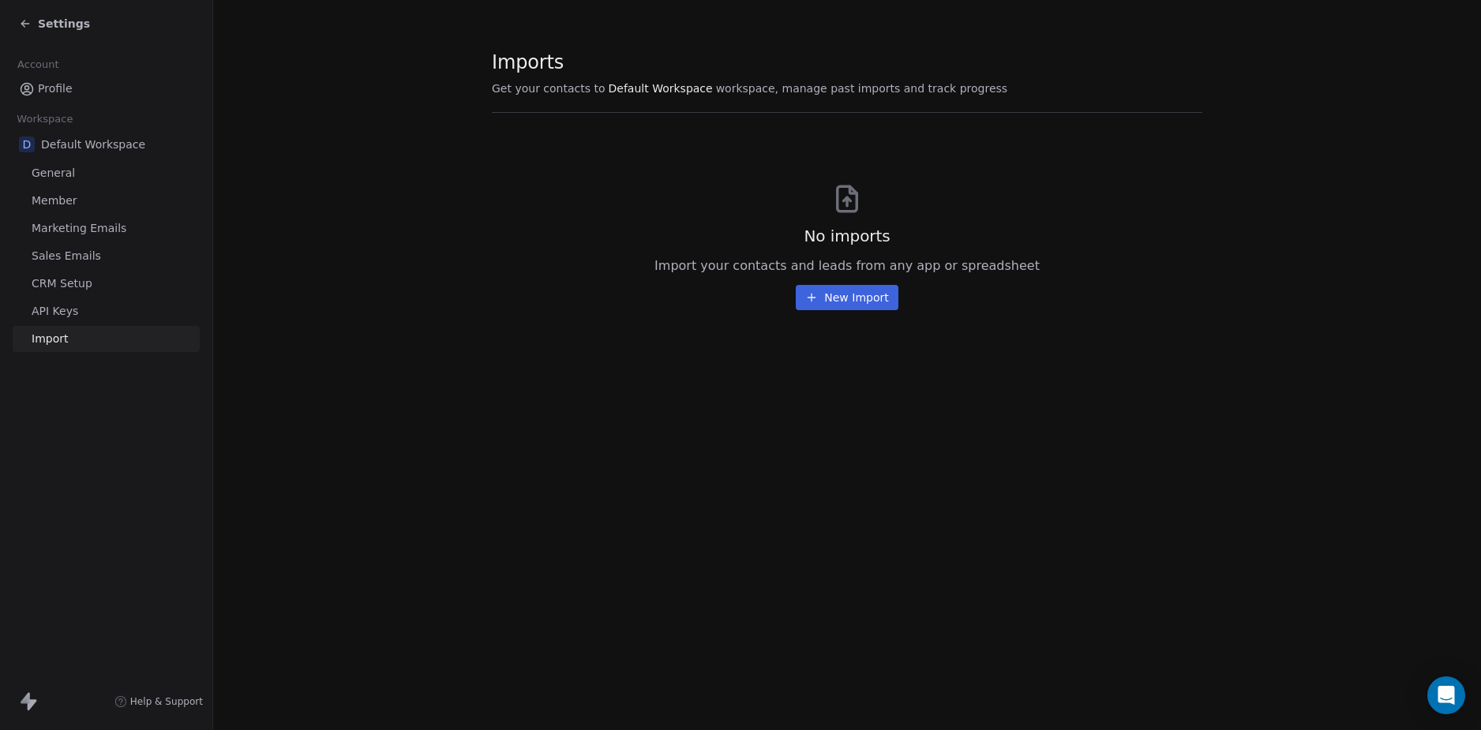
click at [355, 300] on section "Imports Get your contacts to Default Workspace workspace, manage past imports a…" at bounding box center [847, 180] width 1268 height 361
click at [70, 313] on span "API Keys" at bounding box center [55, 311] width 47 height 17
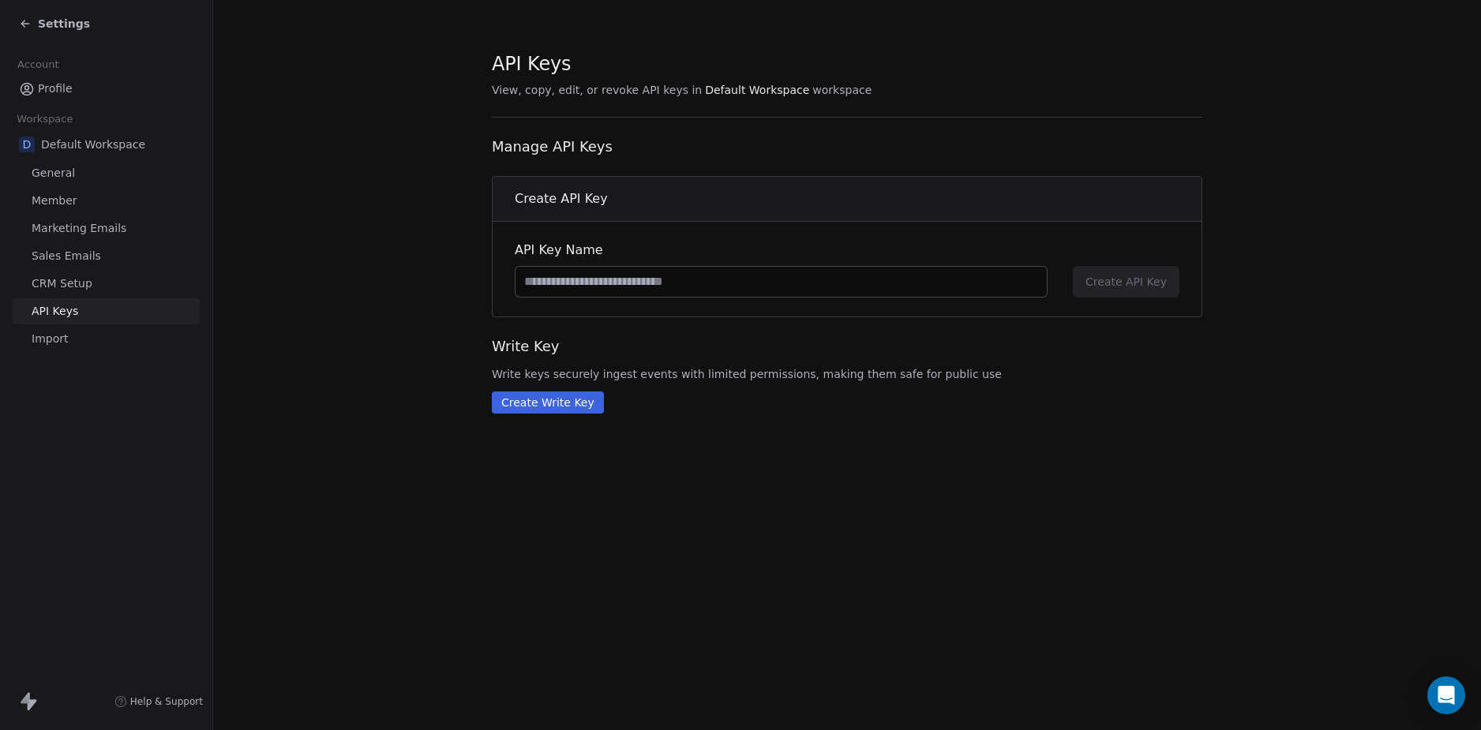
click at [328, 312] on section "API Keys View, copy, edit, or revoke API keys in Default Workspace workspace Ma…" at bounding box center [847, 232] width 1268 height 464
click at [369, 372] on section "API Keys View, copy, edit, or revoke API keys in Default Workspace workspace Ma…" at bounding box center [847, 232] width 1268 height 464
click at [647, 513] on div "API Keys View, copy, edit, or revoke API keys in Default Workspace workspace Ma…" at bounding box center [847, 365] width 1268 height 730
click at [328, 489] on div "API Keys View, copy, edit, or revoke API keys in Default Workspace workspace Ma…" at bounding box center [847, 365] width 1268 height 730
click at [350, 466] on div "API Keys View, copy, edit, or revoke API keys in Default Workspace workspace Ma…" at bounding box center [847, 365] width 1268 height 730
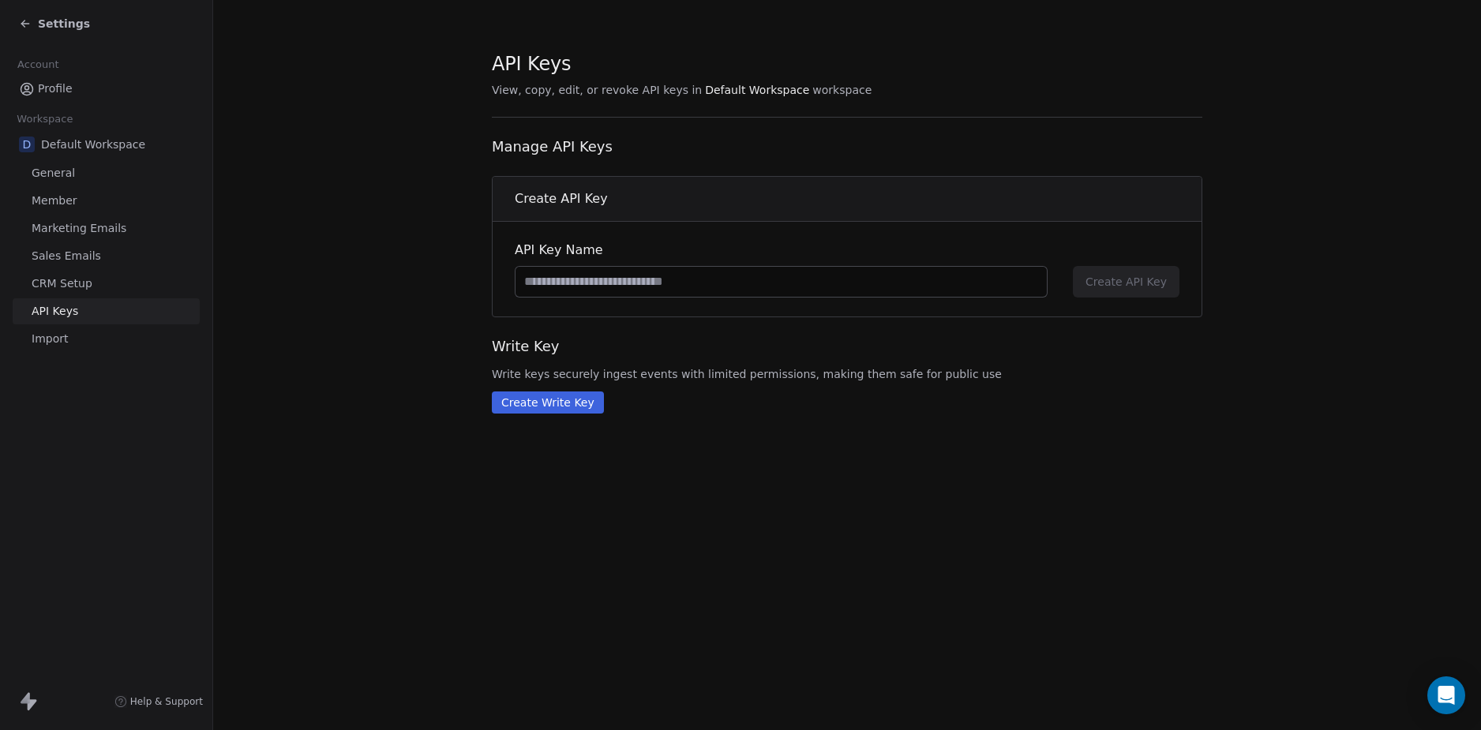
click at [103, 424] on div "Settings Account Profile Workspace D Default Workspace General Member Marketing…" at bounding box center [106, 365] width 212 height 730
click at [276, 461] on section "API Keys View, copy, edit, or revoke API keys in Default Workspace workspace Ma…" at bounding box center [847, 232] width 1268 height 464
drag, startPoint x: 89, startPoint y: 446, endPoint x: 313, endPoint y: 411, distance: 227.1
click at [90, 446] on div "Settings Account Profile Workspace D Default Workspace General Member Marketing…" at bounding box center [106, 365] width 212 height 730
click at [311, 432] on section "API Keys View, copy, edit, or revoke API keys in Default Workspace workspace Ma…" at bounding box center [847, 232] width 1268 height 464
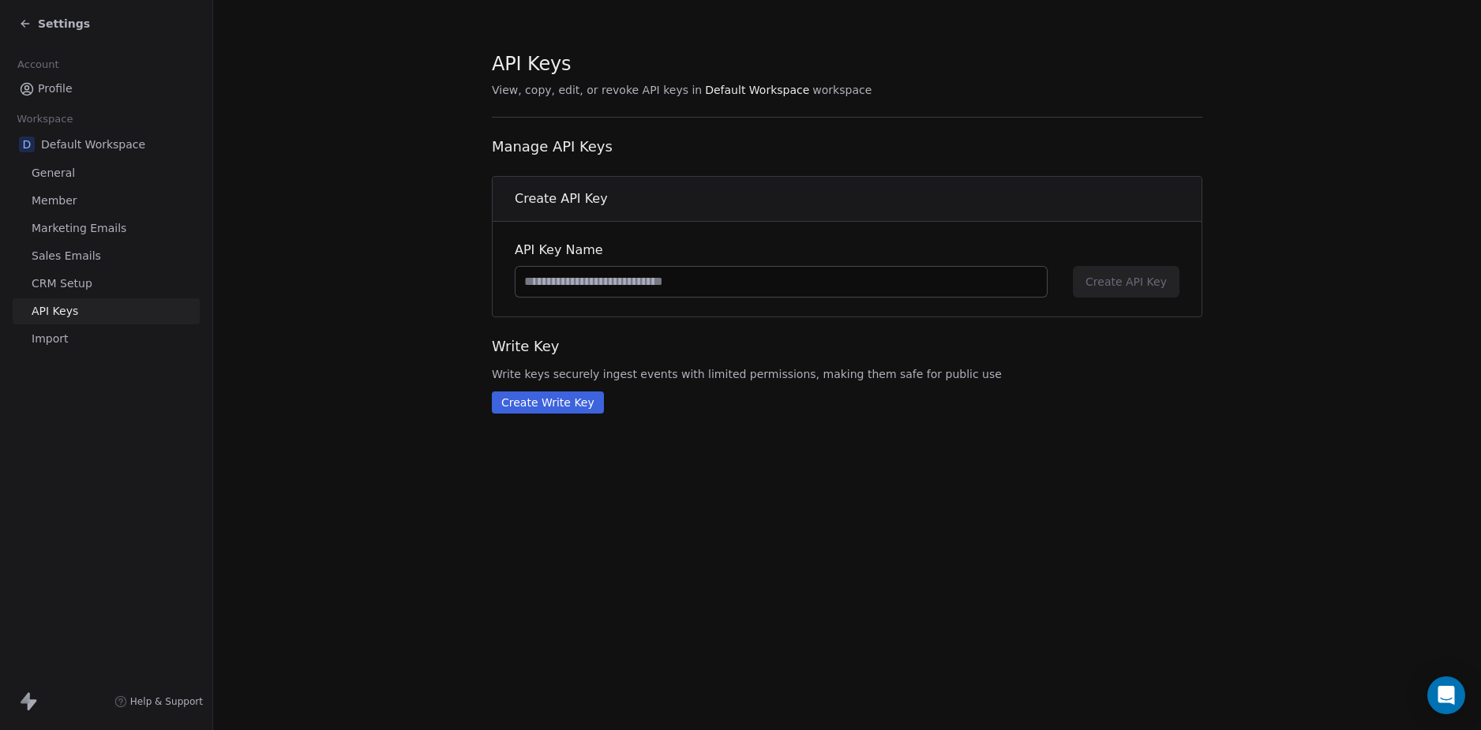
click at [46, 24] on span "Settings" at bounding box center [64, 24] width 52 height 16
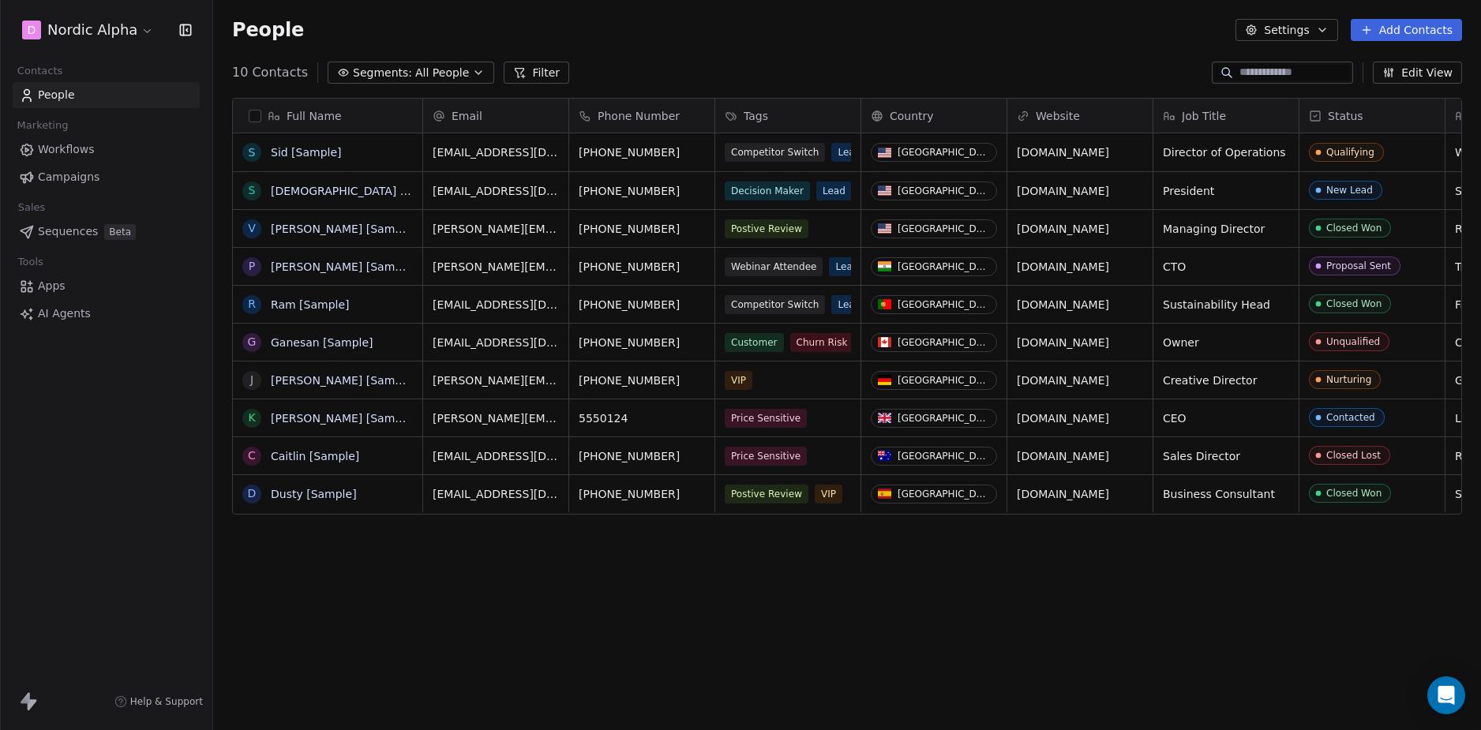
scroll to position [631, 1256]
click at [63, 228] on span "Sequences" at bounding box center [68, 231] width 60 height 17
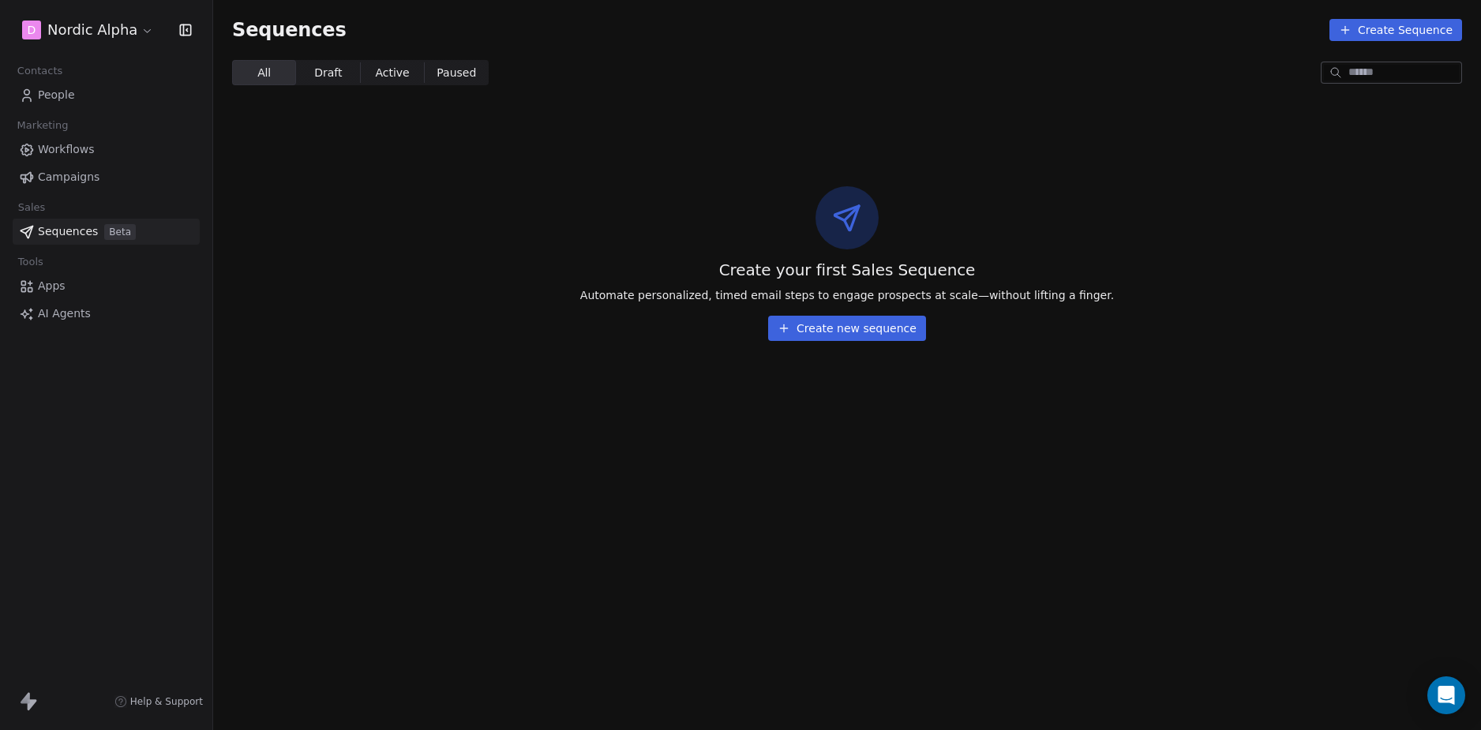
click at [64, 148] on span "Workflows" at bounding box center [66, 149] width 57 height 17
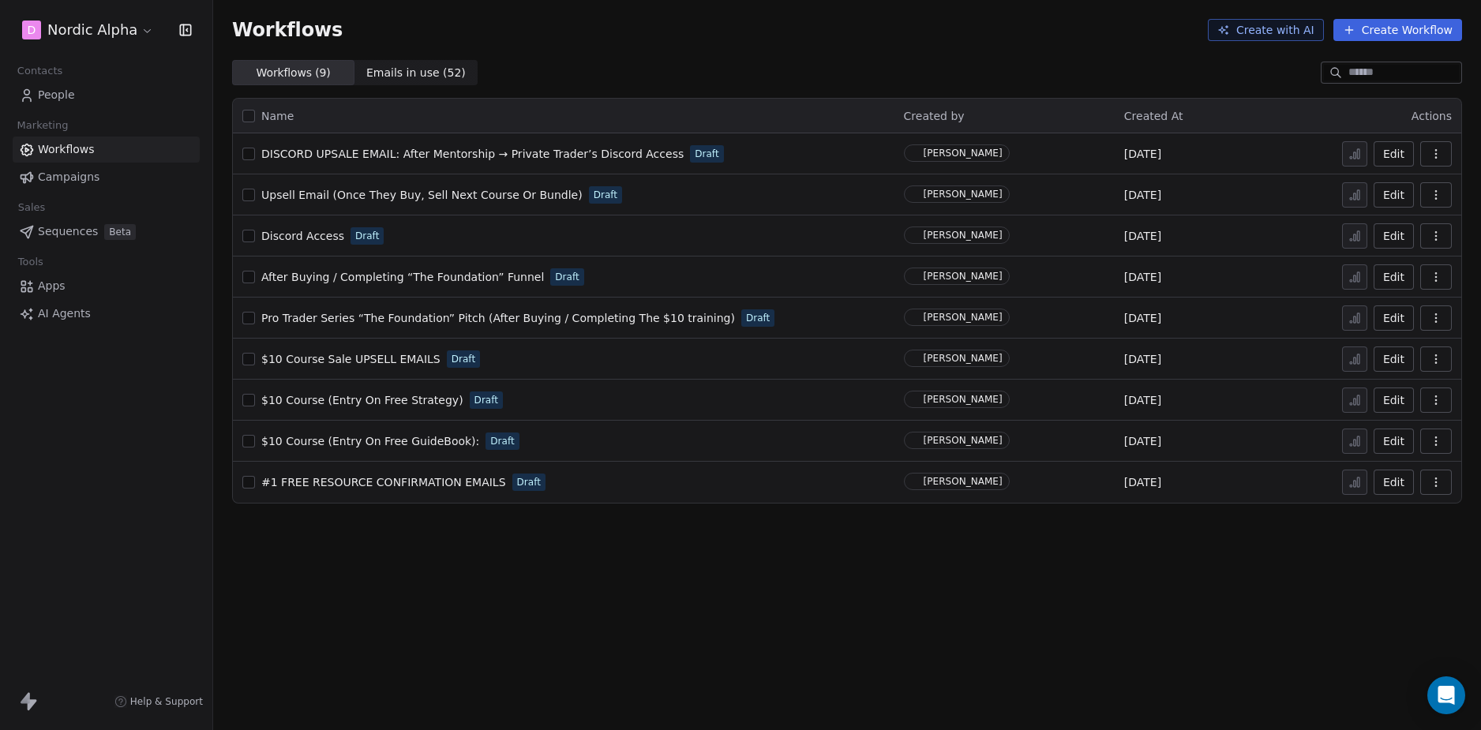
click at [106, 426] on div "D Nordic Alpha Contacts People Marketing Workflows Campaigns Sales Sequences Be…" at bounding box center [106, 365] width 212 height 730
click at [63, 90] on span "People" at bounding box center [56, 95] width 37 height 17
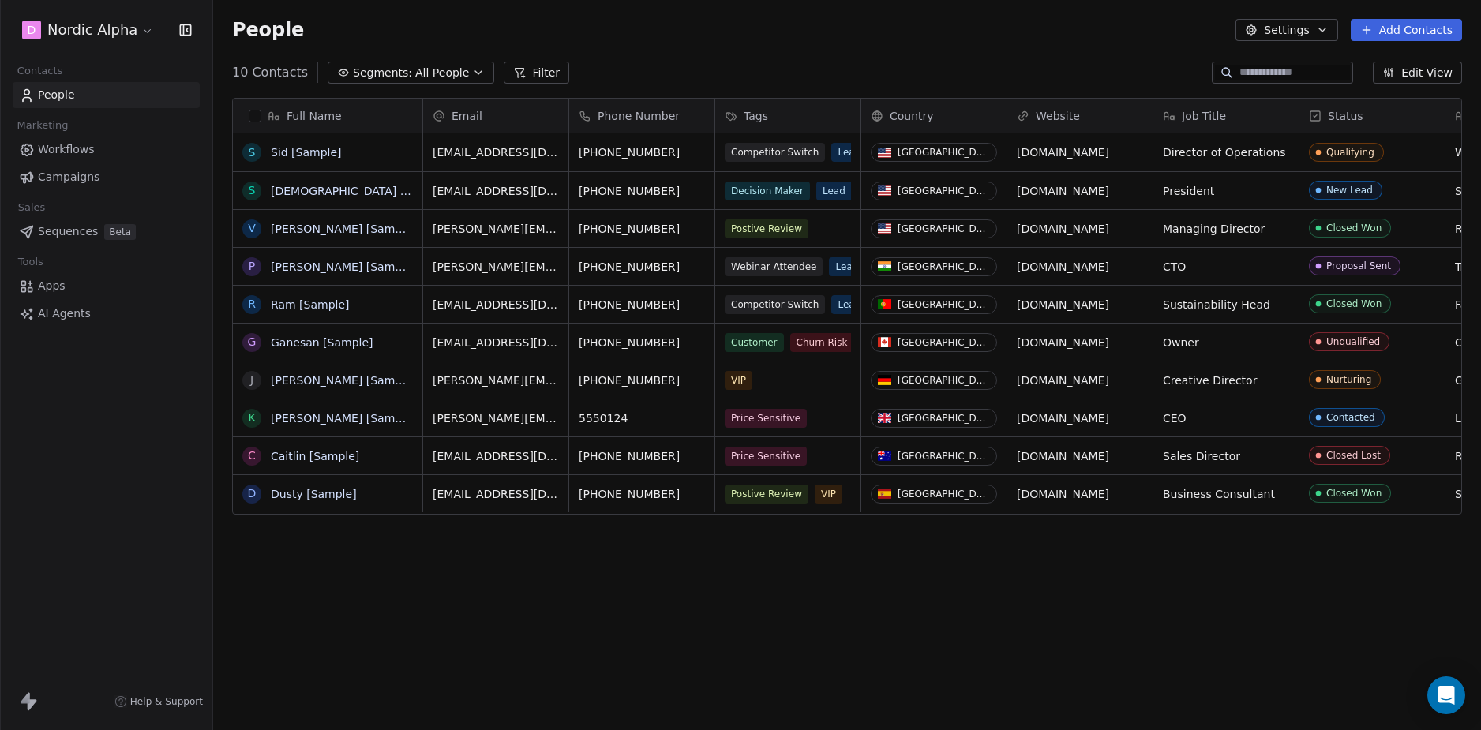
scroll to position [631, 1256]
click at [102, 28] on html "D Nordic Alpha Contacts People Marketing Workflows Campaigns Sales Sequences Be…" at bounding box center [740, 365] width 1481 height 730
click at [134, 491] on html "D Nordic Alpha Contacts People Marketing Workflows Campaigns Sales Sequences Be…" at bounding box center [740, 365] width 1481 height 730
click at [105, 464] on div "D Nordic Alpha Contacts People Marketing Workflows Campaigns Sales Sequences Be…" at bounding box center [106, 365] width 212 height 730
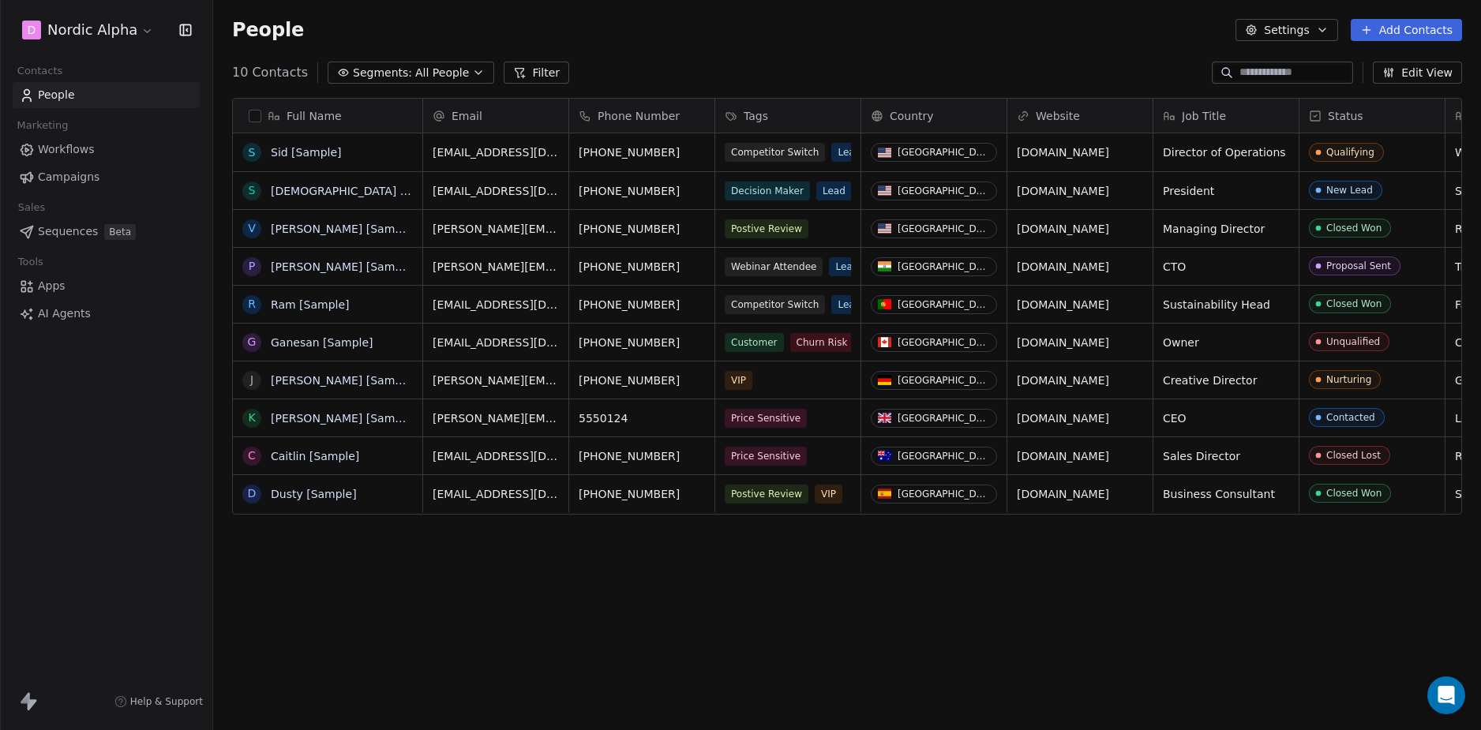
click at [105, 464] on div "D Nordic Alpha Contacts People Marketing Workflows Campaigns Sales Sequences Be…" at bounding box center [106, 365] width 212 height 730
click at [424, 79] on span "All People" at bounding box center [442, 73] width 54 height 17
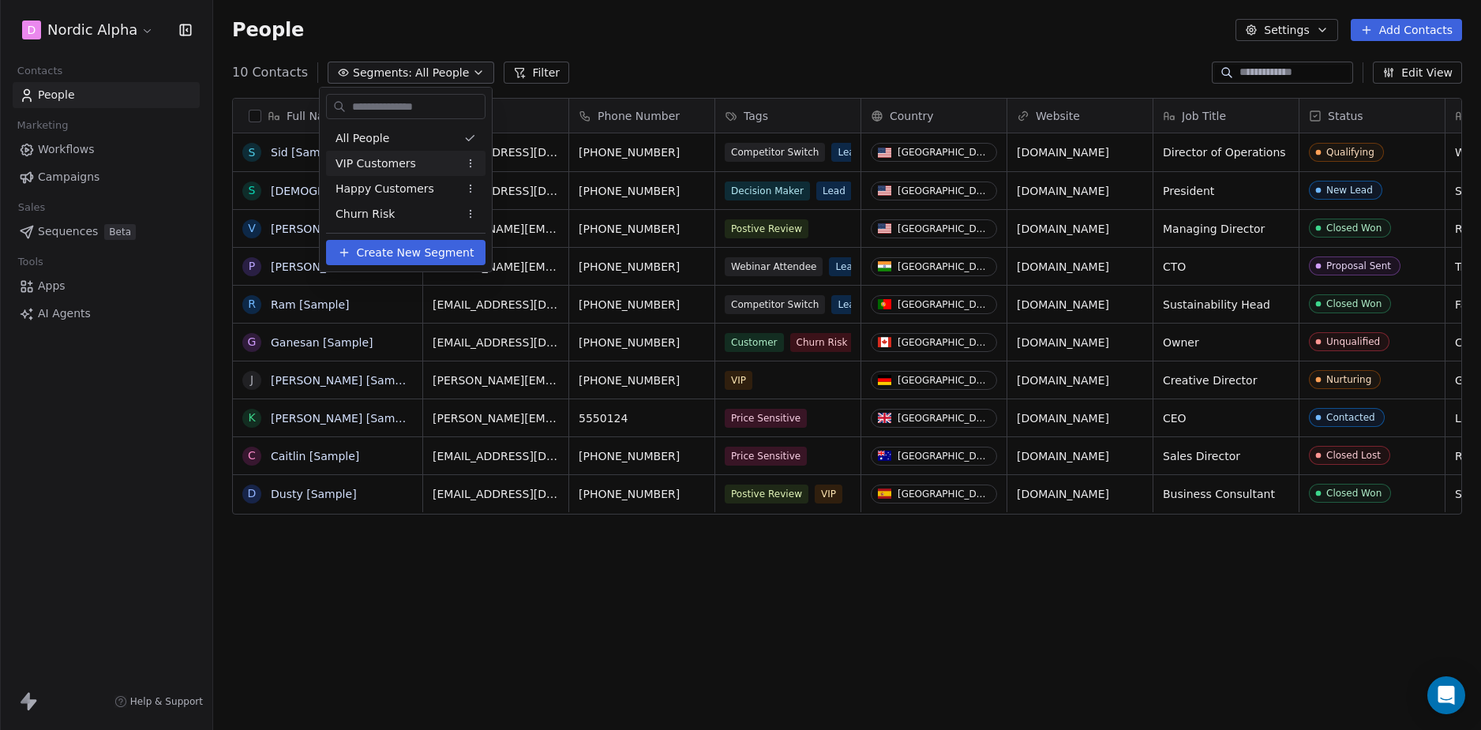
click at [114, 459] on html "D Nordic Alpha Contacts People Marketing Workflows Campaigns Sales Sequences Be…" at bounding box center [740, 365] width 1481 height 730
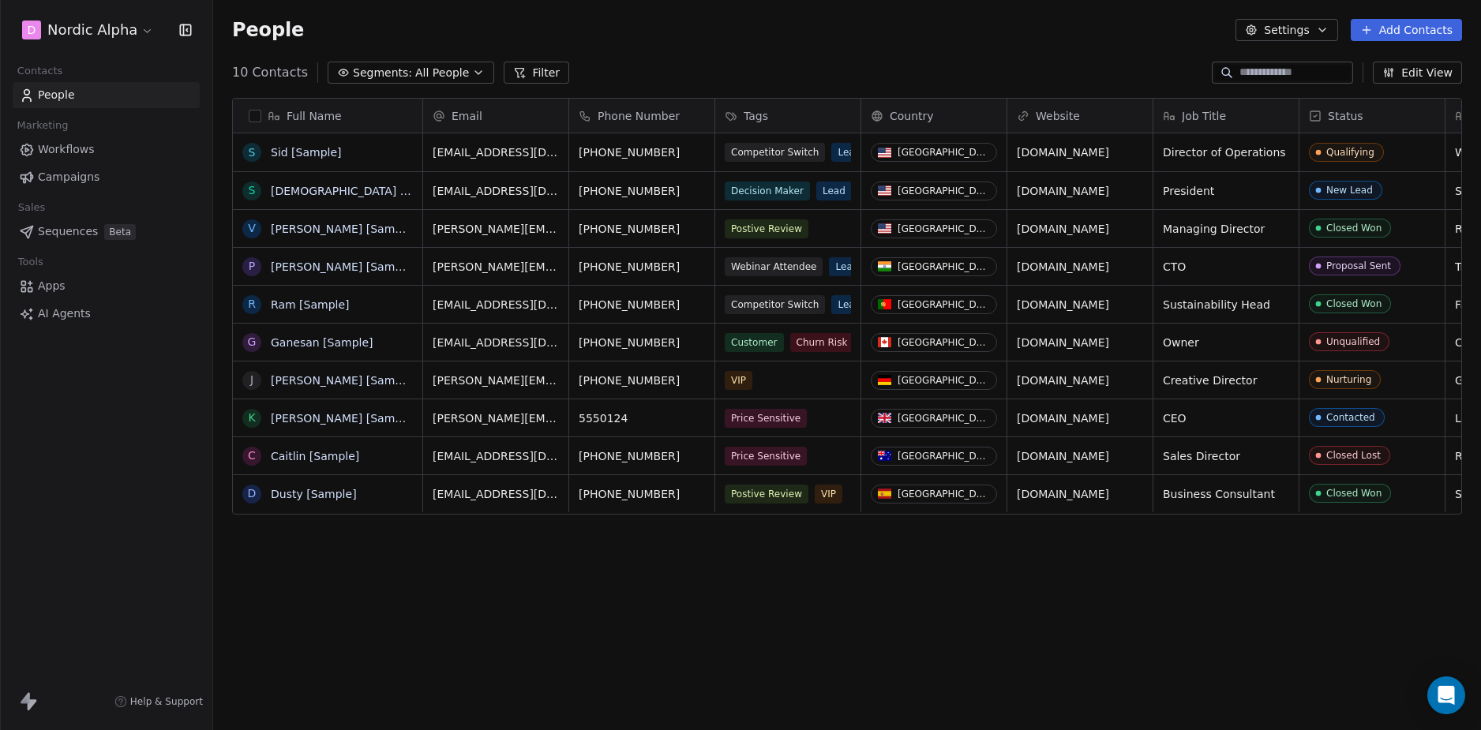
click at [116, 452] on div "D Nordic Alpha Contacts People Marketing Workflows Campaigns Sales Sequences Be…" at bounding box center [106, 365] width 212 height 730
click at [139, 457] on div "D Nordic Alpha Contacts People Marketing Workflows Campaigns Sales Sequences Be…" at bounding box center [106, 365] width 212 height 730
click at [663, 51] on div "People Settings Add Contacts" at bounding box center [847, 30] width 1268 height 60
click at [430, 68] on span "All People" at bounding box center [442, 73] width 54 height 17
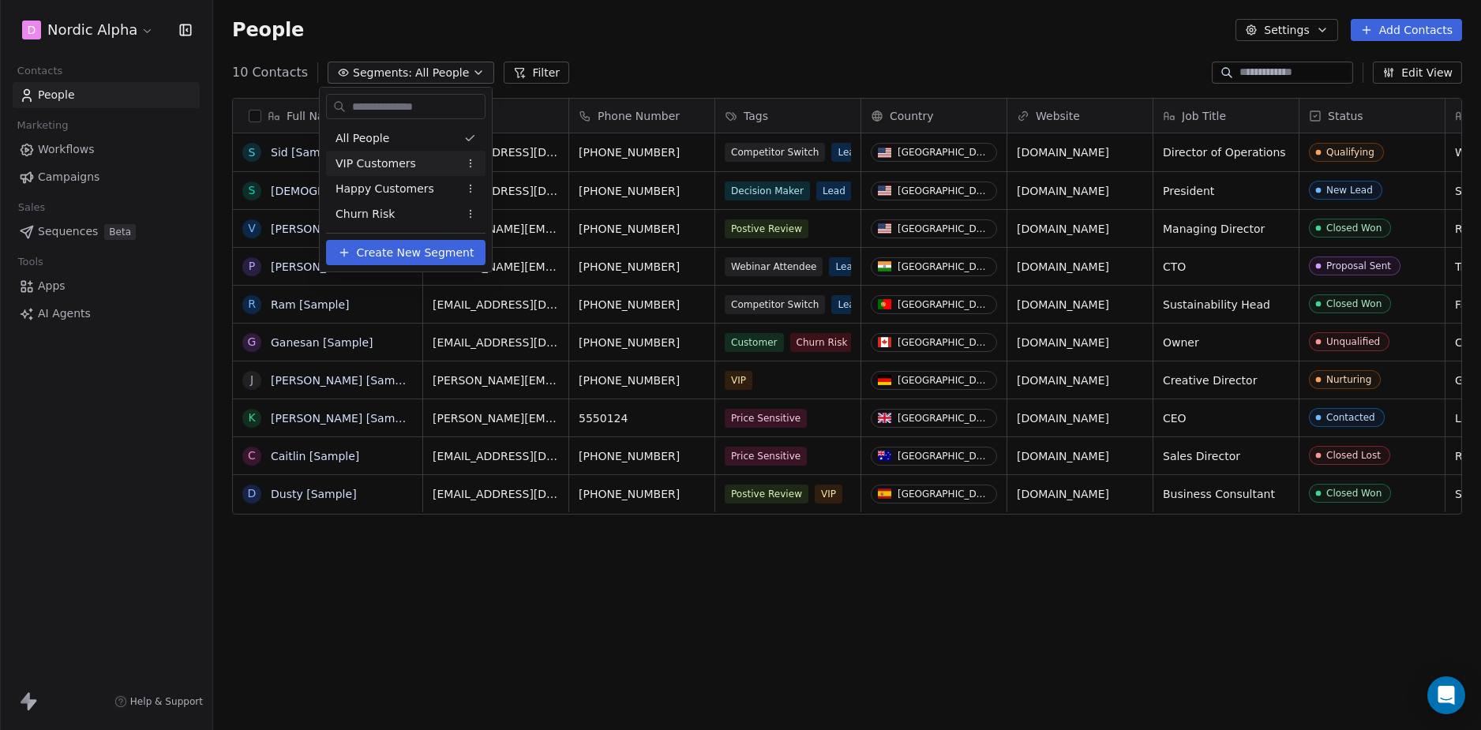
click at [478, 163] on html "D Nordic Alpha Contacts People Marketing Workflows Campaigns Sales Sequences Be…" at bounding box center [740, 365] width 1481 height 730
click at [132, 447] on html "D Nordic Alpha Contacts People Marketing Workflows Campaigns Sales Sequences Be…" at bounding box center [740, 365] width 1481 height 730
click at [150, 419] on html "D Nordic Alpha Contacts People Marketing Workflows Campaigns Sales Sequences Be…" at bounding box center [740, 365] width 1481 height 730
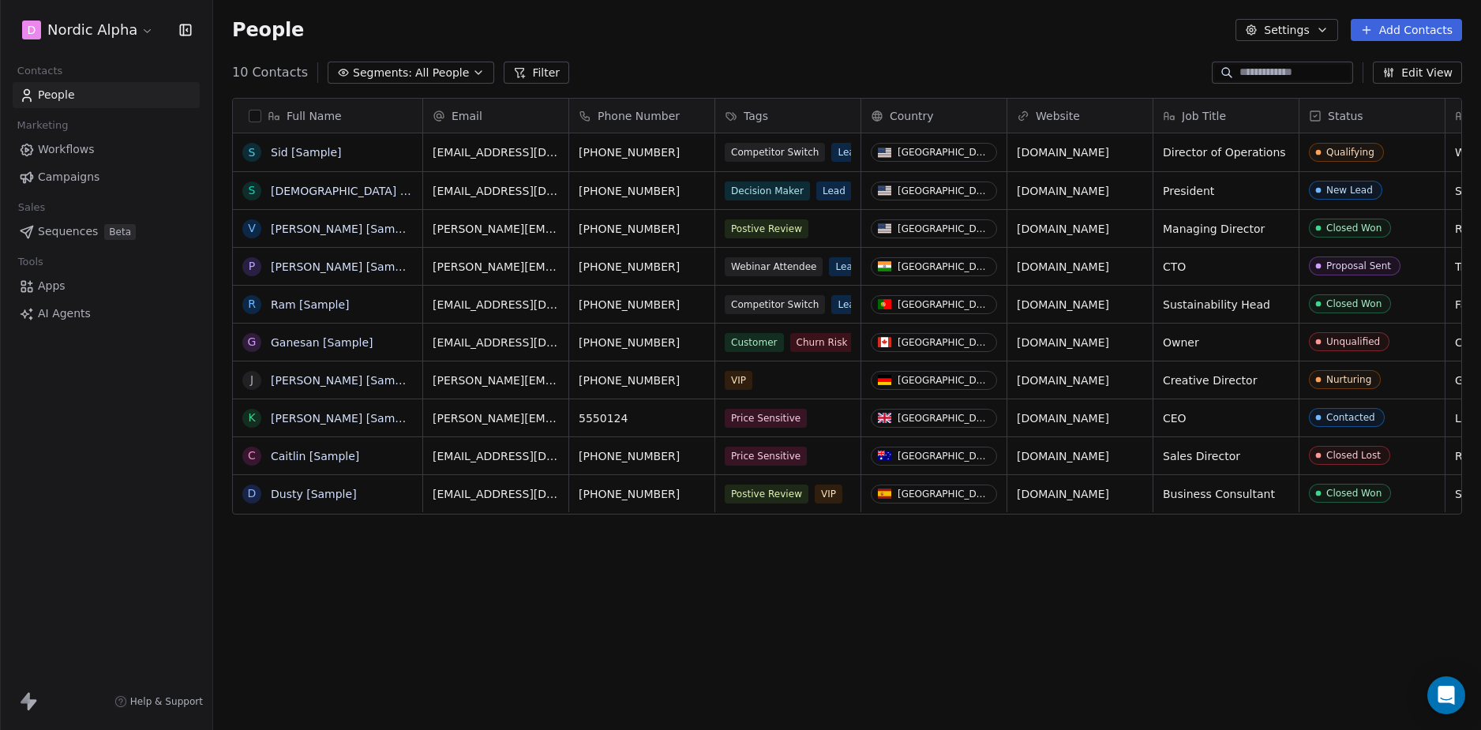
click at [844, 45] on div "People Settings Add Contacts" at bounding box center [847, 30] width 1268 height 60
click at [780, 53] on div "People Settings Add Contacts" at bounding box center [847, 30] width 1268 height 60
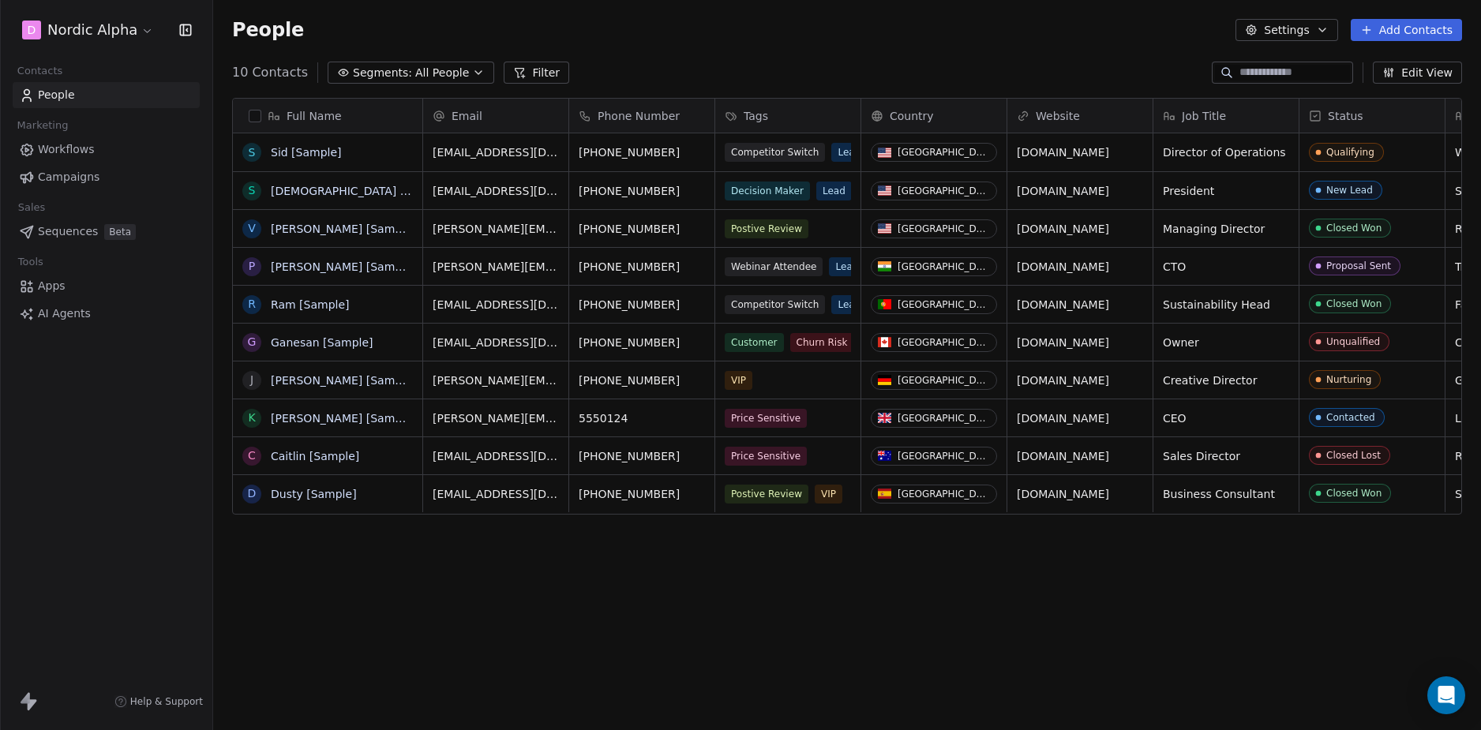
click at [767, 53] on div "People Settings Add Contacts" at bounding box center [847, 30] width 1268 height 60
click at [753, 55] on div "People Settings Add Contacts" at bounding box center [847, 30] width 1268 height 60
click at [752, 58] on div "People Settings Add Contacts" at bounding box center [847, 30] width 1268 height 60
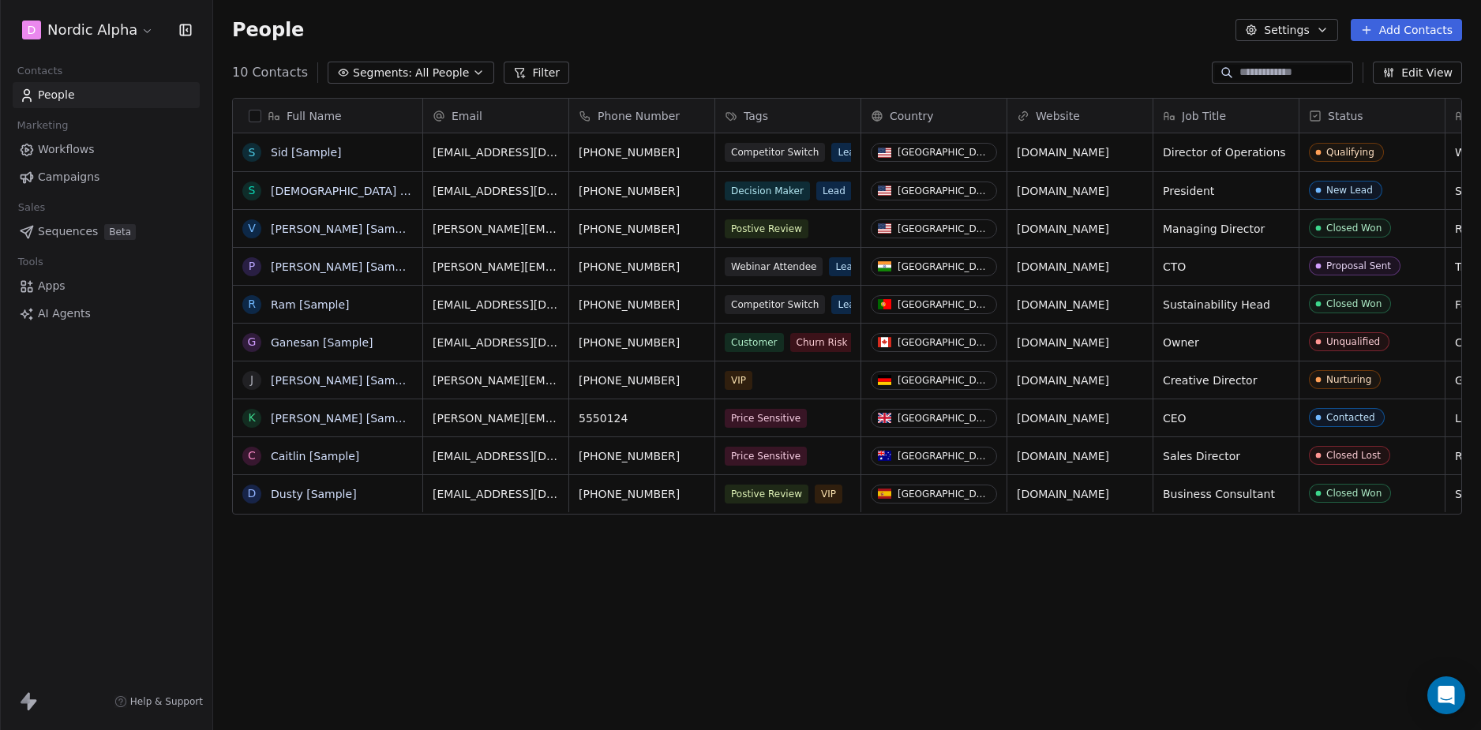
click at [752, 58] on div "People Settings Add Contacts" at bounding box center [847, 30] width 1268 height 60
click at [476, 579] on div "Full Name S [PERSON_NAME] [Sample] S [PERSON_NAME] [Sample] V [PERSON_NAME] [Sa…" at bounding box center [847, 406] width 1268 height 643
click at [374, 573] on div "Full Name S [PERSON_NAME] [Sample] S [PERSON_NAME] [Sample] V [PERSON_NAME] [Sa…" at bounding box center [847, 406] width 1268 height 643
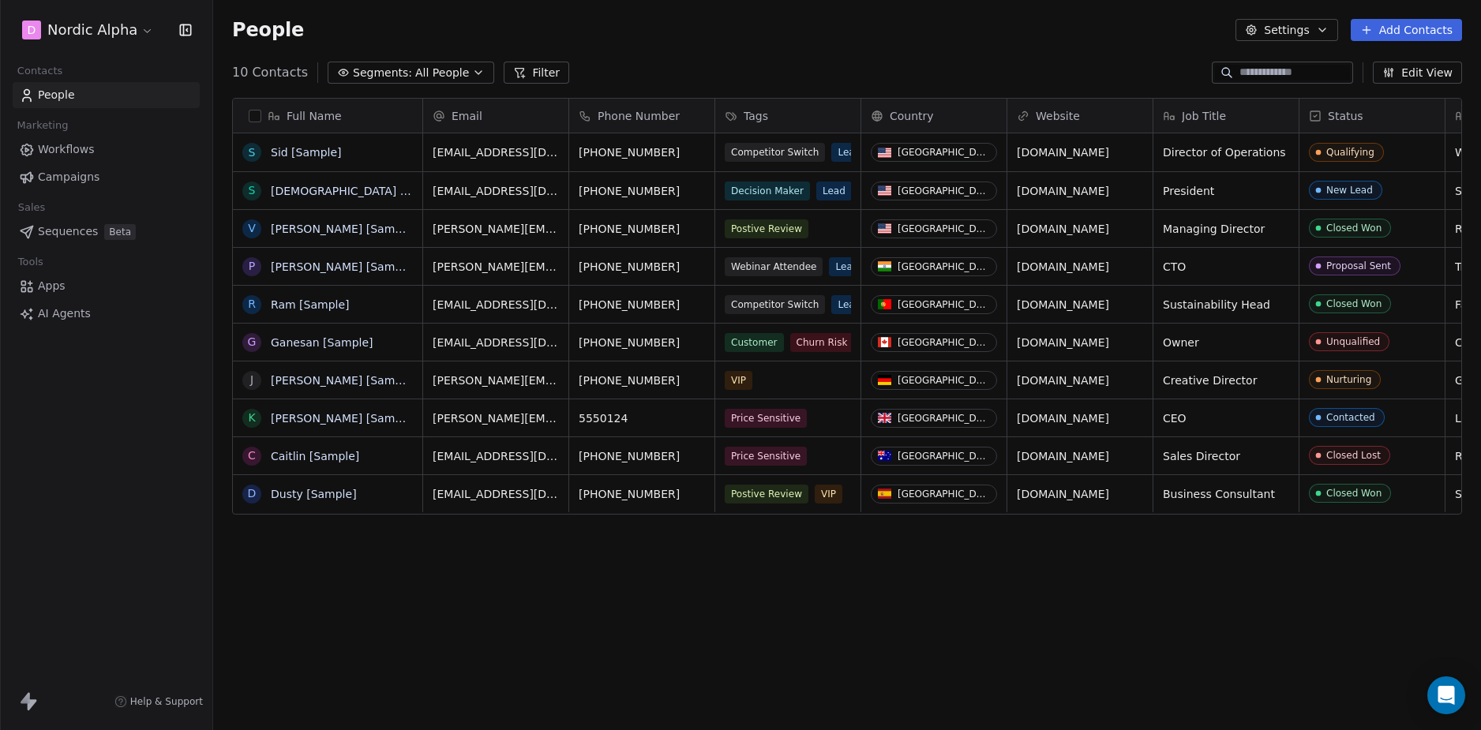
click at [373, 554] on div "Full Name S [PERSON_NAME] [Sample] S [PERSON_NAME] [Sample] V [PERSON_NAME] [Sa…" at bounding box center [847, 406] width 1268 height 643
click at [422, 69] on span "All People" at bounding box center [442, 73] width 54 height 17
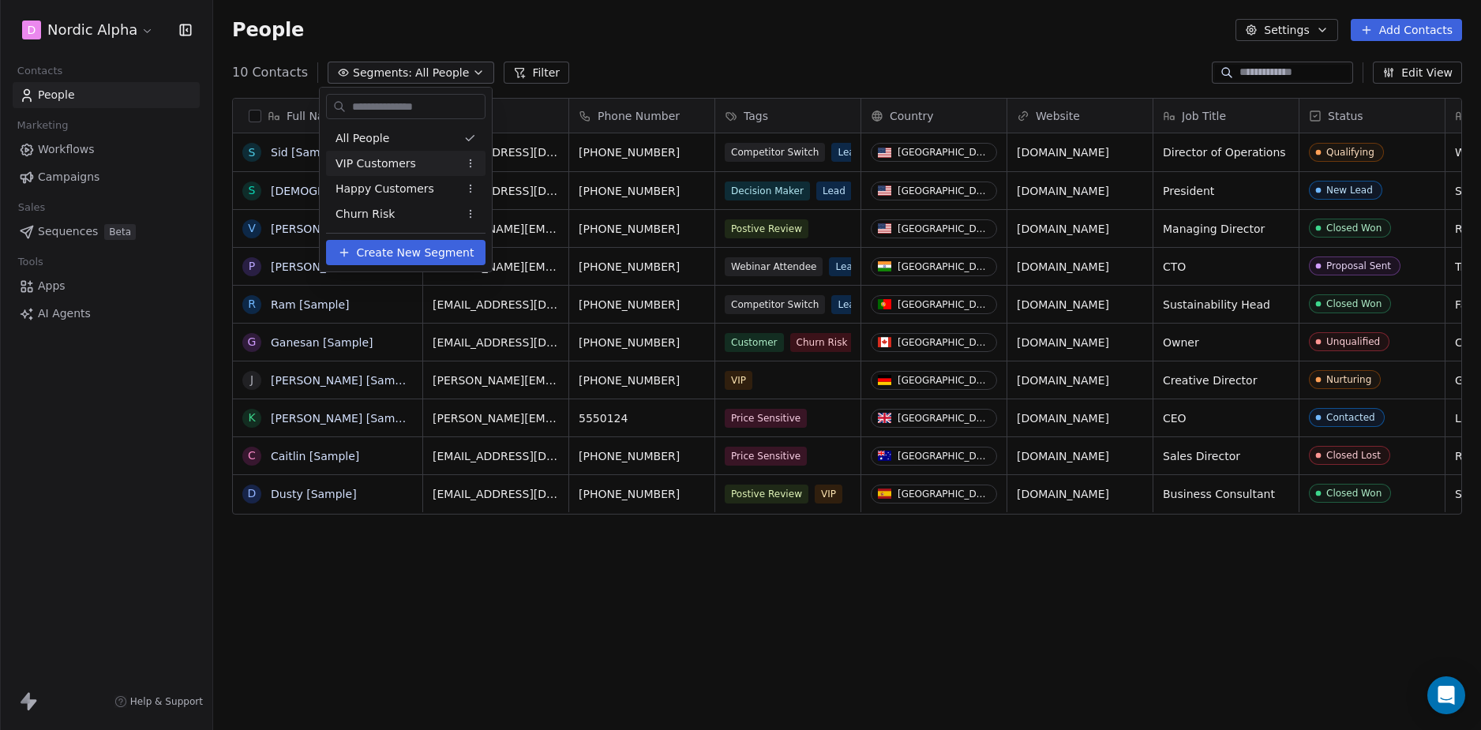
click at [392, 162] on span "VIP Customers" at bounding box center [376, 164] width 81 height 17
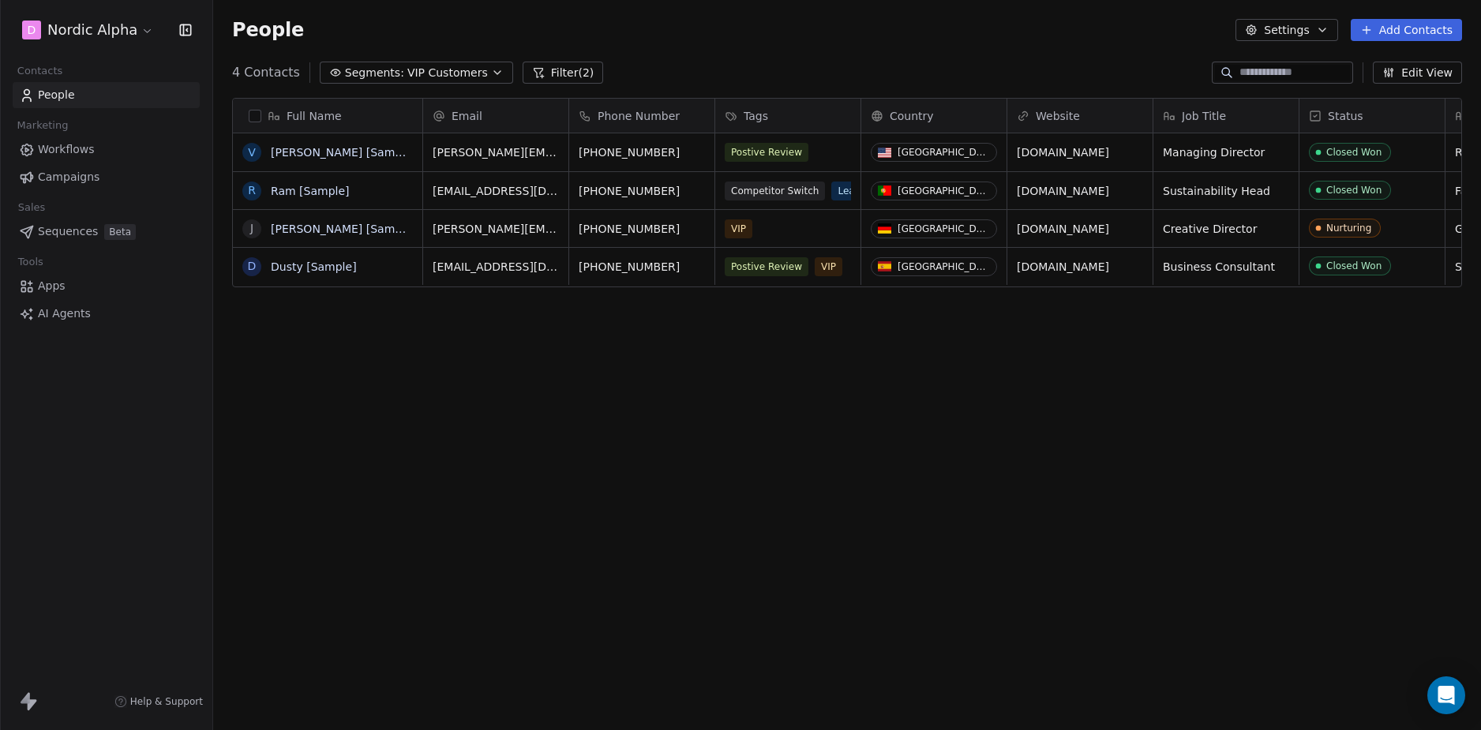
click at [415, 68] on span "VIP Customers" at bounding box center [447, 73] width 81 height 17
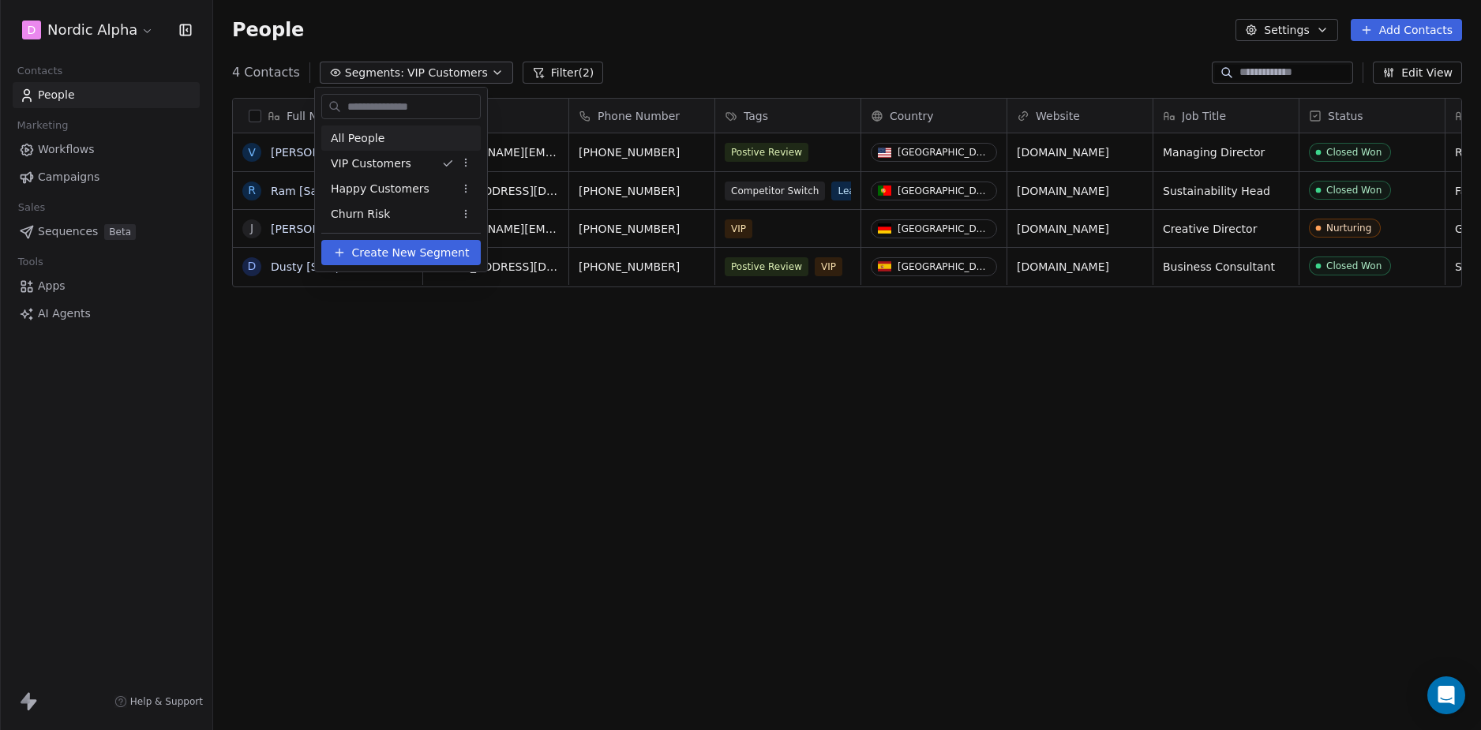
click at [398, 140] on div "All People" at bounding box center [401, 138] width 160 height 25
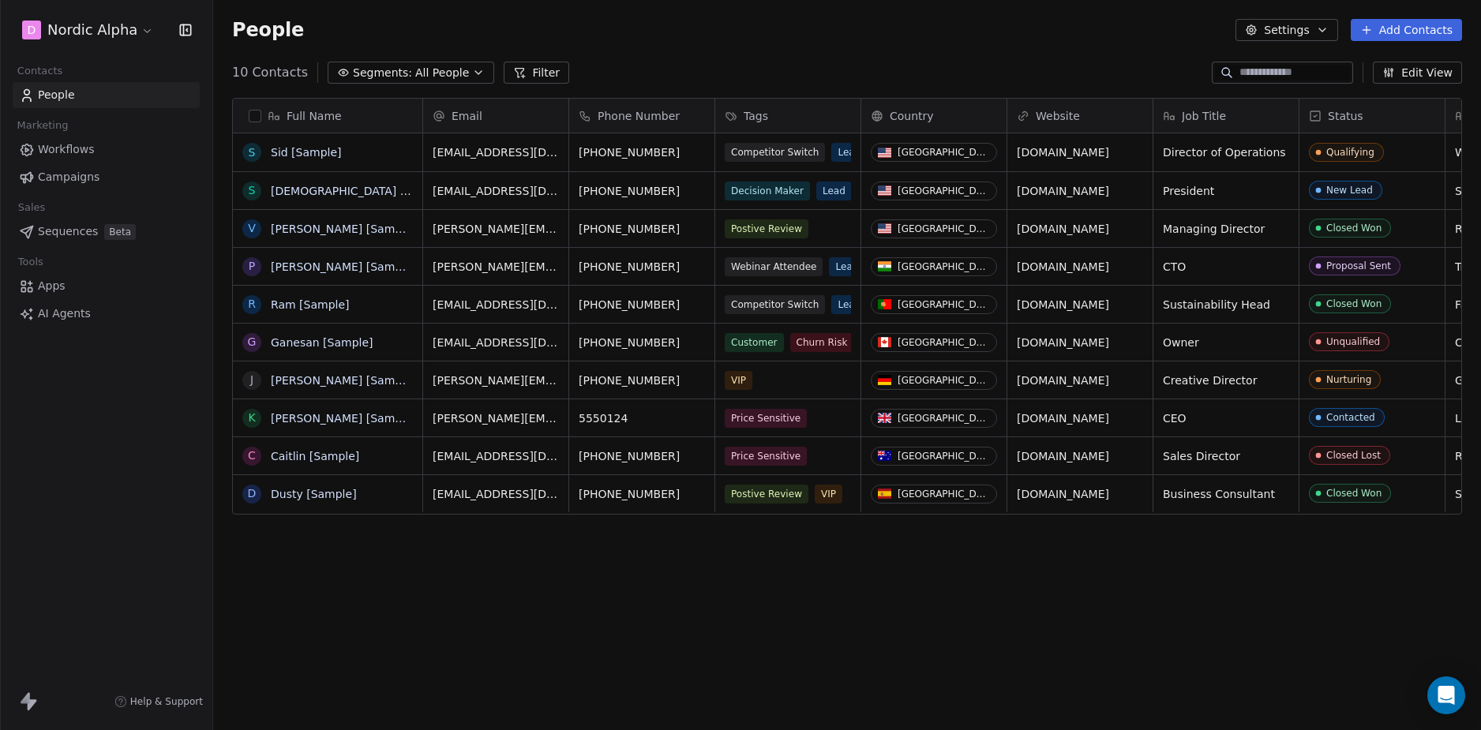
click at [128, 431] on div "D Nordic Alpha Contacts People Marketing Workflows Campaigns Sales Sequences Be…" at bounding box center [106, 365] width 212 height 730
click at [131, 426] on div "D Nordic Alpha Contacts People Marketing Workflows Campaigns Sales Sequences Be…" at bounding box center [106, 365] width 212 height 730
click at [131, 427] on div "D Nordic Alpha Contacts People Marketing Workflows Campaigns Sales Sequences Be…" at bounding box center [106, 365] width 212 height 730
click at [753, 67] on div "10 Contacts Segments: All People Filter Edit View" at bounding box center [847, 72] width 1268 height 25
click at [840, 596] on div "Full Name S [PERSON_NAME] [Sample] S [PERSON_NAME] [Sample] V [PERSON_NAME] [Sa…" at bounding box center [847, 406] width 1268 height 643
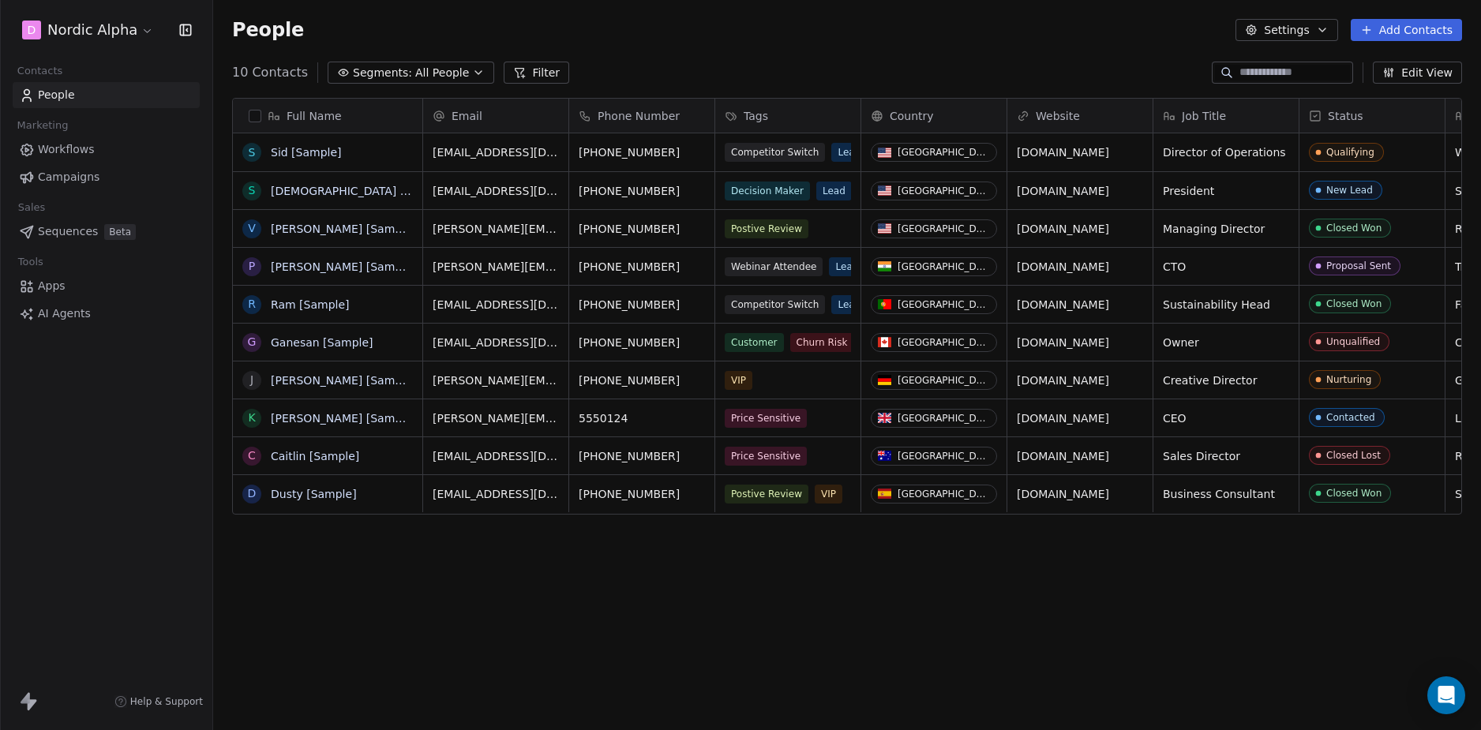
click at [840, 596] on div "Full Name S [PERSON_NAME] [Sample] S [PERSON_NAME] [Sample] V [PERSON_NAME] [Sa…" at bounding box center [847, 406] width 1268 height 643
click at [681, 590] on div "Full Name S [PERSON_NAME] [Sample] S [PERSON_NAME] [Sample] V [PERSON_NAME] [Sa…" at bounding box center [847, 406] width 1268 height 643
click at [666, 588] on div "Full Name S [PERSON_NAME] [Sample] S [PERSON_NAME] [Sample] V [PERSON_NAME] [Sa…" at bounding box center [847, 406] width 1268 height 643
click at [666, 589] on div "Full Name S [PERSON_NAME] [Sample] S [PERSON_NAME] [Sample] V [PERSON_NAME] [Sa…" at bounding box center [847, 406] width 1268 height 643
click at [621, 591] on div "Full Name S [PERSON_NAME] [Sample] S [PERSON_NAME] [Sample] V [PERSON_NAME] [Sa…" at bounding box center [847, 406] width 1268 height 643
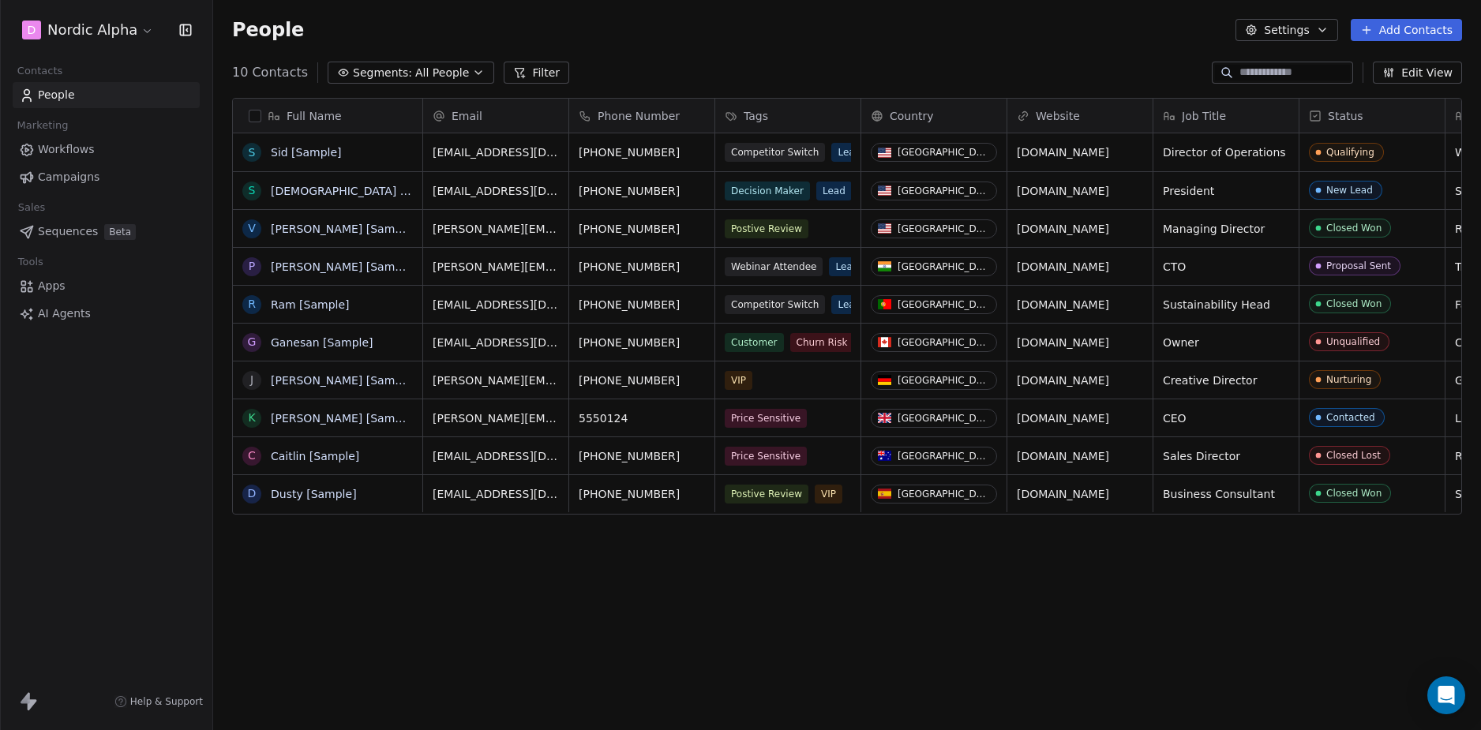
click at [580, 609] on div "Full Name S [PERSON_NAME] [Sample] S [PERSON_NAME] [Sample] V [PERSON_NAME] [Sa…" at bounding box center [847, 406] width 1268 height 643
click at [600, 602] on div "Full Name S [PERSON_NAME] [Sample] S [PERSON_NAME] [Sample] V [PERSON_NAME] [Sa…" at bounding box center [847, 406] width 1268 height 643
click at [602, 602] on div "Full Name S [PERSON_NAME] [Sample] S [PERSON_NAME] [Sample] V [PERSON_NAME] [Sa…" at bounding box center [847, 406] width 1268 height 643
click at [832, 617] on div "Full Name S [PERSON_NAME] [Sample] S [PERSON_NAME] [Sample] V [PERSON_NAME] [Sa…" at bounding box center [847, 406] width 1268 height 643
click at [754, 617] on div "Full Name S [PERSON_NAME] [Sample] S [PERSON_NAME] [Sample] V [PERSON_NAME] [Sa…" at bounding box center [847, 406] width 1268 height 643
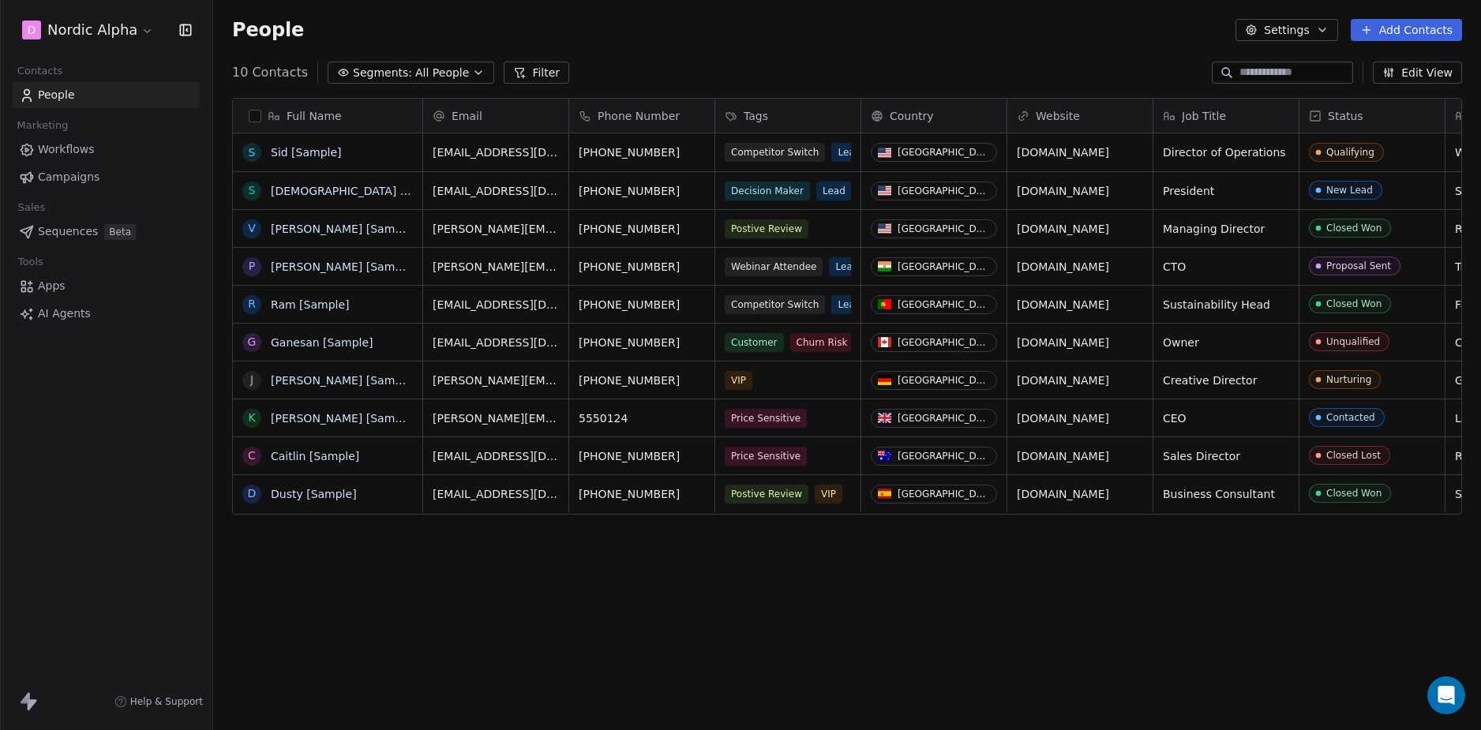
click at [587, 569] on div "Full Name S [PERSON_NAME] [Sample] S [PERSON_NAME] [Sample] V [PERSON_NAME] [Sa…" at bounding box center [847, 406] width 1268 height 643
click at [669, 568] on div "Full Name S [PERSON_NAME] [Sample] S [PERSON_NAME] [Sample] V [PERSON_NAME] [Sa…" at bounding box center [847, 406] width 1268 height 643
click at [671, 569] on div "Full Name S [PERSON_NAME] [Sample] S [PERSON_NAME] [Sample] V [PERSON_NAME] [Sa…" at bounding box center [847, 406] width 1268 height 643
click at [593, 572] on div "Full Name S [PERSON_NAME] [Sample] S [PERSON_NAME] [Sample] V [PERSON_NAME] [Sa…" at bounding box center [847, 406] width 1268 height 643
drag, startPoint x: 474, startPoint y: 580, endPoint x: 865, endPoint y: 446, distance: 413.0
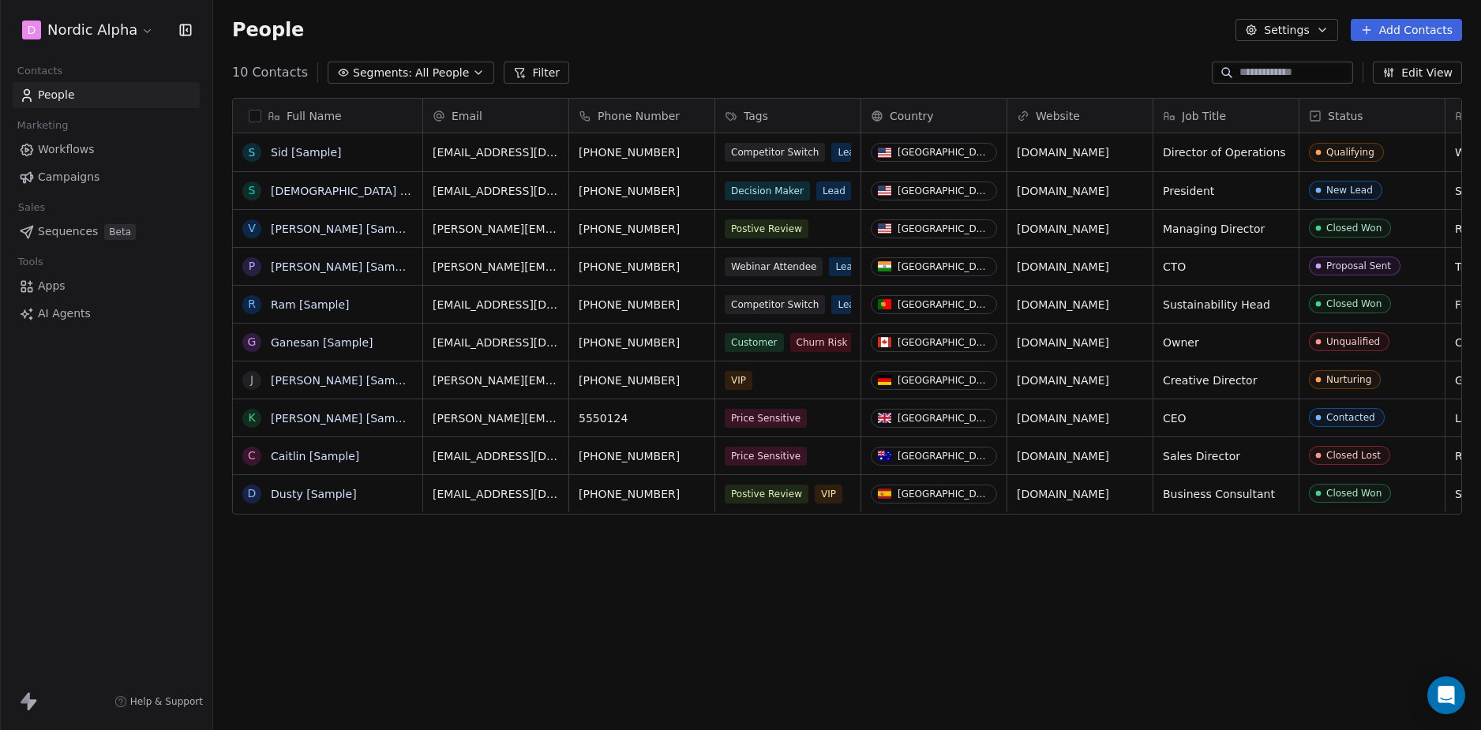
click at [468, 580] on div "Full Name S [PERSON_NAME] [Sample] S [PERSON_NAME] [Sample] V [PERSON_NAME] [Sa…" at bounding box center [847, 406] width 1268 height 643
